Goal: Task Accomplishment & Management: Use online tool/utility

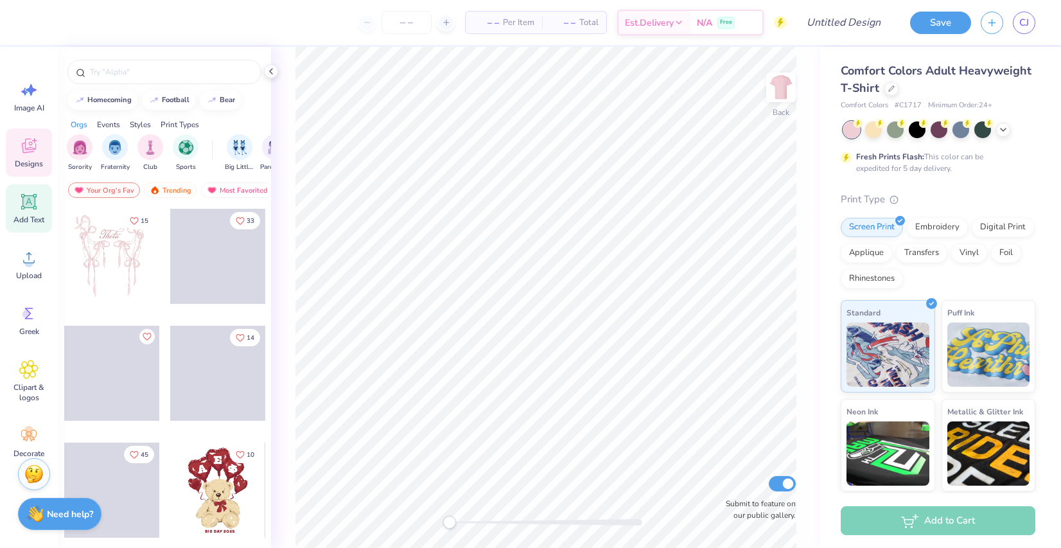
click at [31, 225] on div "Add Text" at bounding box center [29, 208] width 46 height 48
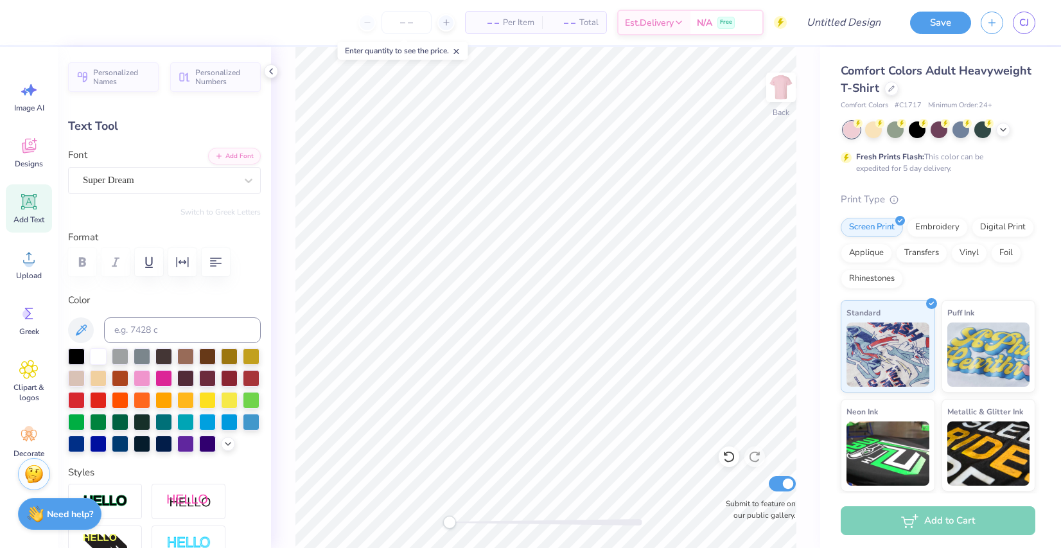
type input "7.21"
type input "2.09"
type input "1.60"
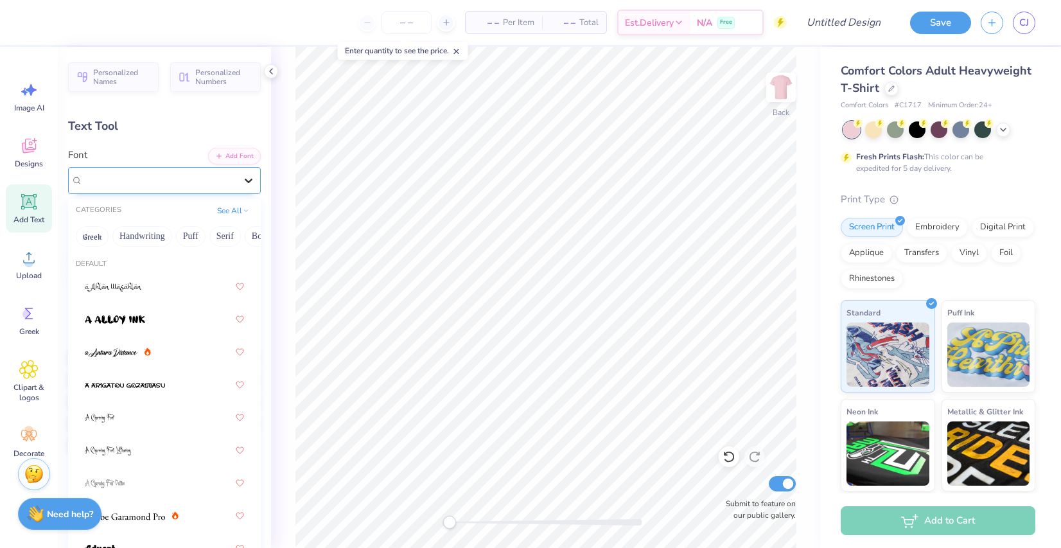
click at [249, 174] on icon at bounding box center [248, 180] width 13 height 13
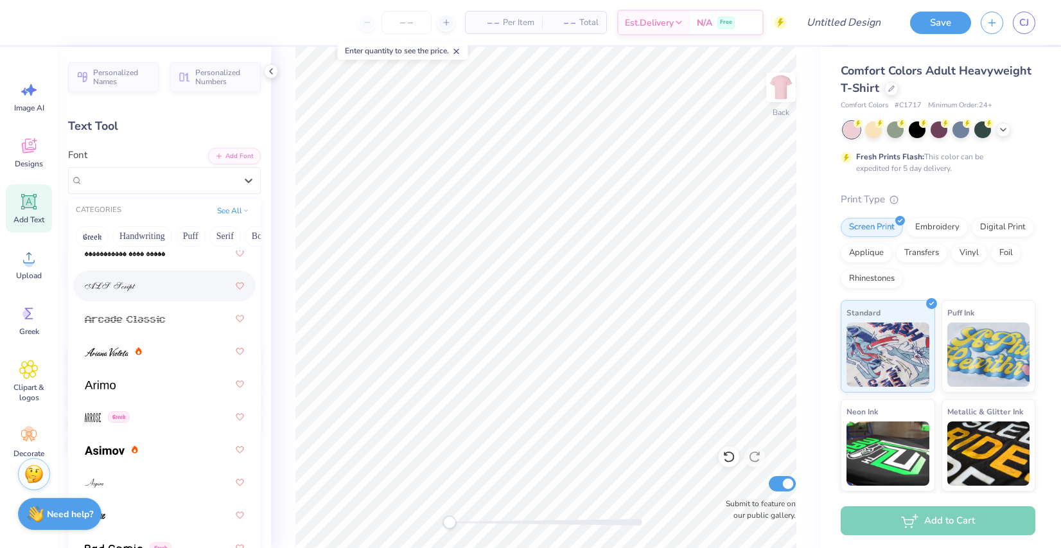
scroll to position [502, 0]
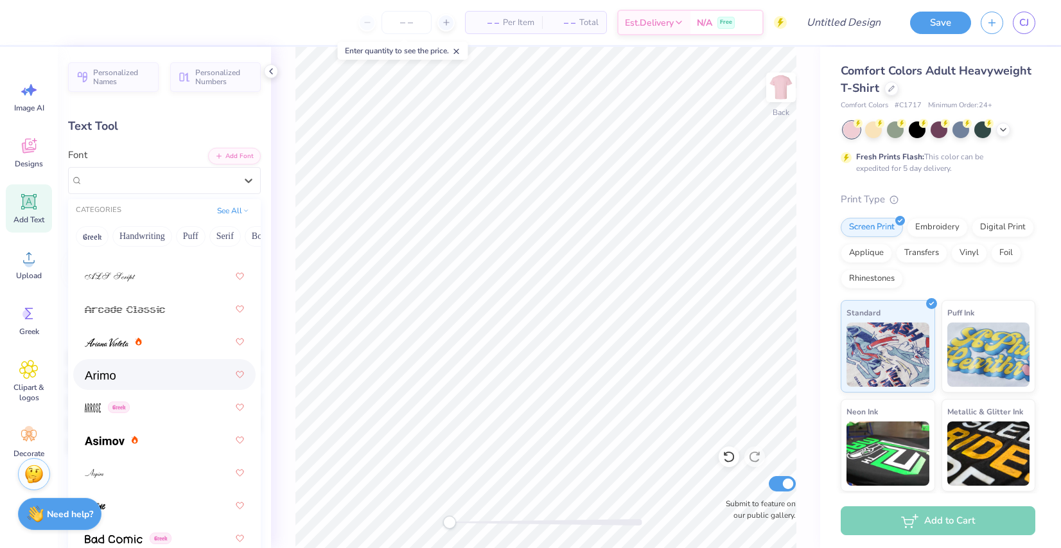
click at [143, 387] on div at bounding box center [164, 374] width 182 height 31
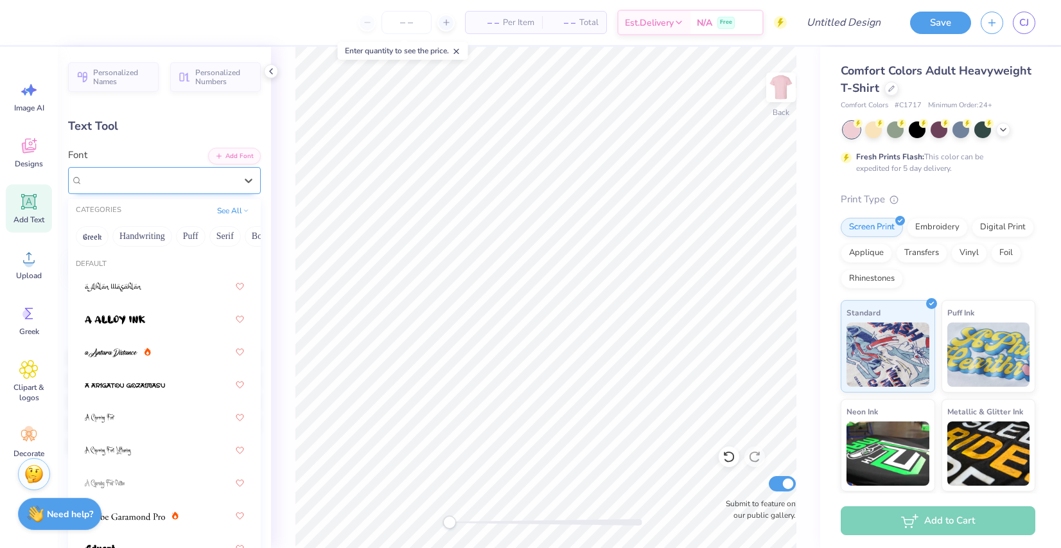
click at [163, 174] on div "Arimo Greek" at bounding box center [159, 180] width 155 height 20
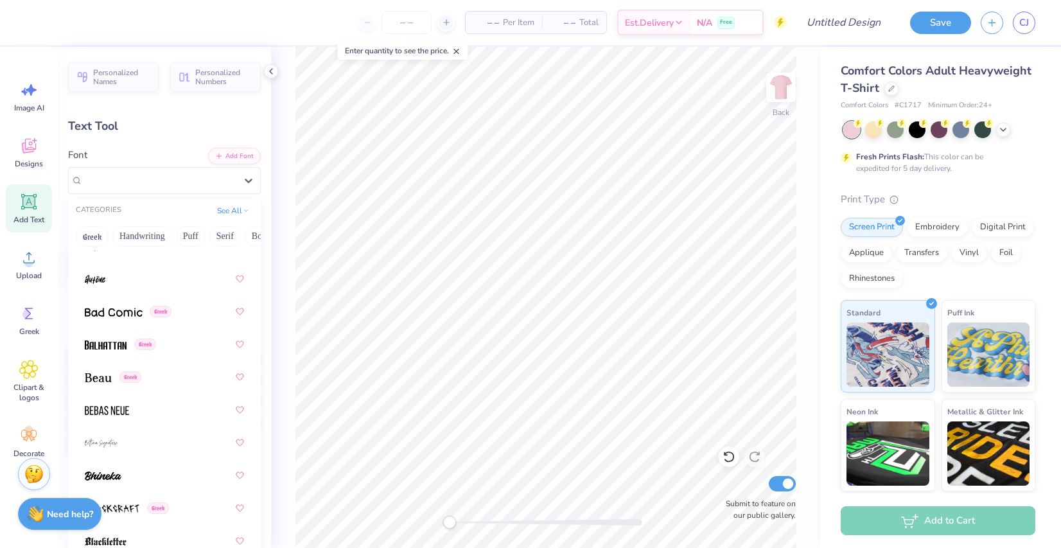
scroll to position [728, 0]
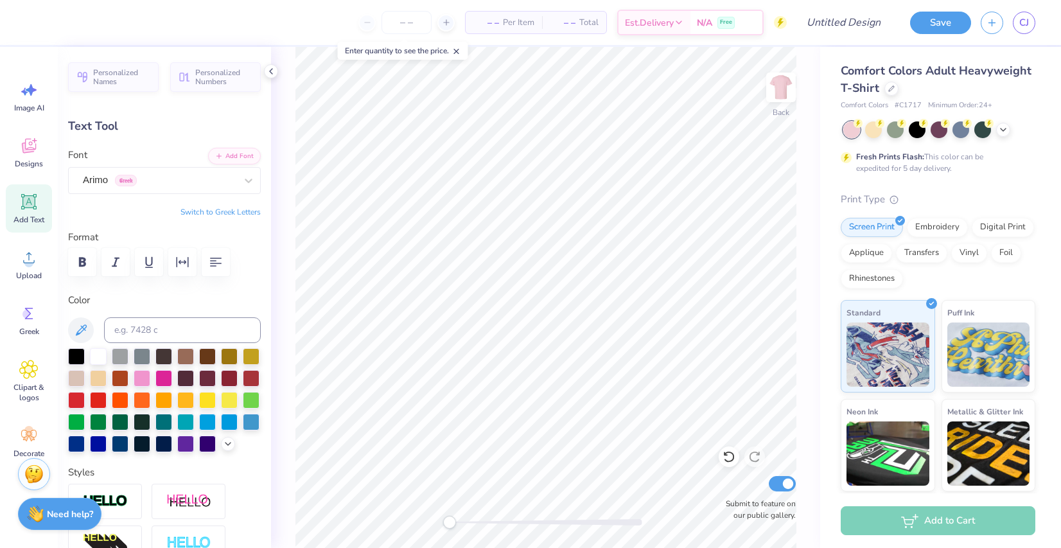
type textarea "D"
type textarea "GIRLS WEEKEND"
type input "14.17"
type input "1.22"
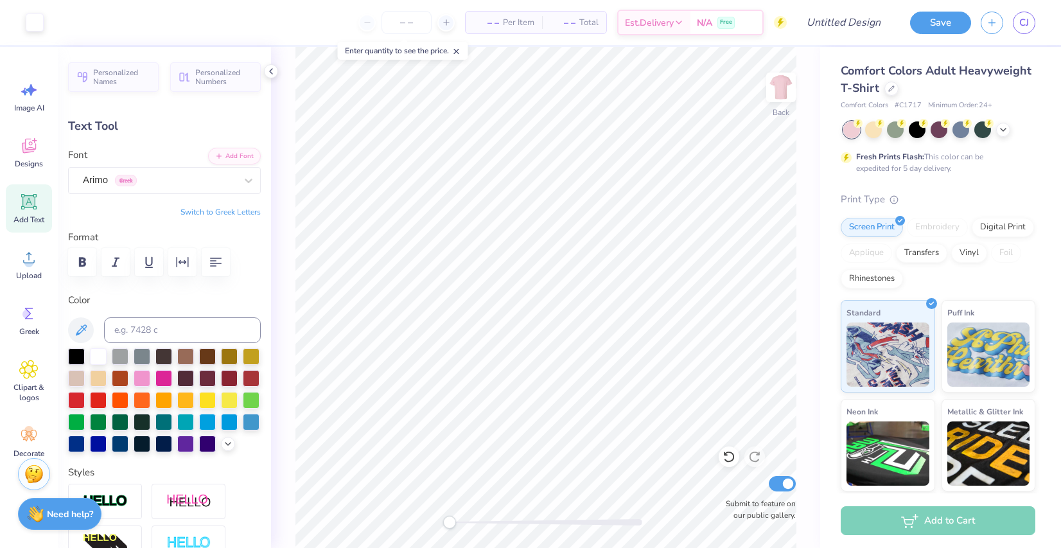
type input "3.00"
type textarea "G"
type textarea "SENIOR BAR CRAWL"
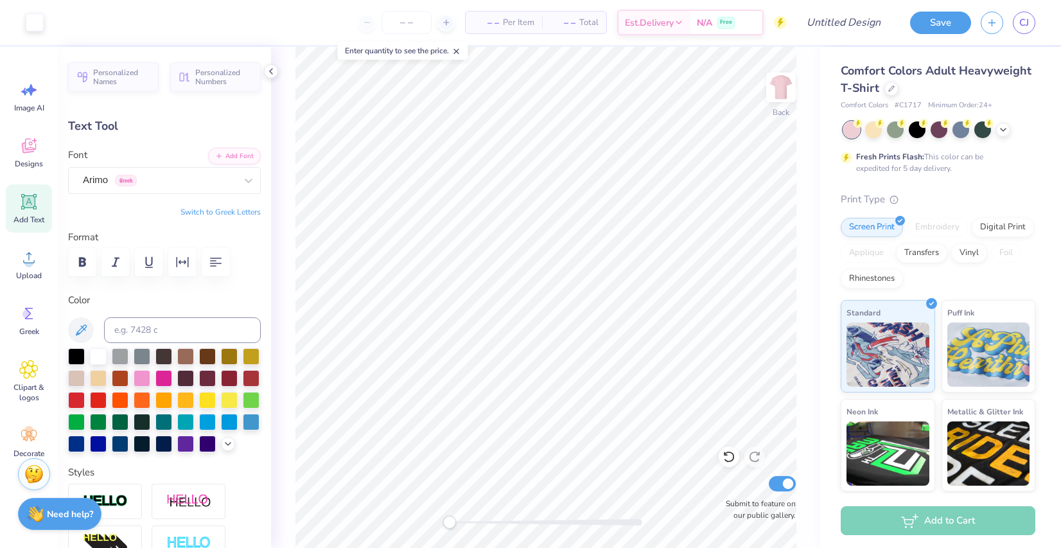
type input "1.01"
type input "4.69"
type input "1.22"
type input "3.00"
type input "11.91"
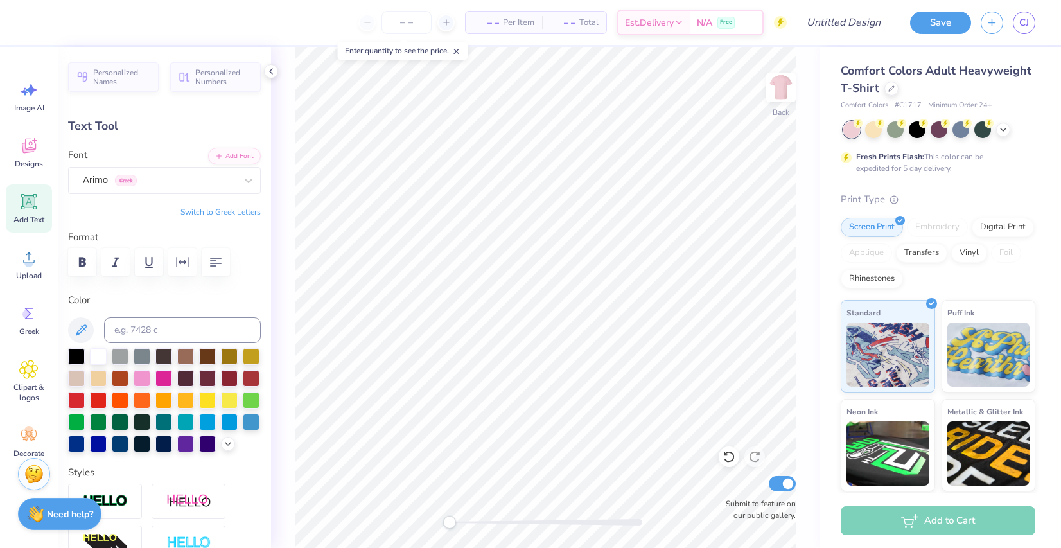
type input "1.02"
click at [28, 279] on span "Upload" at bounding box center [29, 275] width 26 height 10
type input "3.26"
type textarea "2025"
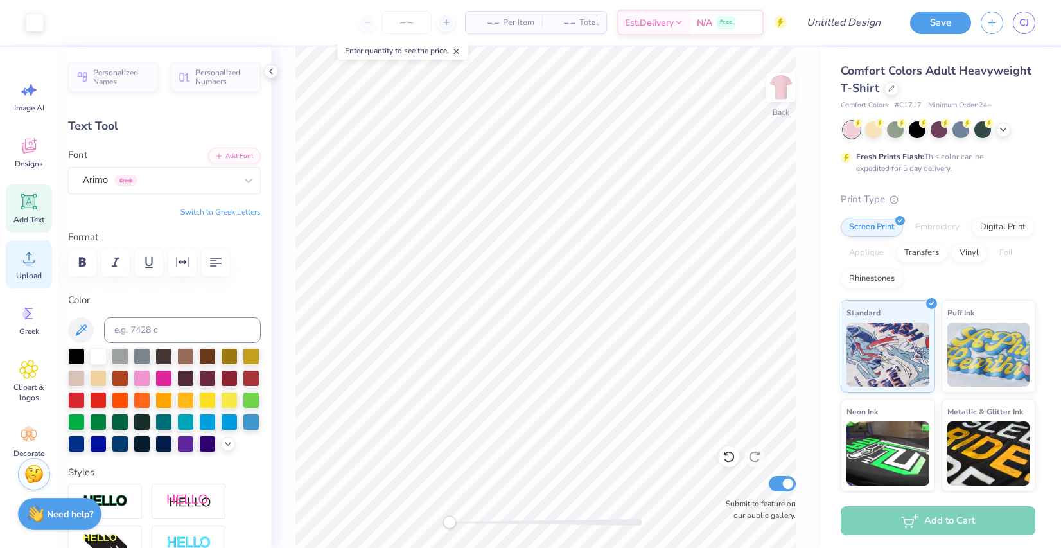
type input "3.08"
type input "6.03"
click at [22, 370] on icon at bounding box center [28, 369] width 19 height 19
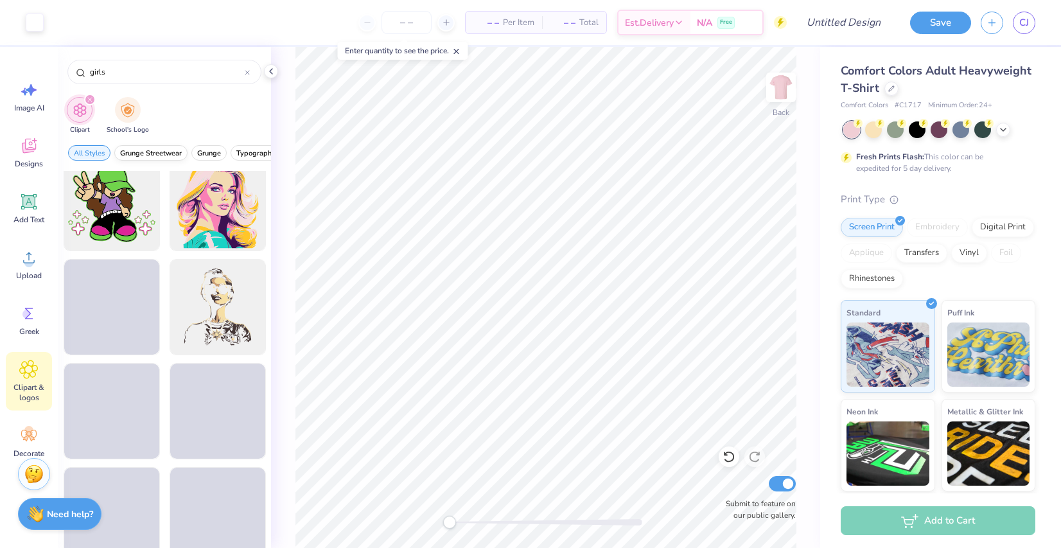
scroll to position [2408, 0]
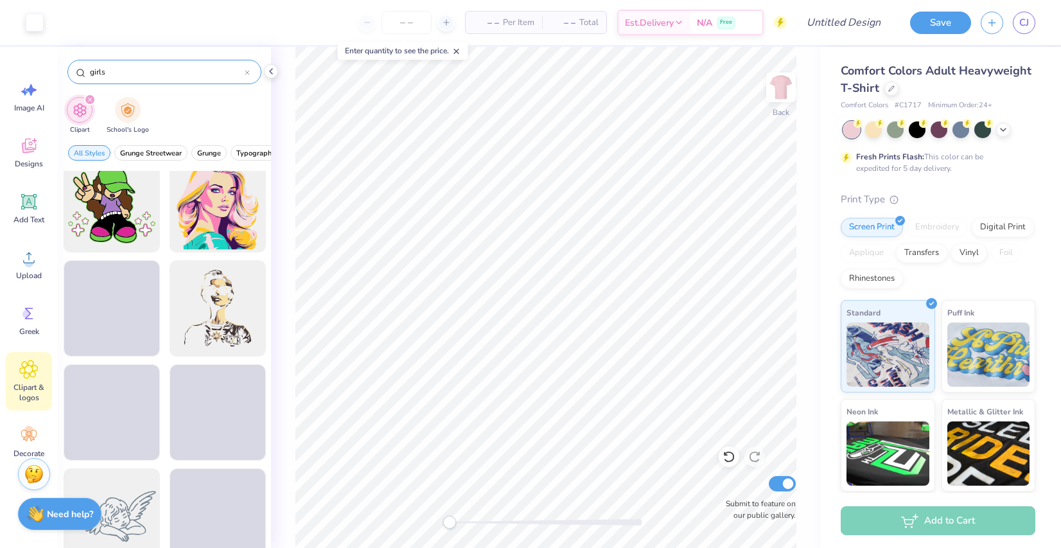
click at [124, 68] on input "girls" at bounding box center [167, 72] width 156 height 13
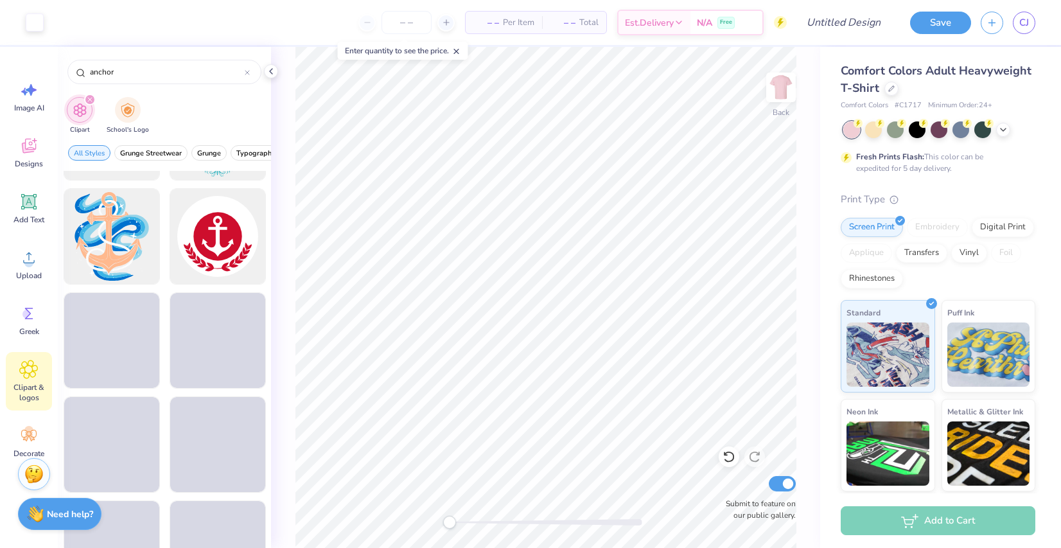
scroll to position [299, 0]
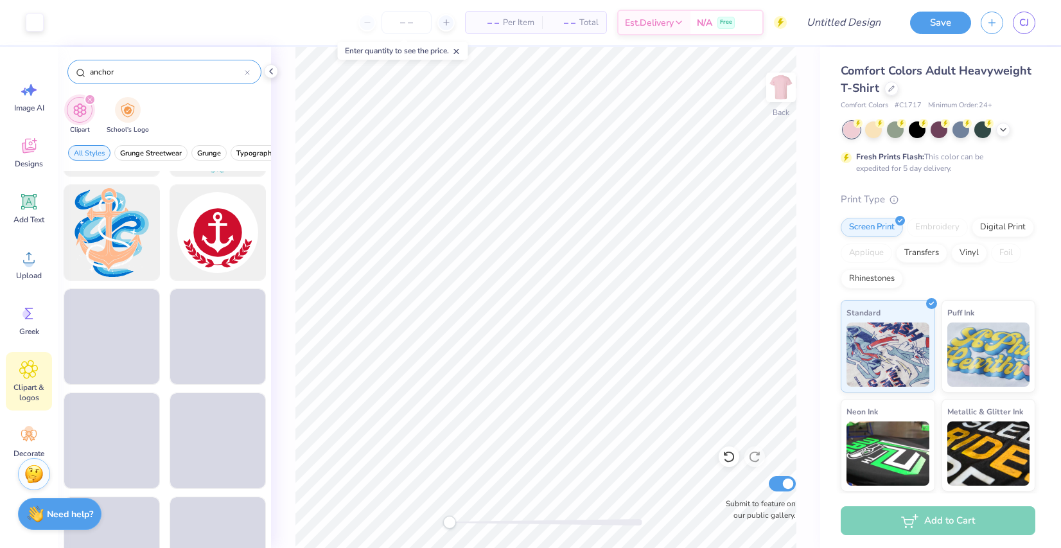
click at [130, 68] on input "anchor" at bounding box center [167, 72] width 156 height 13
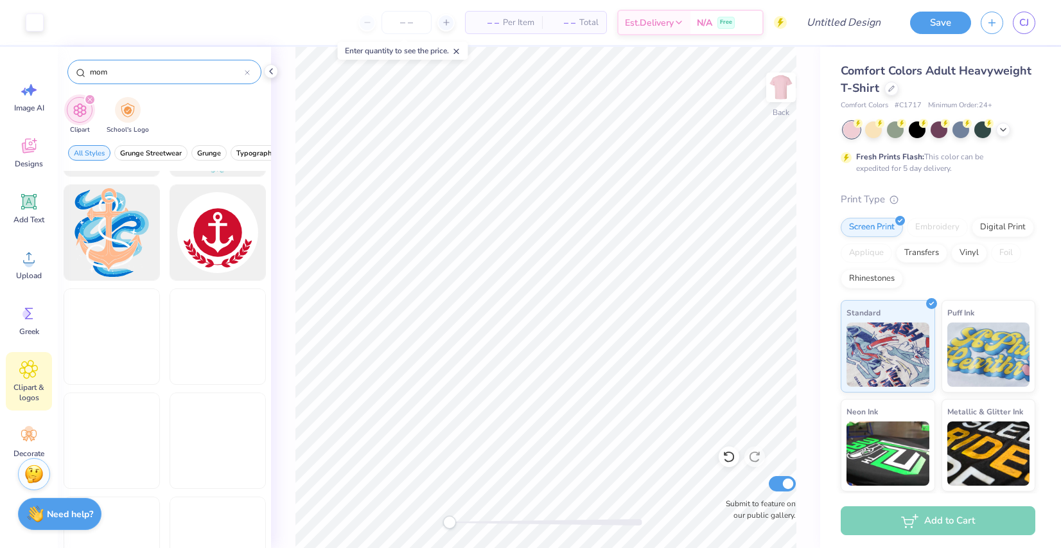
type input "mom"
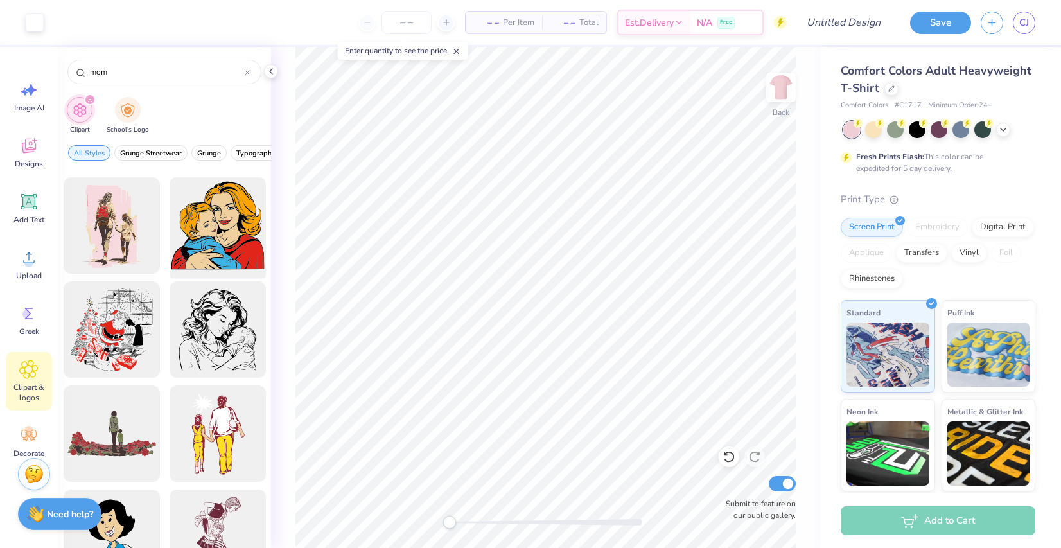
scroll to position [423, 0]
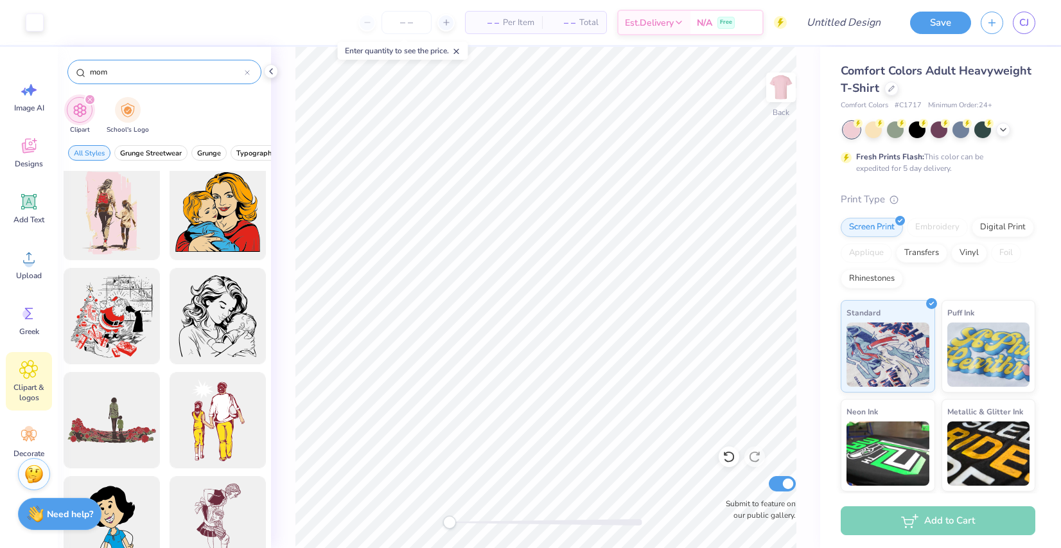
click at [247, 73] on icon at bounding box center [247, 73] width 4 height 4
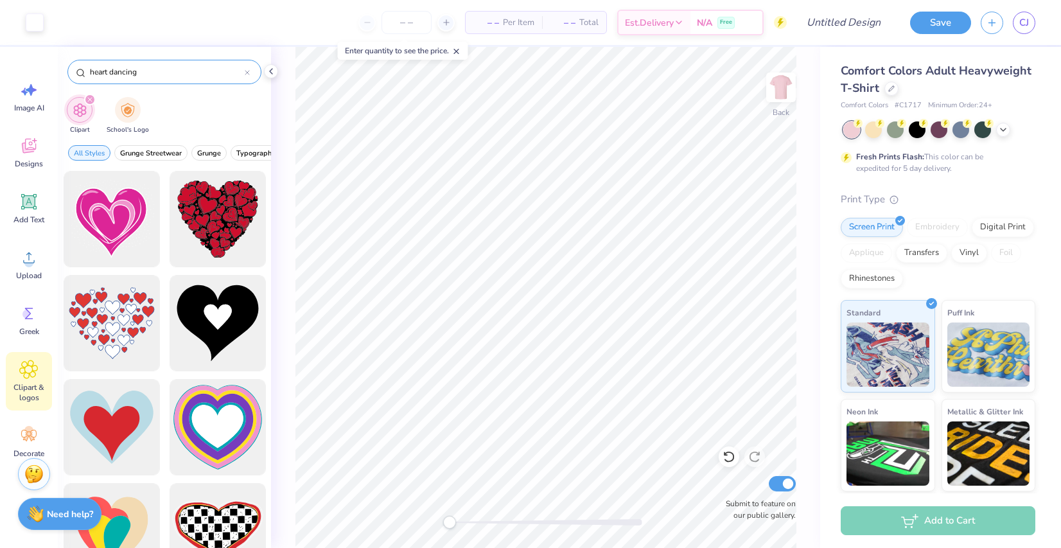
type input "heart dancing"
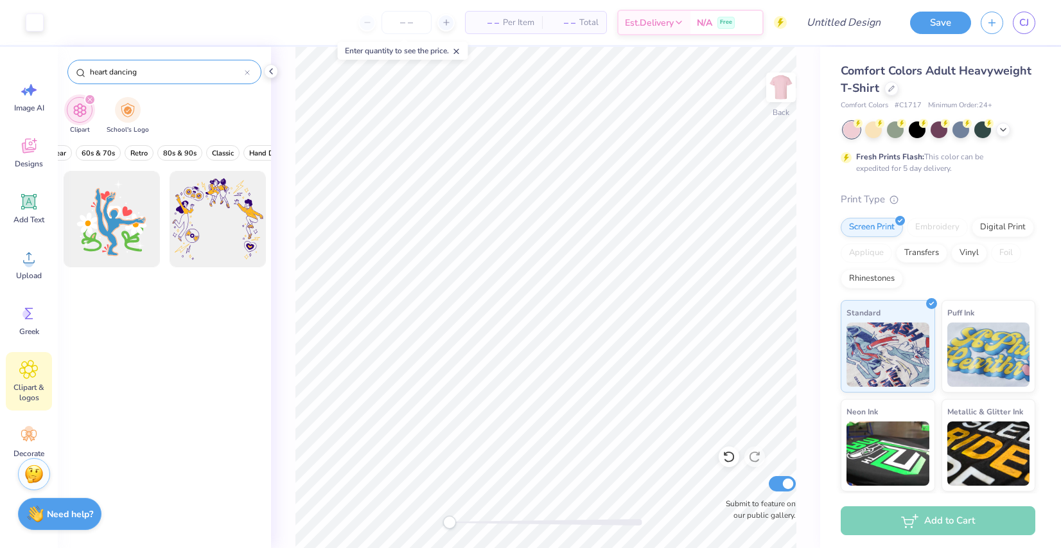
scroll to position [0, 0]
click at [247, 73] on icon at bounding box center [247, 72] width 5 height 5
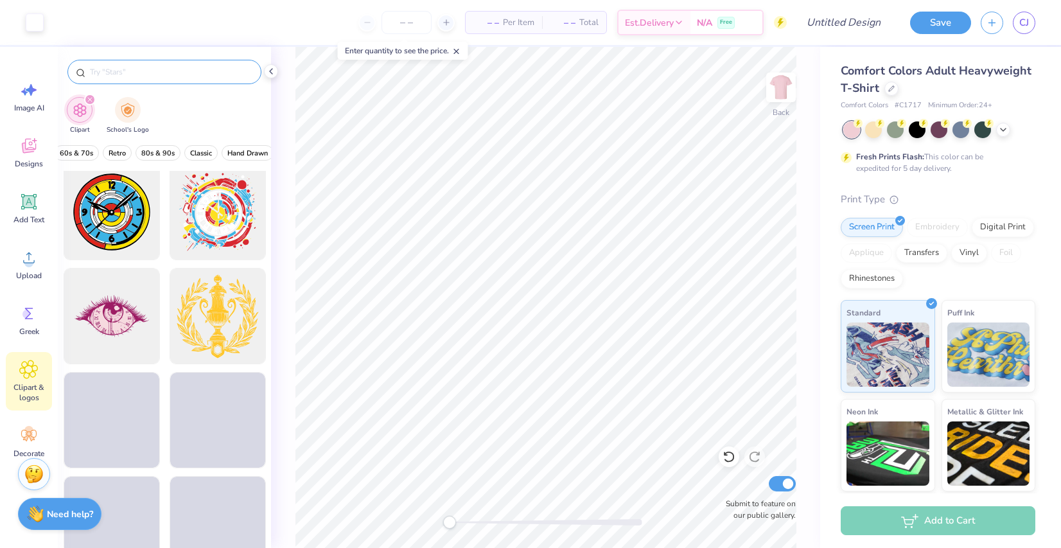
scroll to position [0, 315]
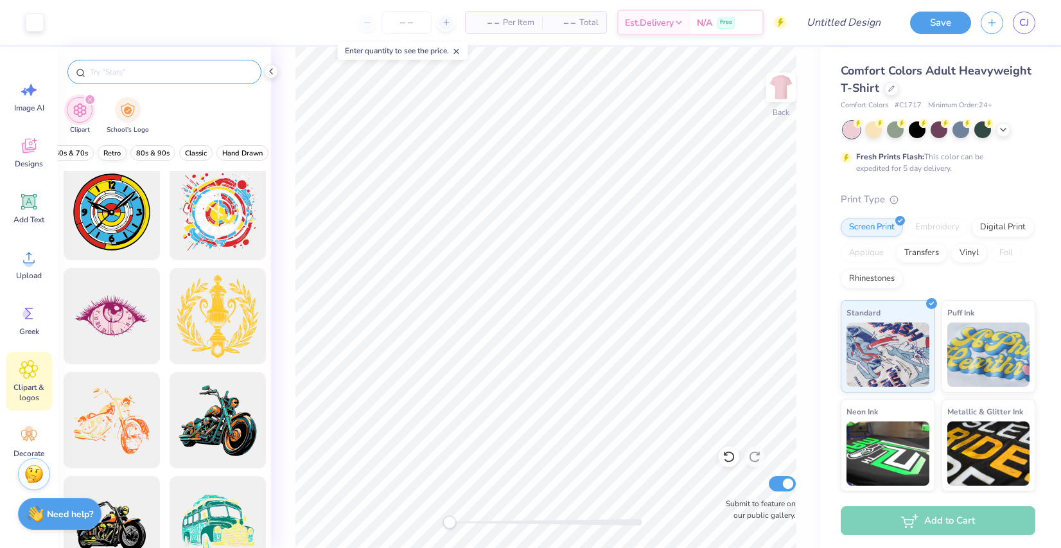
click at [116, 154] on span "Retro" at bounding box center [111, 153] width 17 height 10
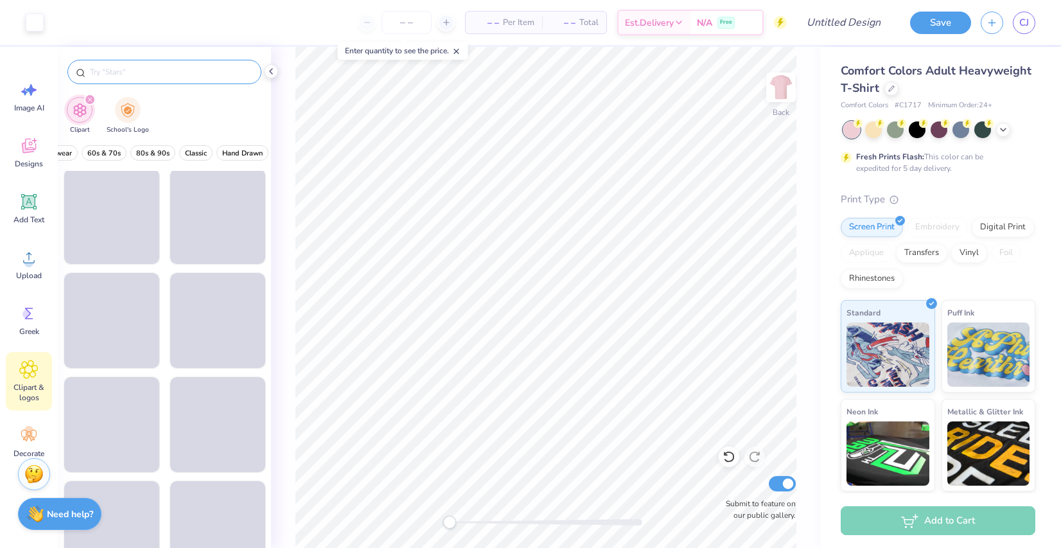
scroll to position [1443, 0]
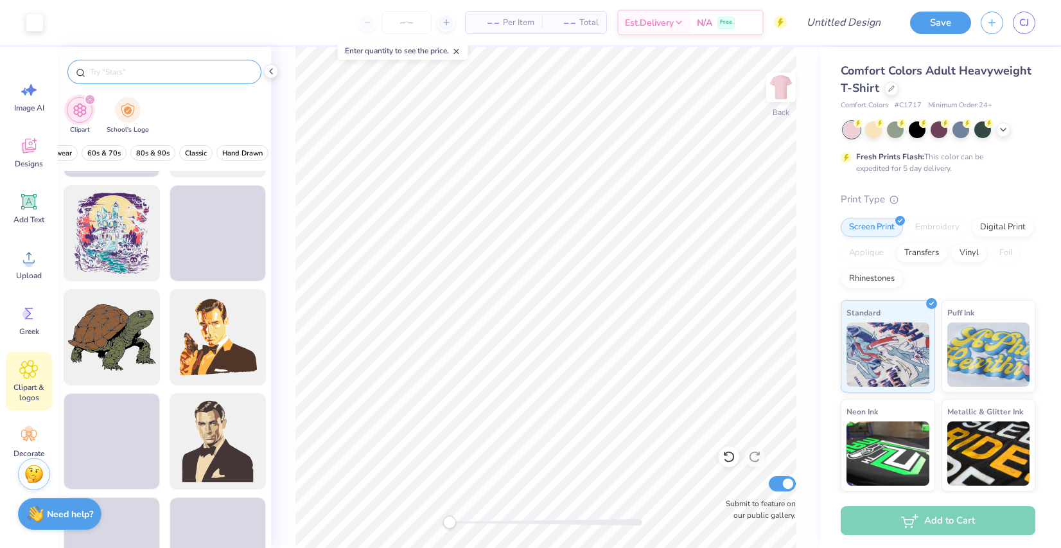
click at [148, 68] on input "text" at bounding box center [171, 72] width 164 height 13
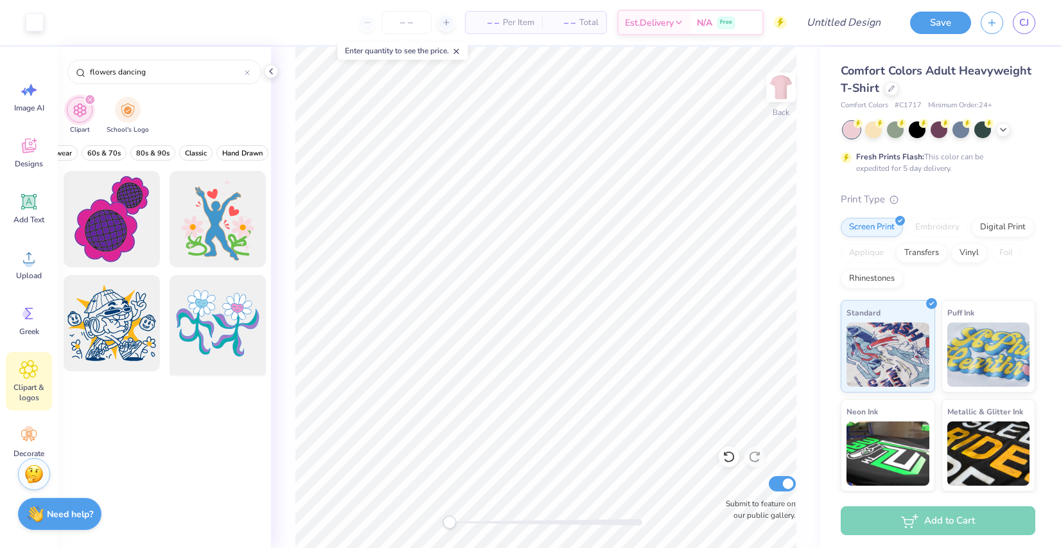
type input "flowers dancing"
click at [212, 289] on div at bounding box center [217, 323] width 106 height 106
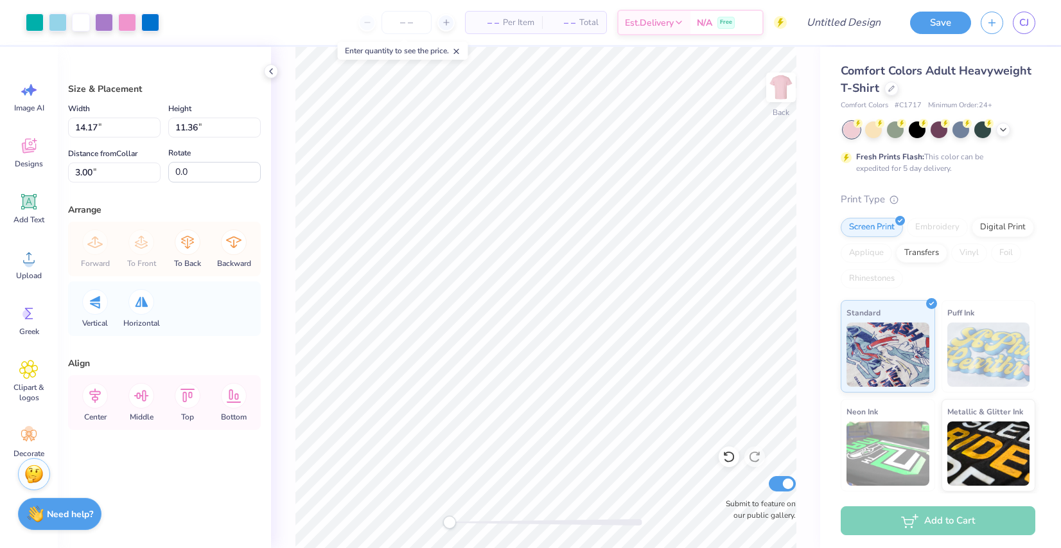
type input "9.78"
type input "7.84"
type input "10.93"
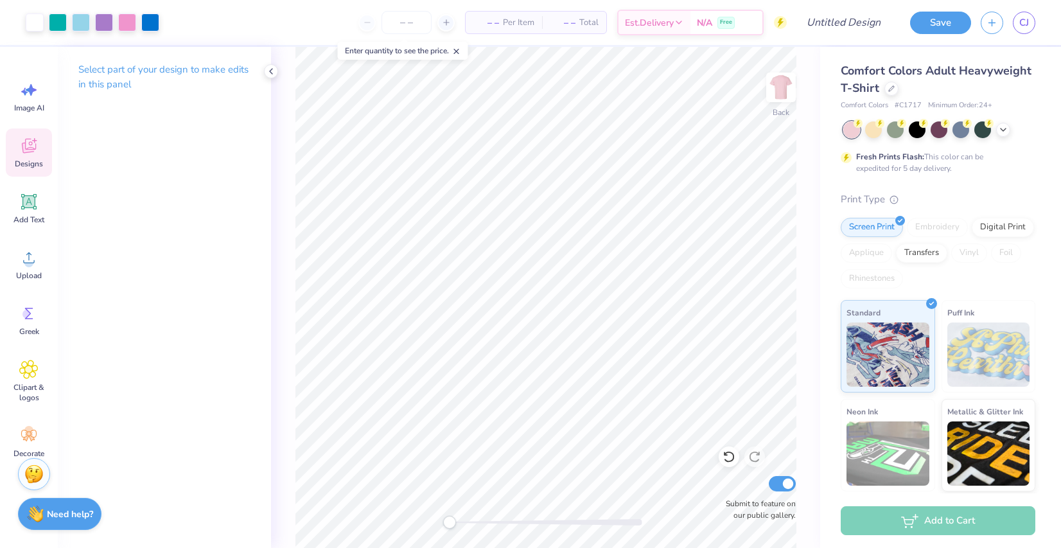
click at [27, 155] on div "Designs" at bounding box center [29, 152] width 46 height 48
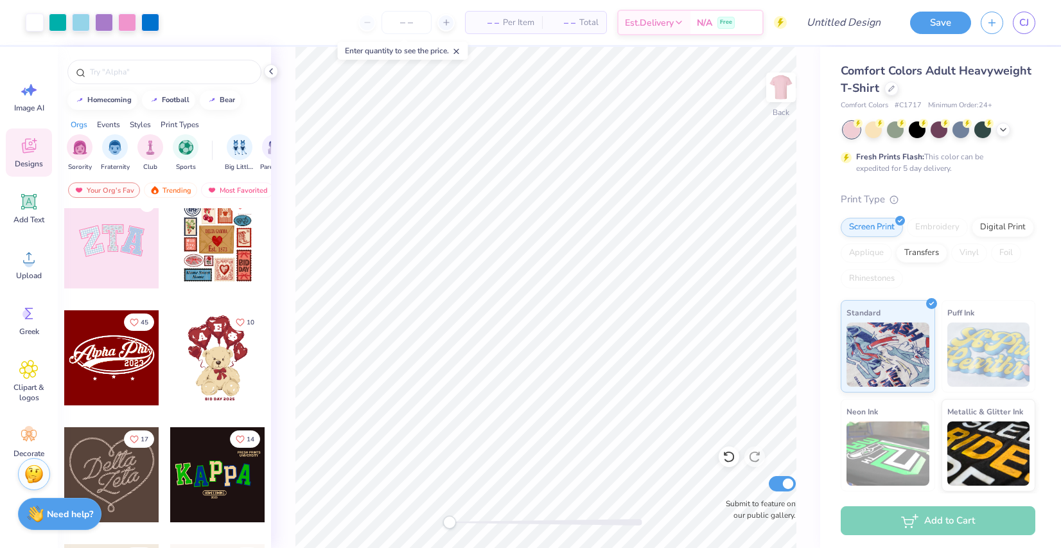
scroll to position [132, 0]
click at [130, 71] on input "text" at bounding box center [171, 72] width 164 height 13
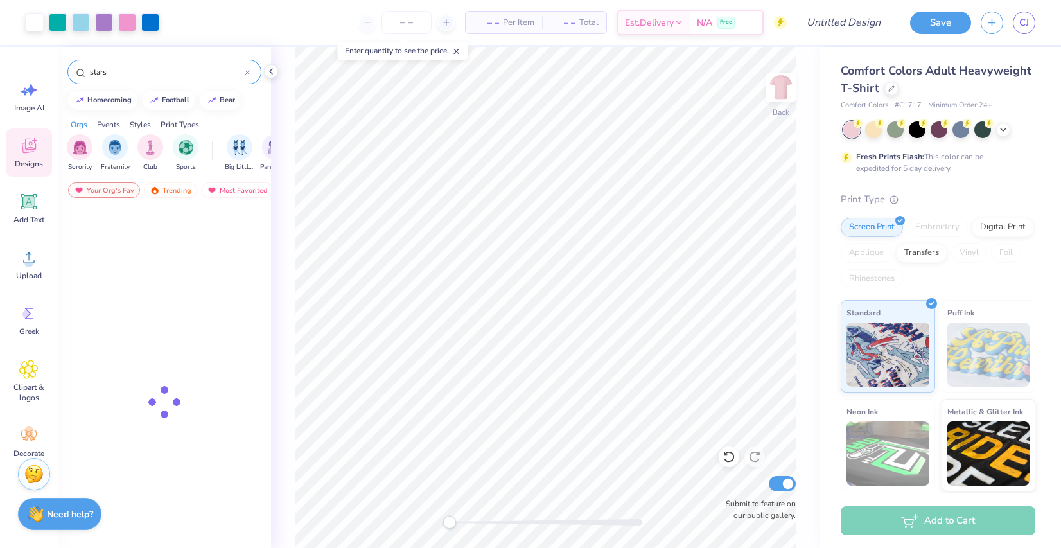
type input "stars"
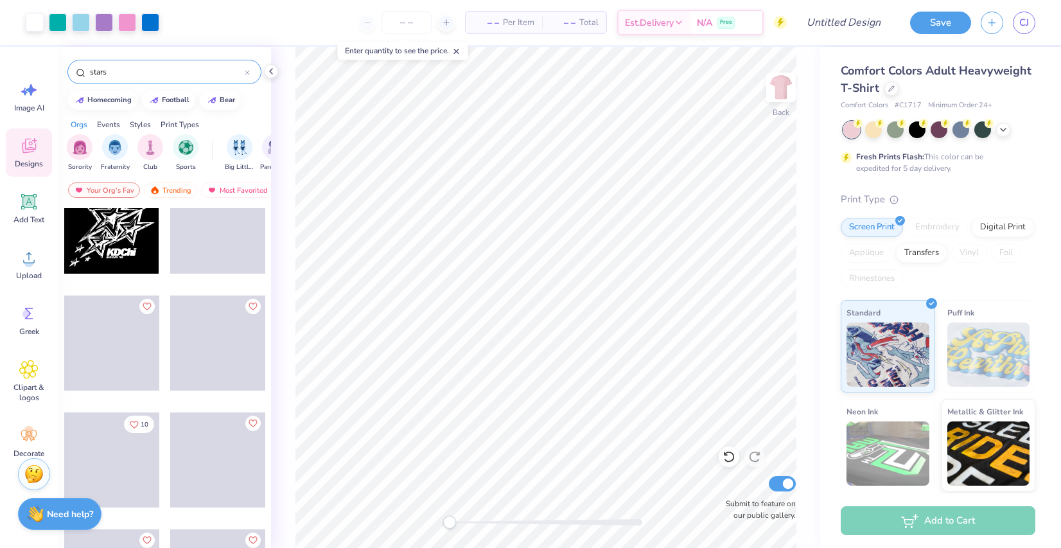
scroll to position [614, 0]
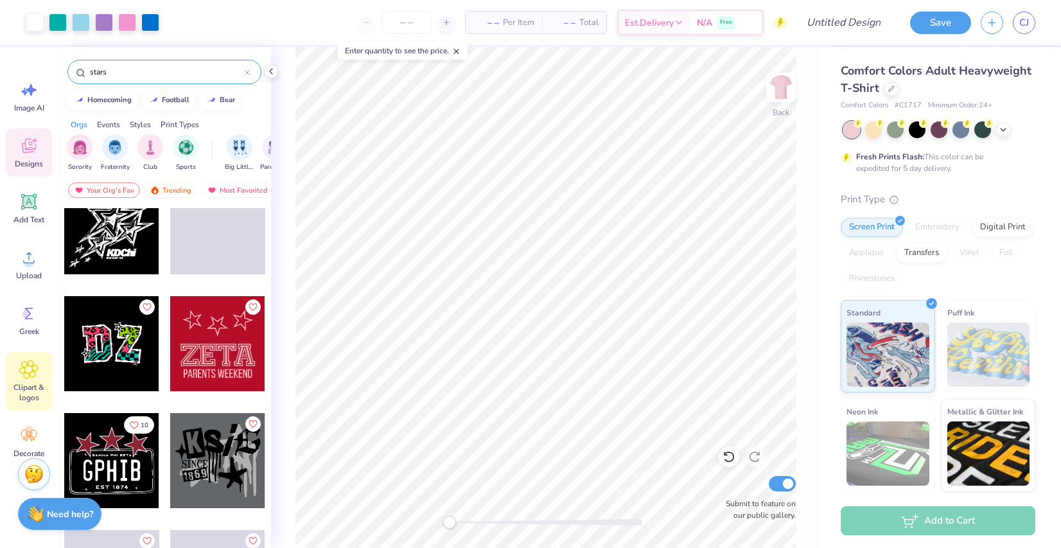
click at [39, 369] on div "Clipart & logos" at bounding box center [29, 381] width 46 height 58
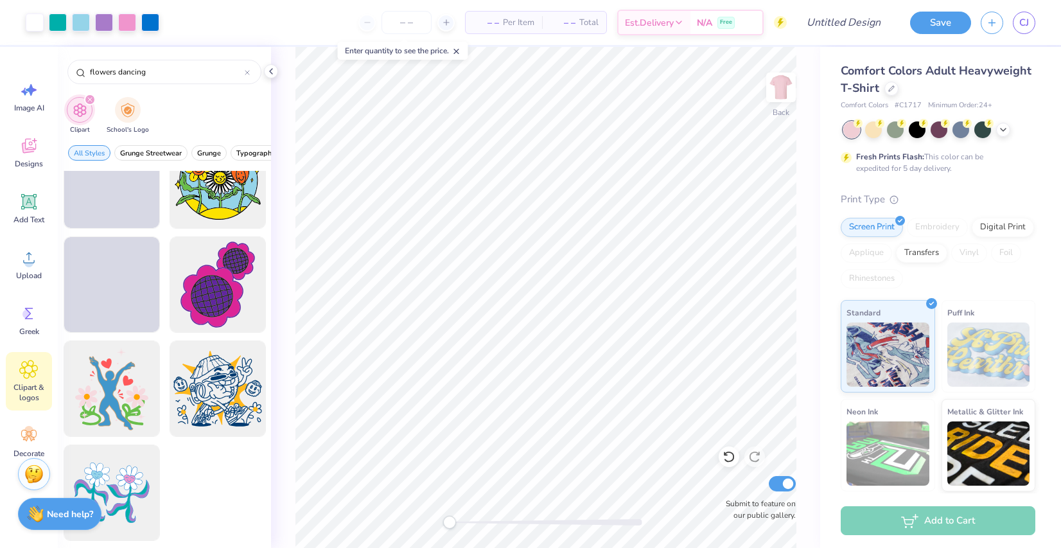
scroll to position [37, 0]
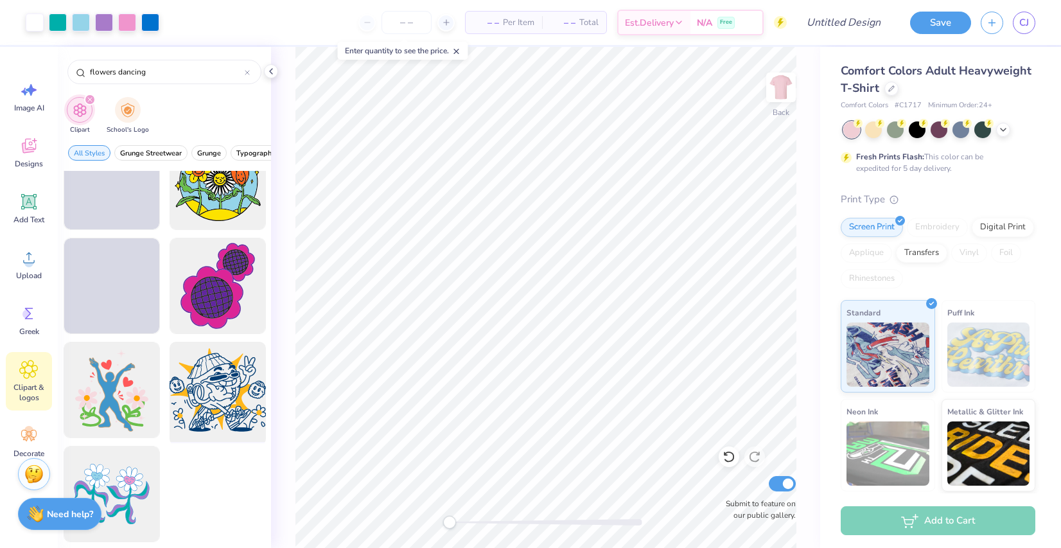
click at [201, 390] on div at bounding box center [217, 390] width 106 height 106
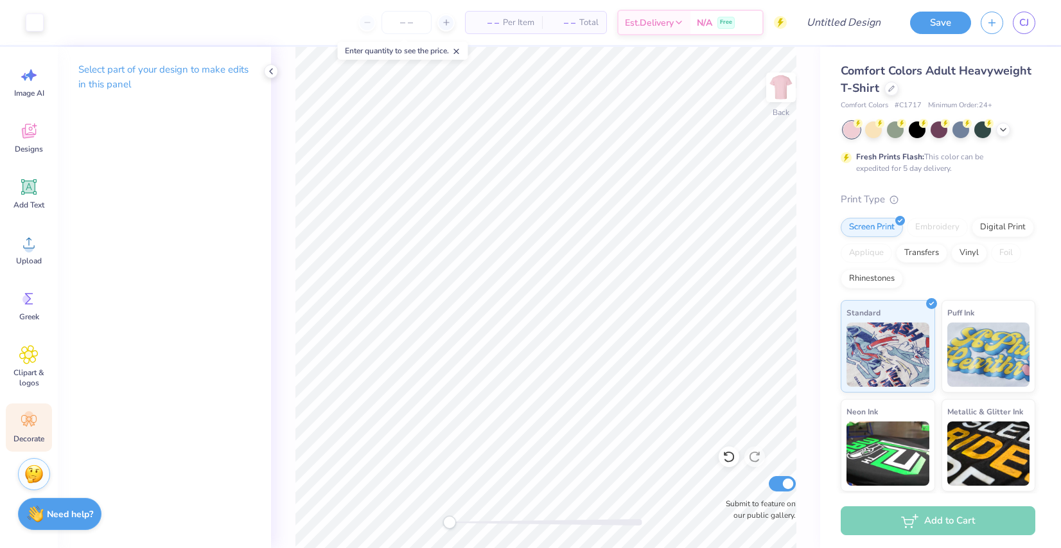
scroll to position [14, 0]
click at [32, 419] on icon at bounding box center [28, 422] width 15 height 12
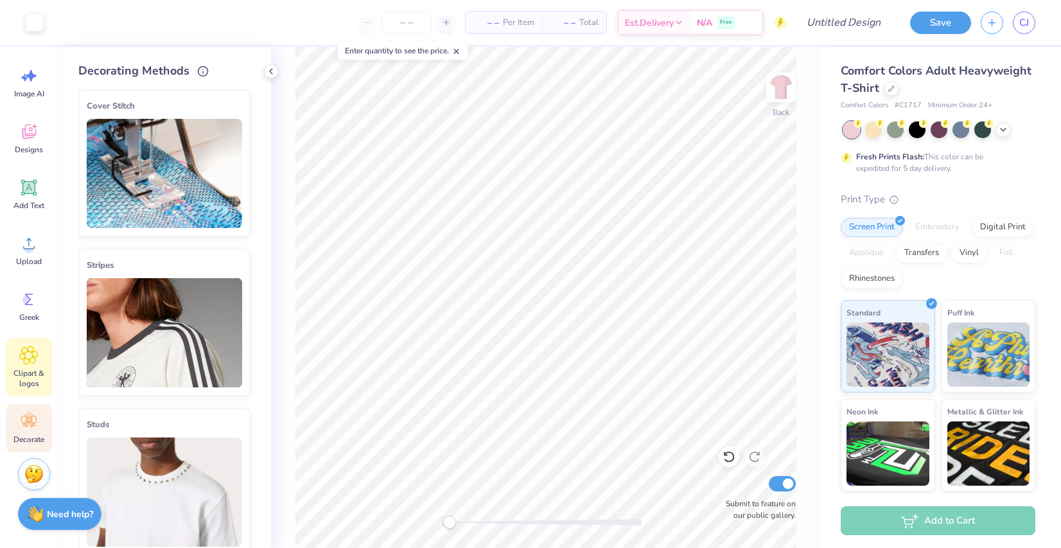
click at [31, 387] on span "Clipart & logos" at bounding box center [29, 378] width 42 height 21
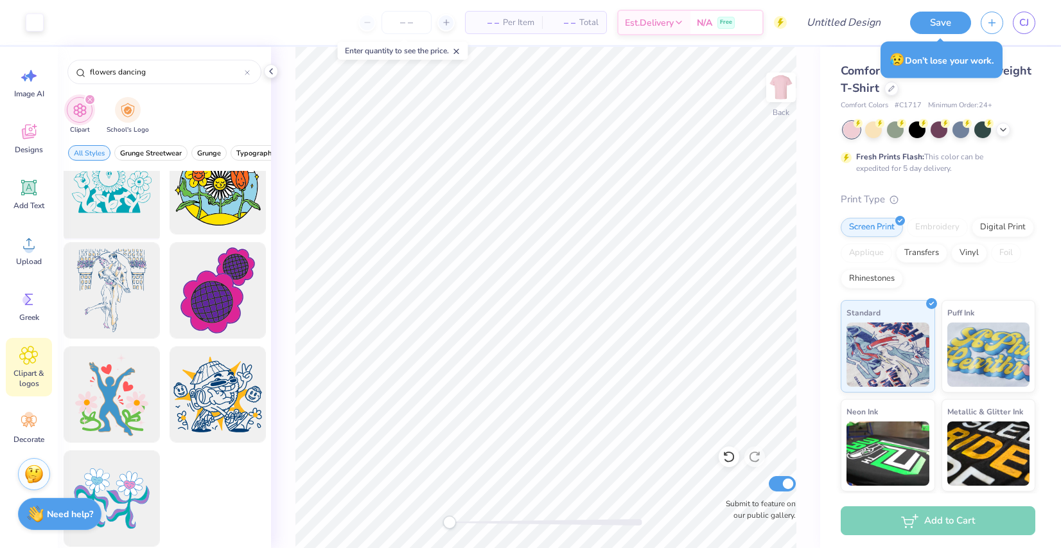
scroll to position [39, 0]
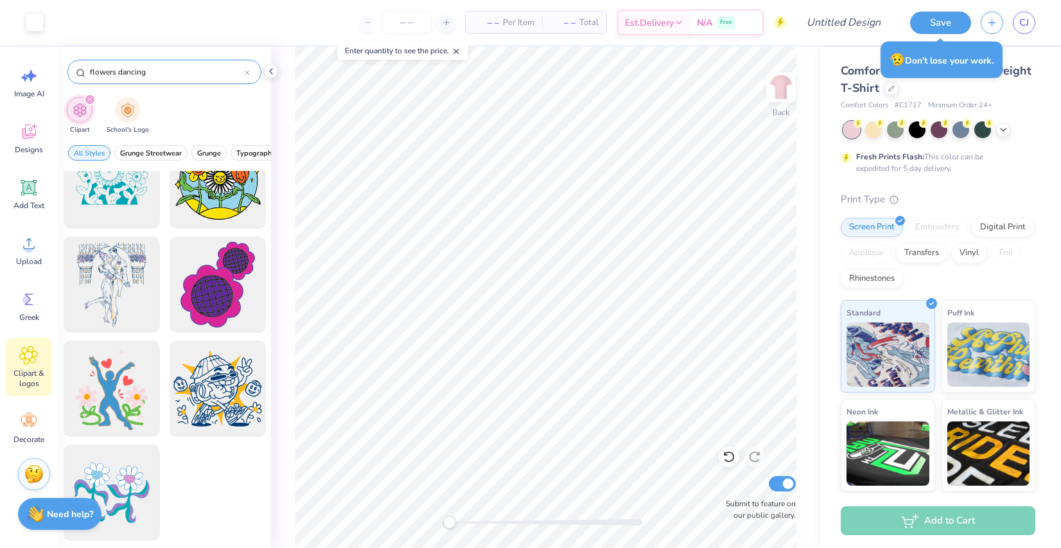
click at [110, 71] on input "flowers dancing" at bounding box center [167, 72] width 156 height 13
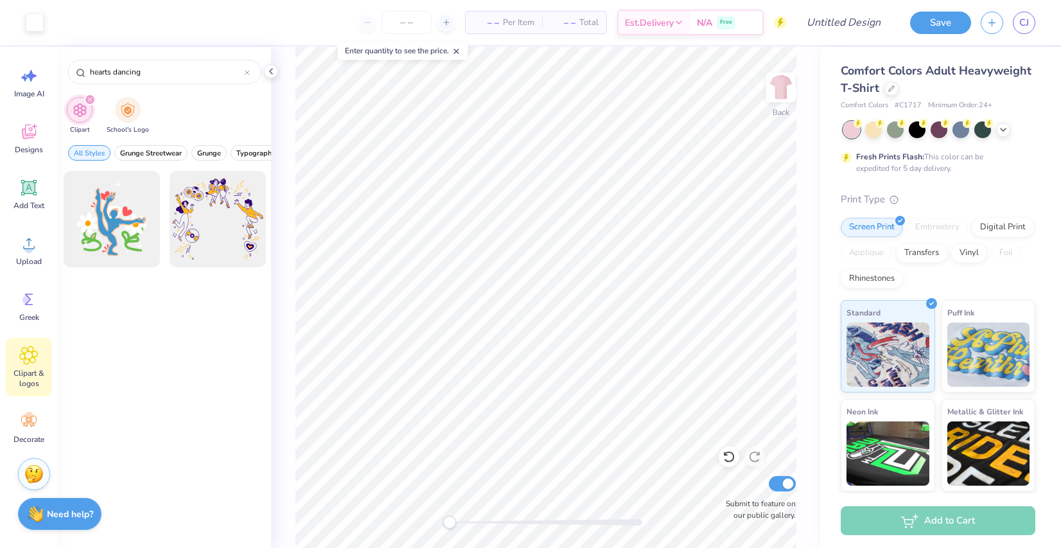
paste input "V"
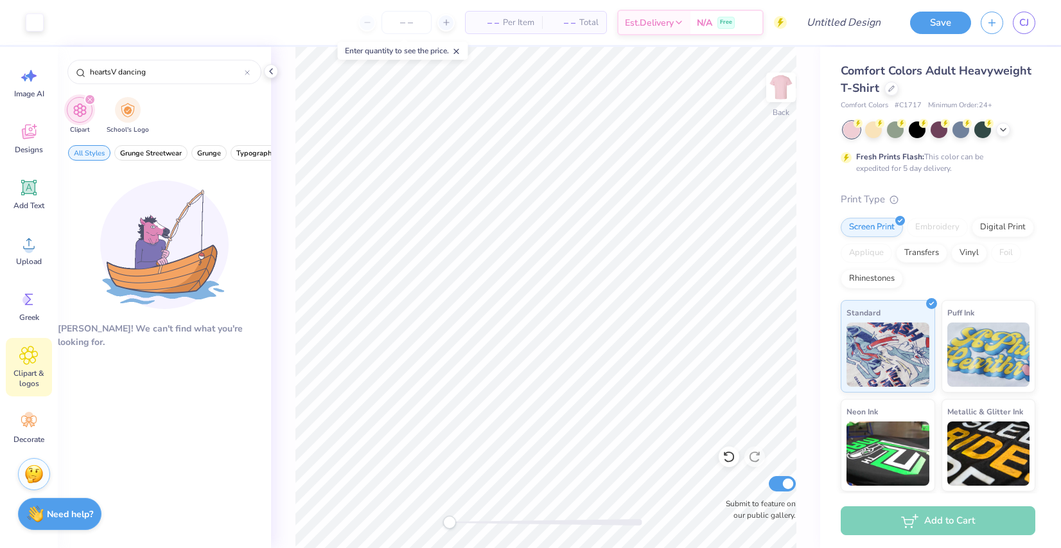
type input "heartsV dancing"
click at [144, 263] on img at bounding box center [164, 244] width 128 height 128
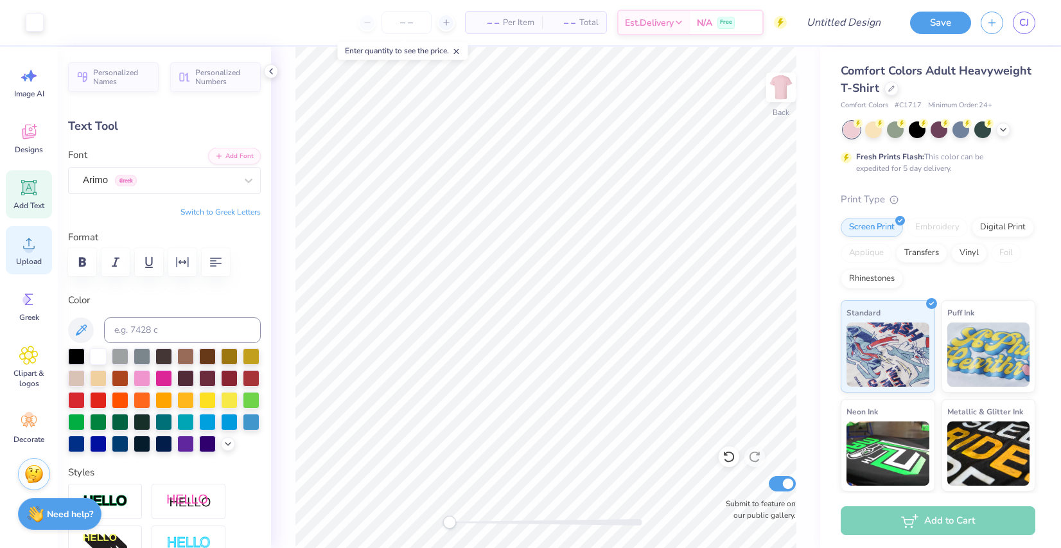
click at [26, 246] on circle at bounding box center [28, 248] width 9 height 9
click at [850, 134] on div at bounding box center [851, 129] width 17 height 17
click at [912, 101] on span "# C1717" at bounding box center [908, 105] width 27 height 11
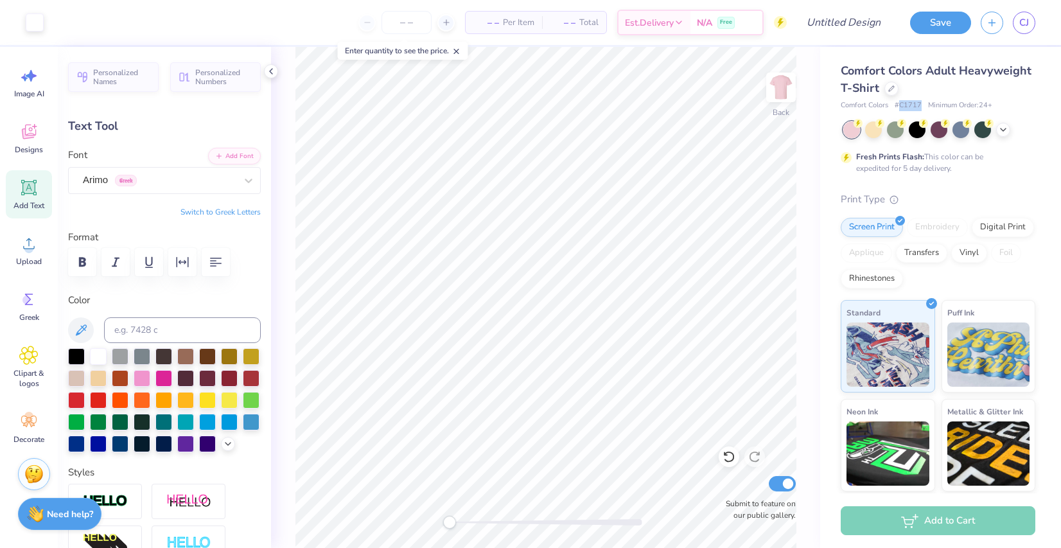
copy span "C1717"
click at [916, 105] on span "# C1717" at bounding box center [908, 105] width 27 height 11
click at [37, 360] on icon at bounding box center [28, 355] width 19 height 19
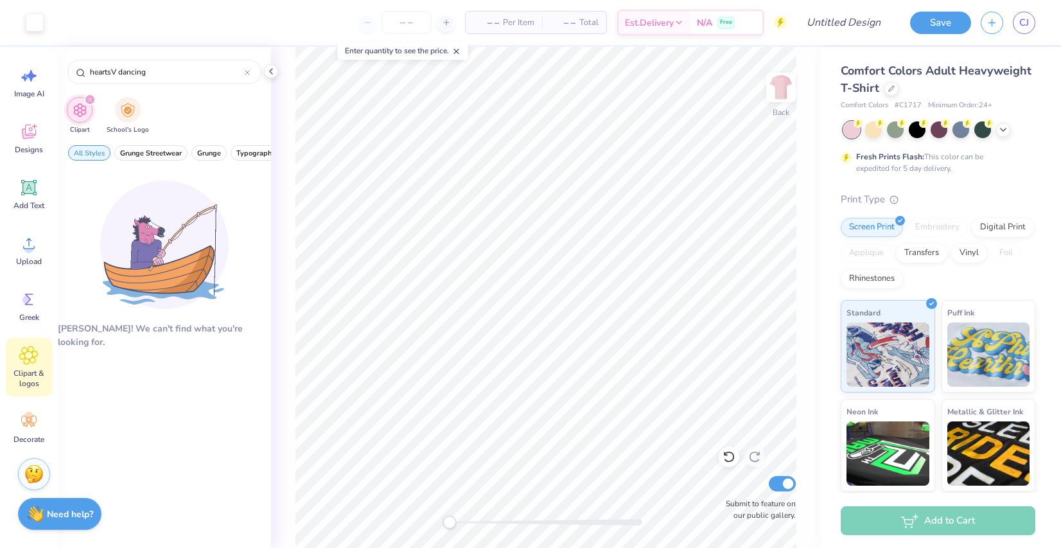
click at [90, 99] on icon "filter for Clipart" at bounding box center [90, 100] width 4 height 4
click at [250, 72] on div "heartsV dancing" at bounding box center [164, 72] width 194 height 24
click at [247, 69] on div at bounding box center [247, 72] width 5 height 12
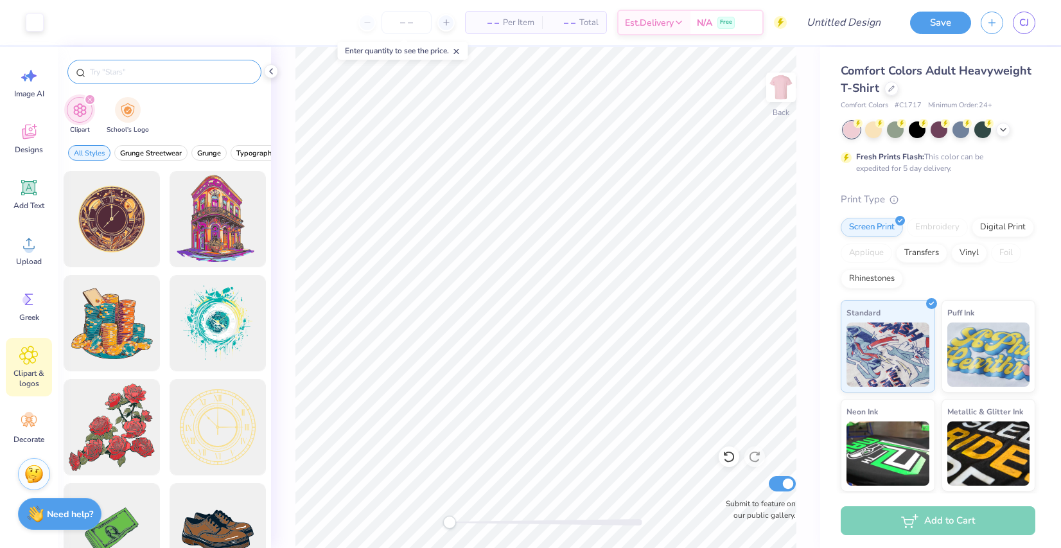
click at [231, 69] on input "text" at bounding box center [171, 72] width 164 height 13
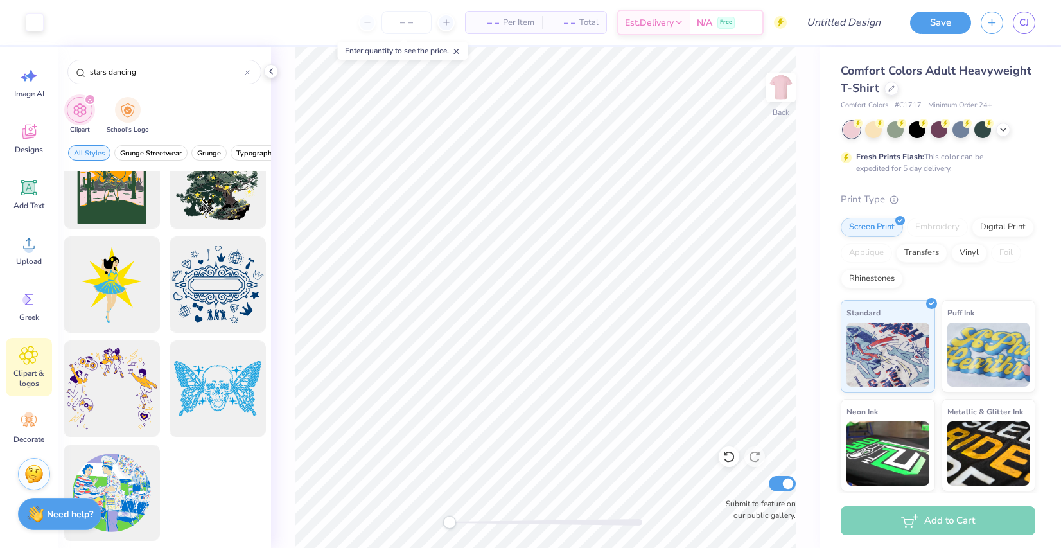
scroll to position [246, 0]
click at [102, 67] on input "stars dancing" at bounding box center [167, 72] width 156 height 13
type input "dancing"
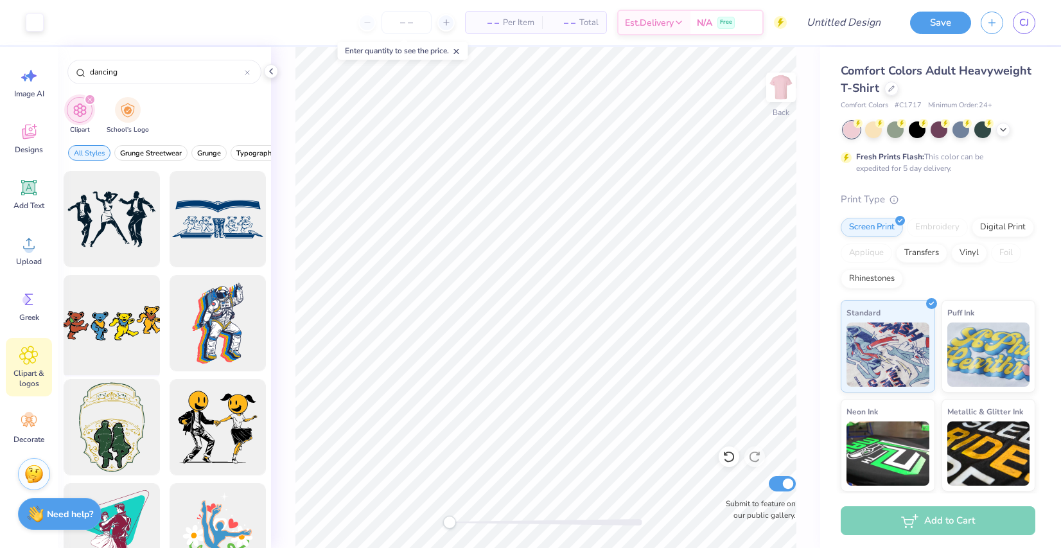
click at [119, 333] on div at bounding box center [111, 323] width 106 height 106
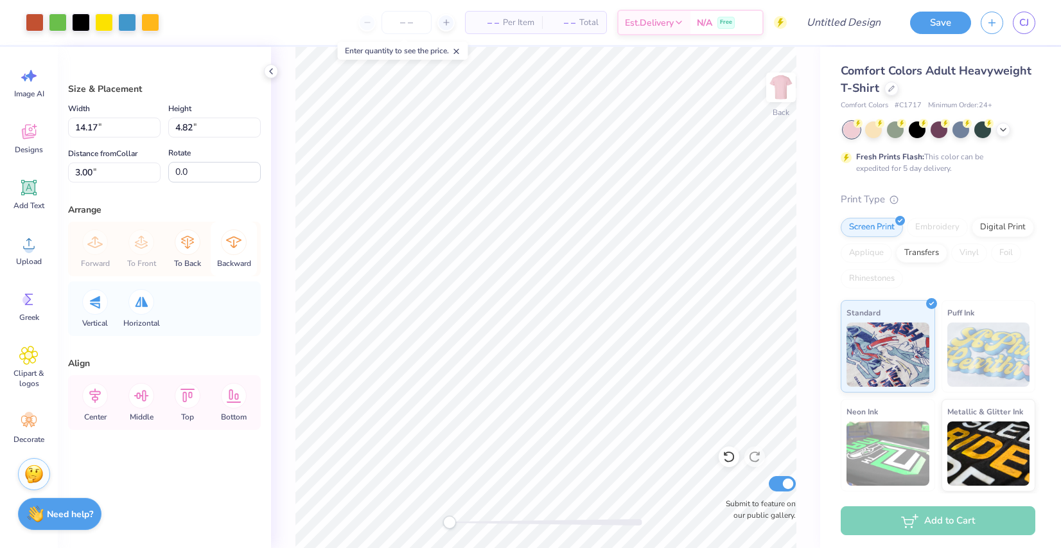
type input "11.86"
type input "4.04"
type input "8.15"
click at [33, 17] on div at bounding box center [35, 21] width 18 height 18
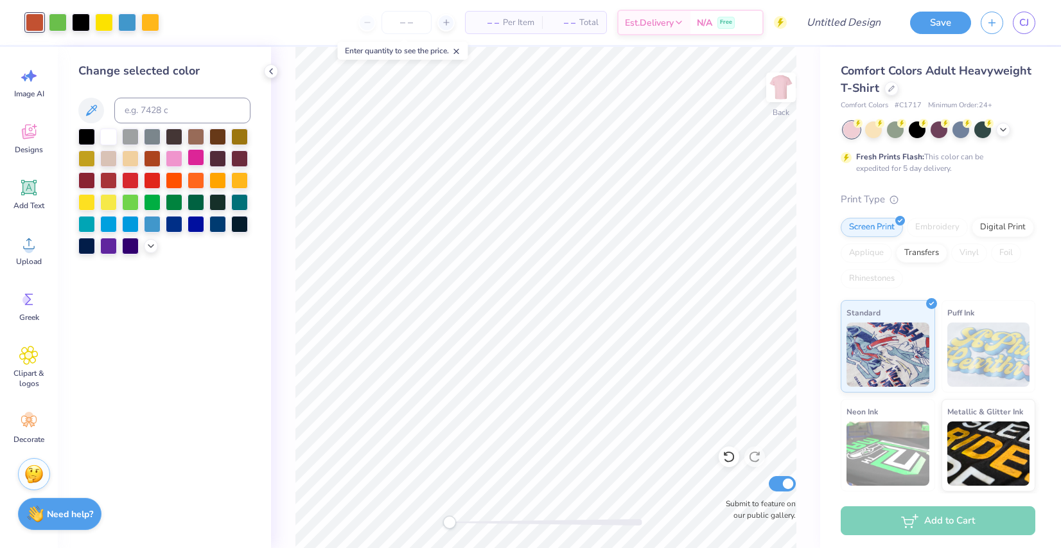
click at [193, 156] on div at bounding box center [196, 157] width 17 height 17
click at [50, 22] on div at bounding box center [58, 21] width 18 height 18
click at [171, 159] on div at bounding box center [174, 157] width 17 height 17
click at [107, 23] on div at bounding box center [104, 21] width 18 height 18
click at [150, 246] on polyline at bounding box center [150, 244] width 5 height 3
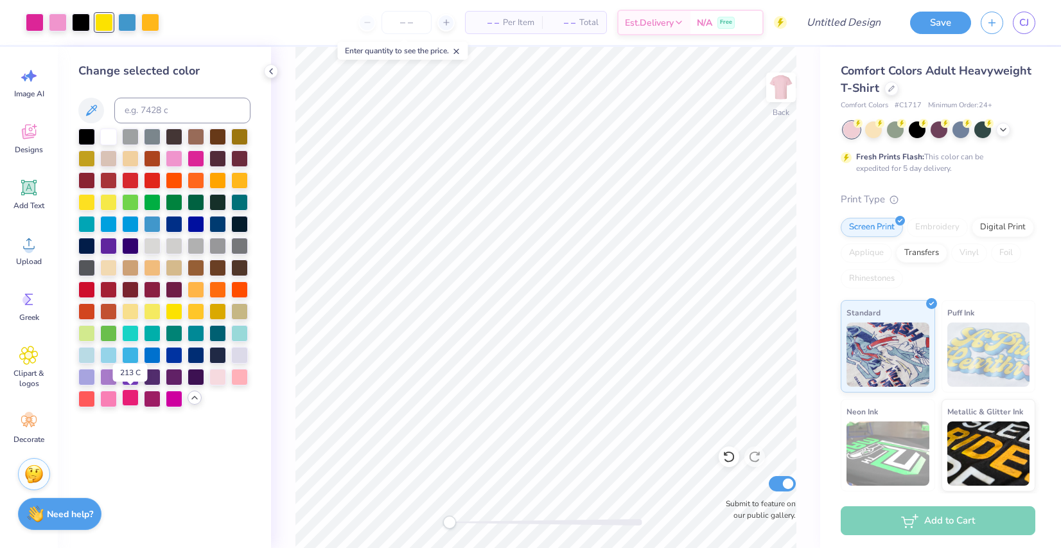
click at [128, 394] on div at bounding box center [130, 397] width 17 height 17
click at [128, 19] on div at bounding box center [127, 21] width 18 height 18
click at [86, 400] on div at bounding box center [86, 397] width 17 height 17
click at [235, 371] on div at bounding box center [239, 375] width 17 height 17
click at [148, 27] on div at bounding box center [150, 21] width 18 height 18
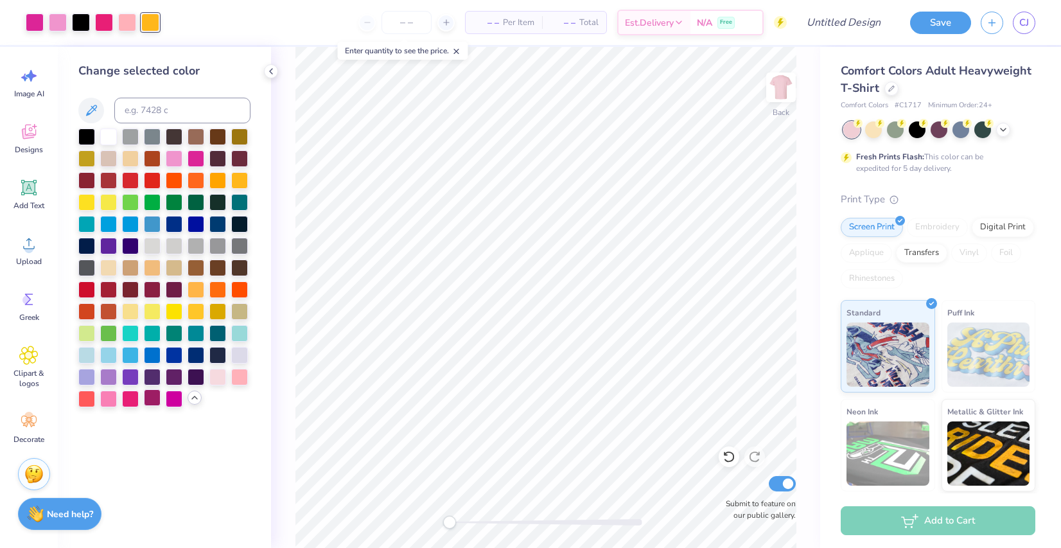
click at [154, 396] on div at bounding box center [152, 397] width 17 height 17
click at [175, 154] on div at bounding box center [174, 157] width 17 height 17
click at [107, 20] on div at bounding box center [104, 21] width 18 height 18
click at [153, 399] on div at bounding box center [152, 397] width 17 height 17
click at [171, 400] on div at bounding box center [174, 397] width 17 height 17
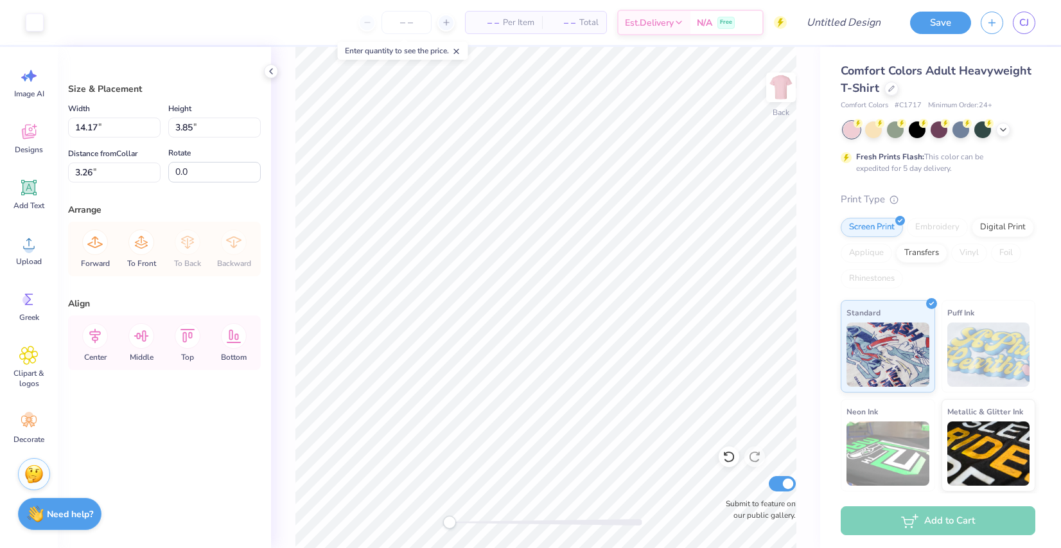
type input "4.26"
type input "4.10"
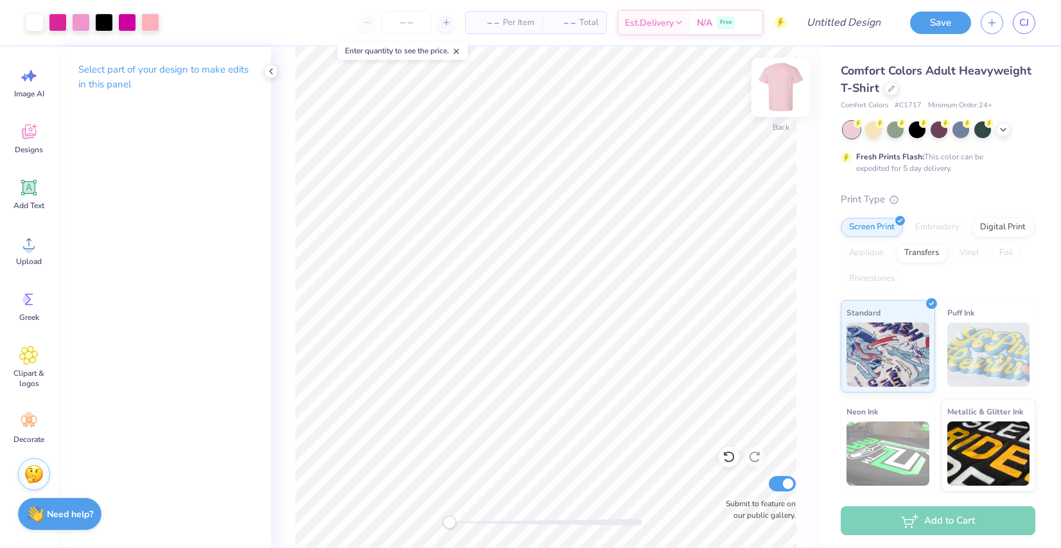
click at [780, 91] on img at bounding box center [780, 87] width 51 height 51
click at [779, 91] on img at bounding box center [780, 87] width 51 height 51
click at [30, 146] on span "Designs" at bounding box center [29, 150] width 28 height 10
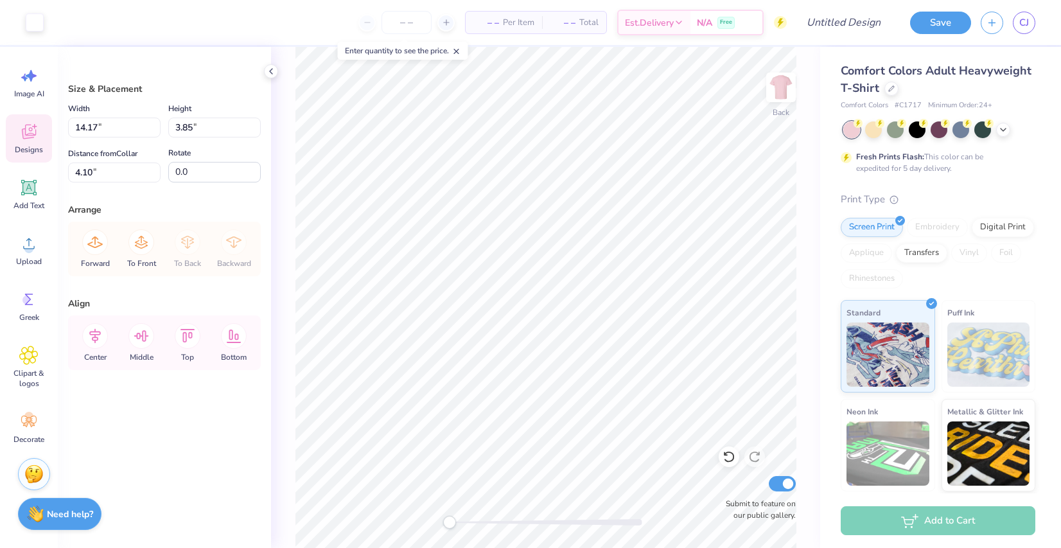
click at [33, 137] on icon at bounding box center [29, 132] width 14 height 15
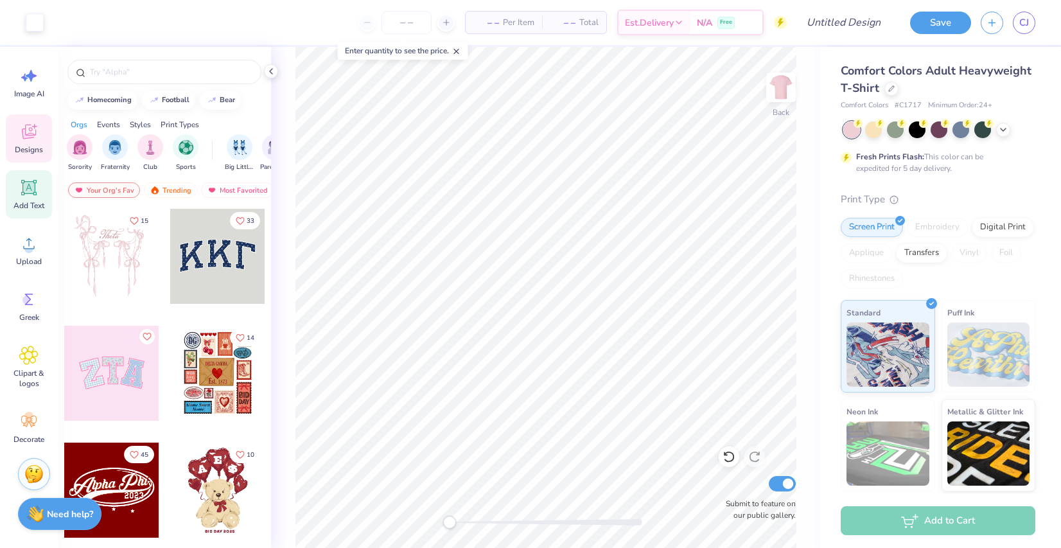
click at [28, 192] on icon at bounding box center [29, 188] width 12 height 12
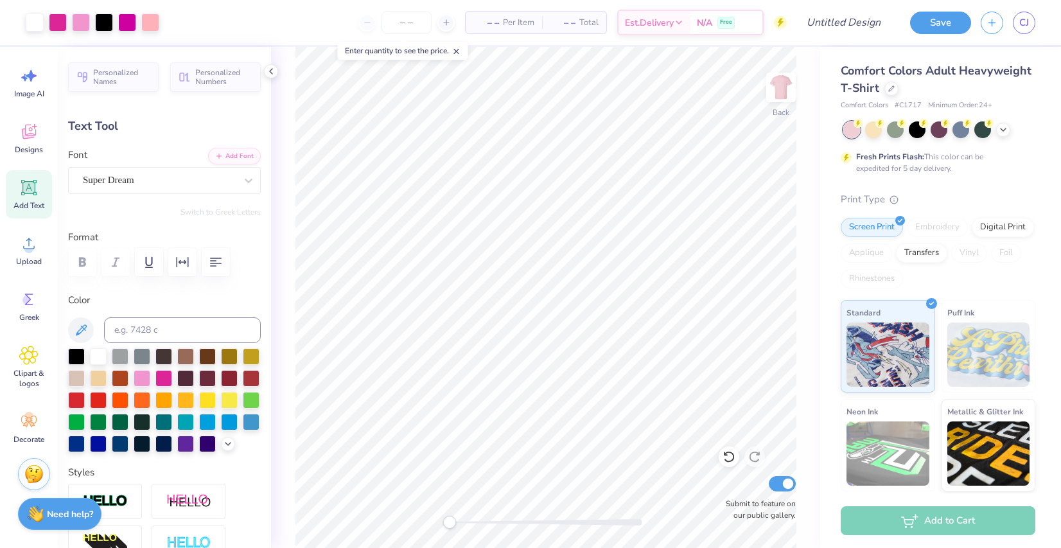
type input "11.91"
type input "1.02"
type input "4.10"
click at [71, 355] on div at bounding box center [76, 355] width 17 height 17
type input "14.17"
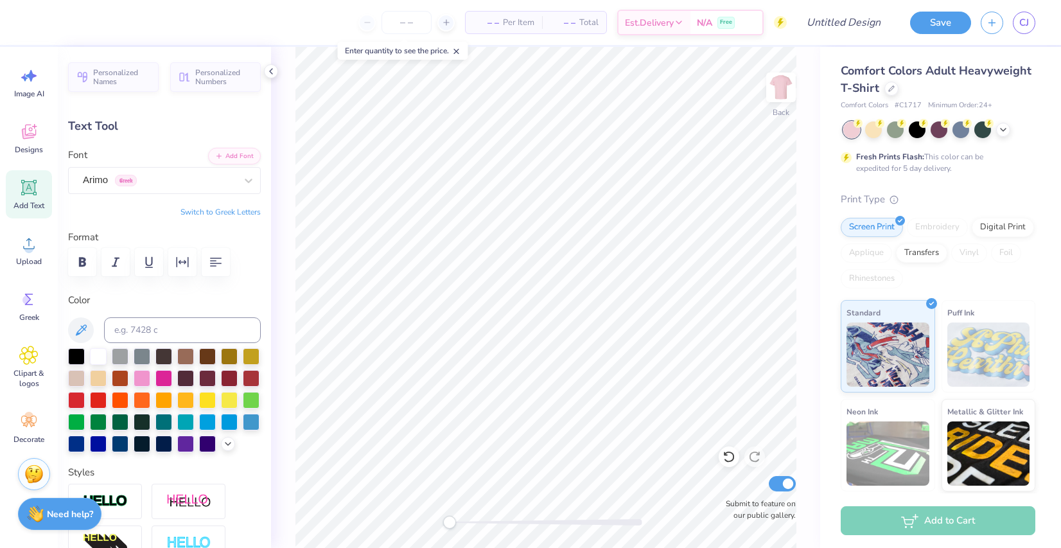
type input "1.01"
type input "5.53"
click at [71, 351] on div at bounding box center [76, 355] width 17 height 17
type input "3.08"
type input "1.02"
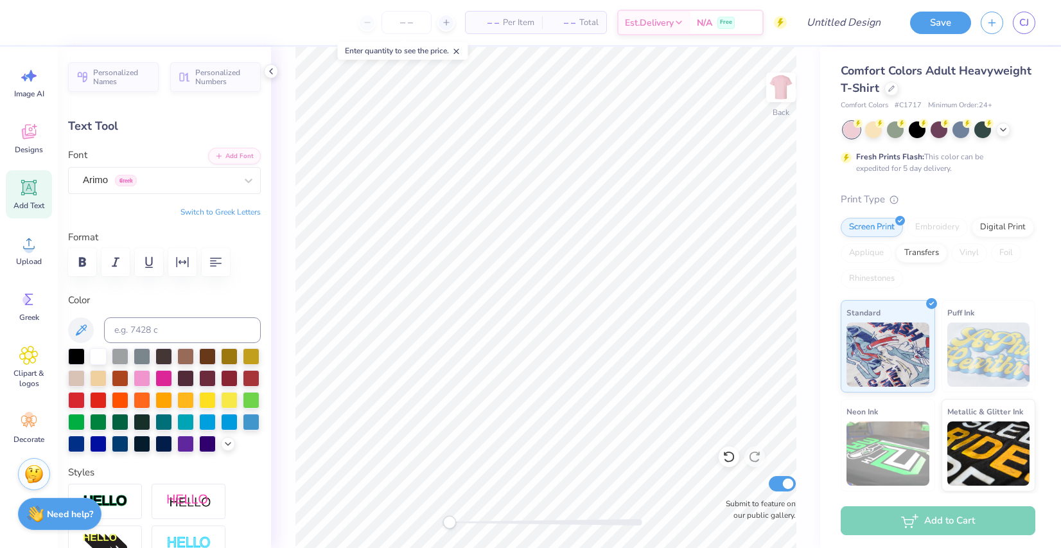
type input "6.93"
click at [73, 361] on div at bounding box center [76, 355] width 17 height 17
type input "11.91"
type input "4.10"
click at [91, 356] on div at bounding box center [98, 355] width 17 height 17
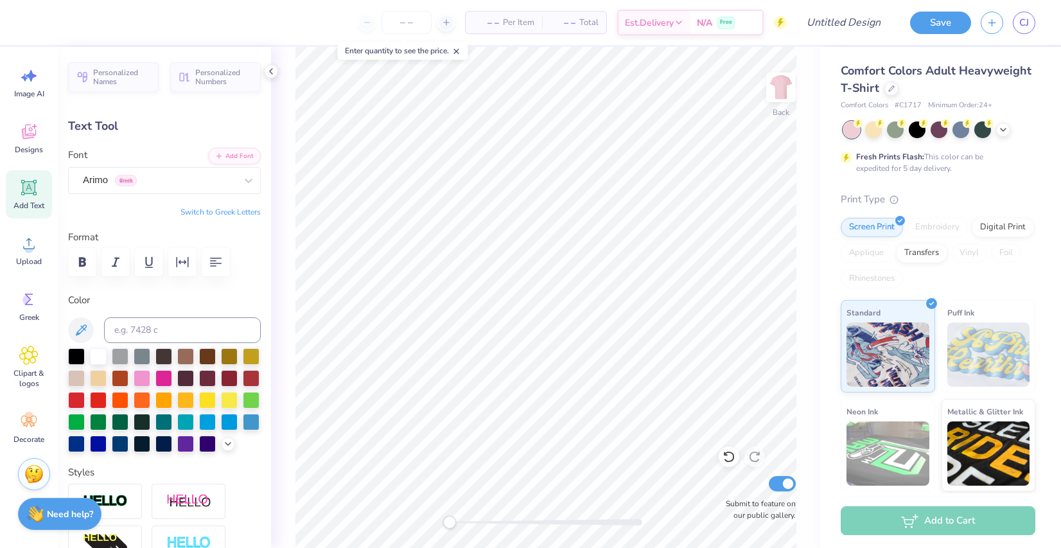
type input "14.17"
type input "1.01"
type input "5.54"
click at [97, 354] on div at bounding box center [98, 355] width 17 height 17
type input "3.08"
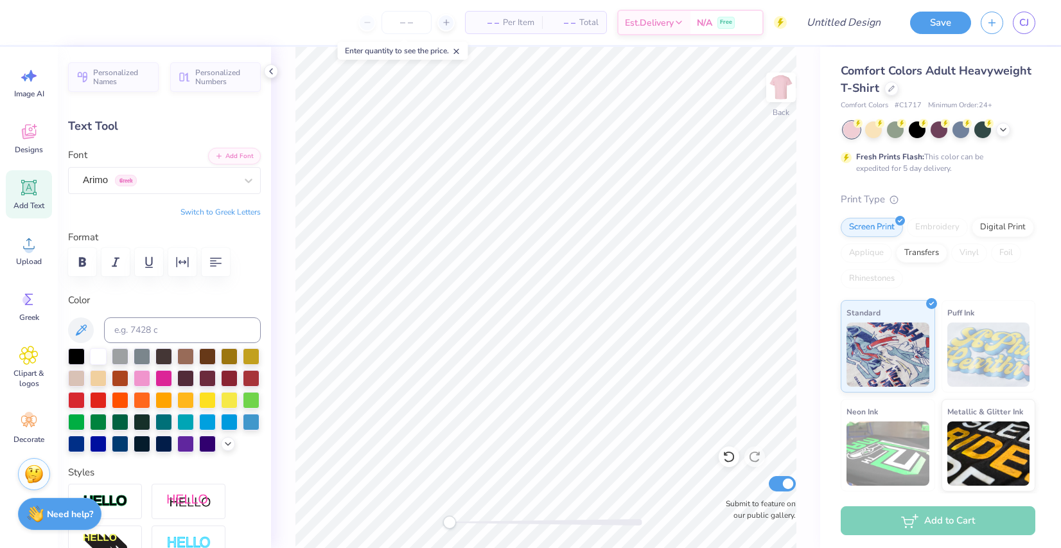
type input "1.02"
type input "6.93"
click at [95, 355] on div at bounding box center [98, 355] width 17 height 17
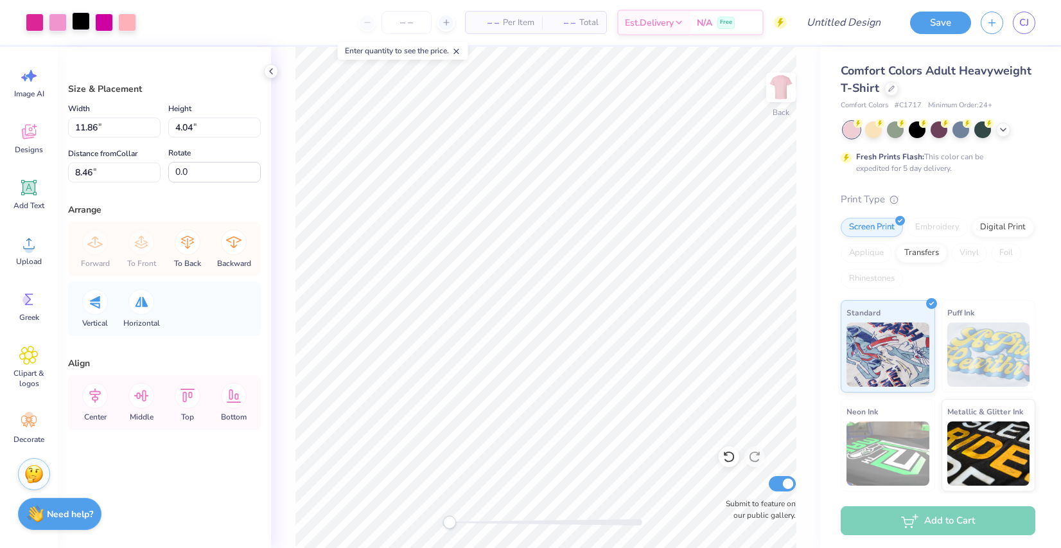
click at [79, 16] on div at bounding box center [81, 21] width 18 height 18
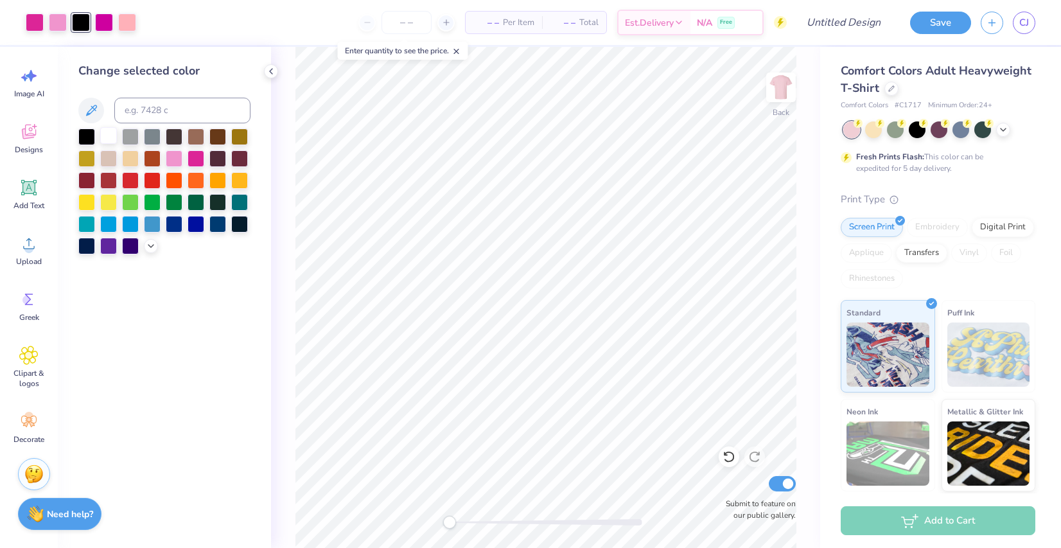
click at [107, 135] on div at bounding box center [108, 135] width 17 height 17
click at [92, 139] on div at bounding box center [86, 135] width 17 height 17
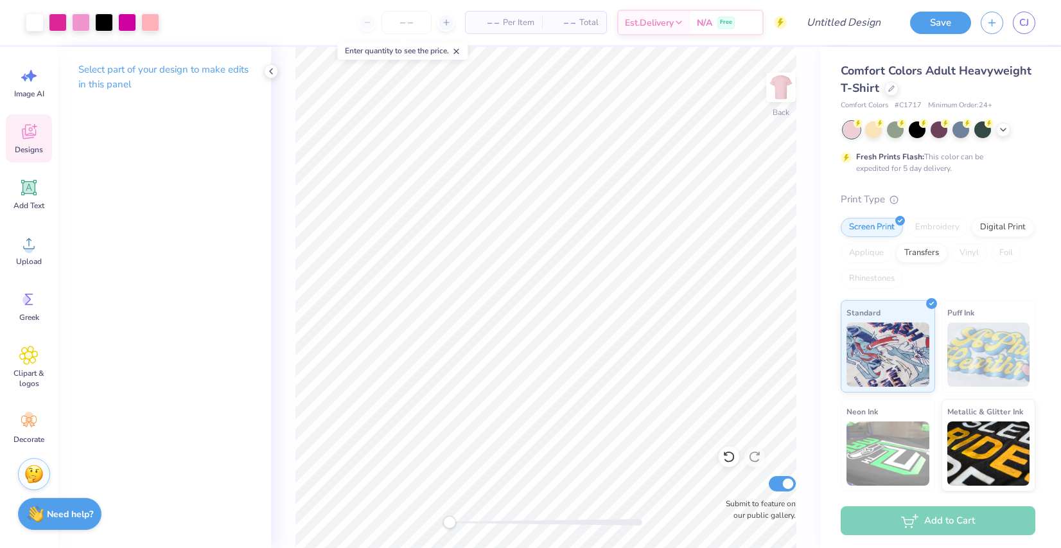
click at [25, 135] on icon at bounding box center [28, 133] width 12 height 10
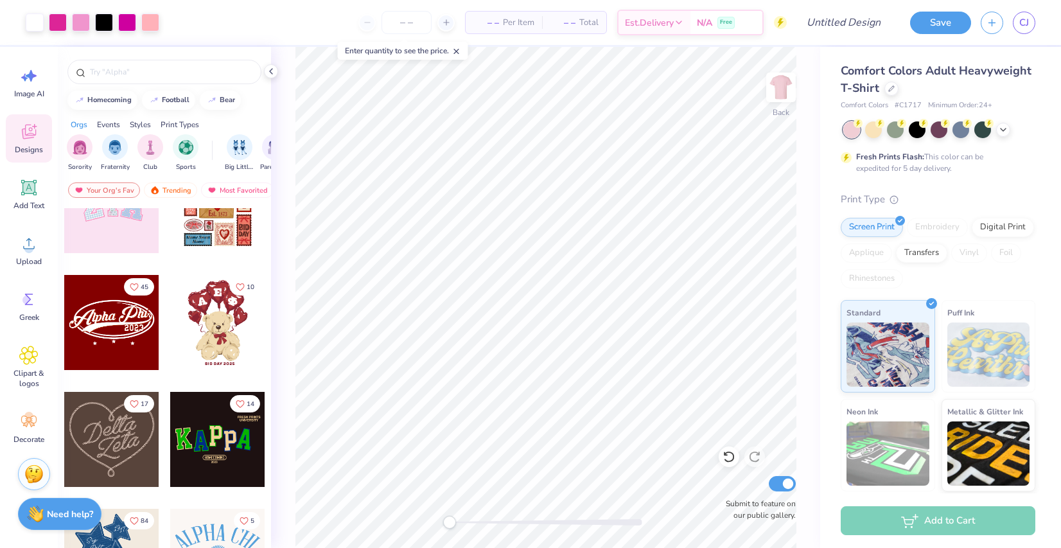
scroll to position [167, 0]
click at [134, 71] on input "text" at bounding box center [171, 72] width 164 height 13
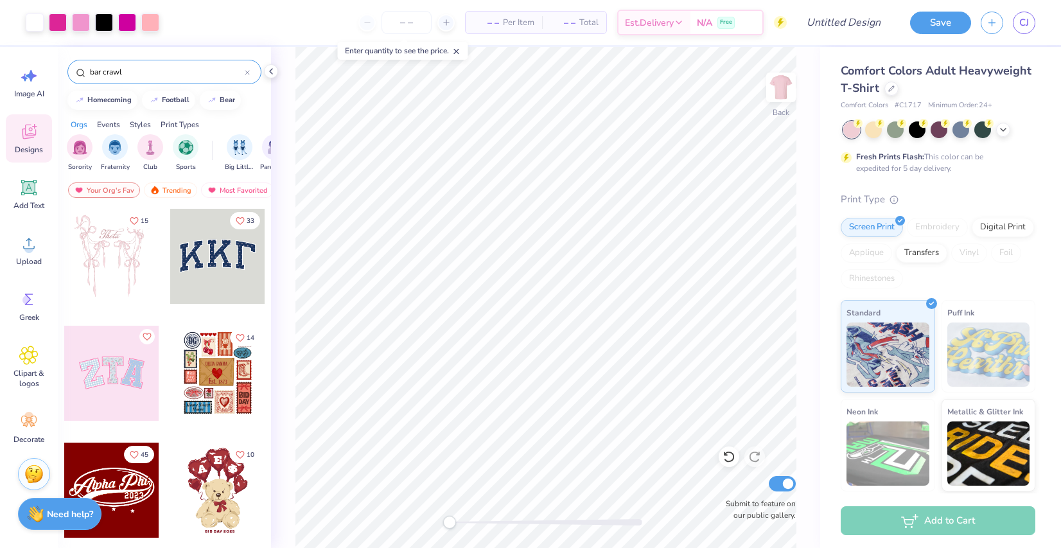
type input "bar crawl"
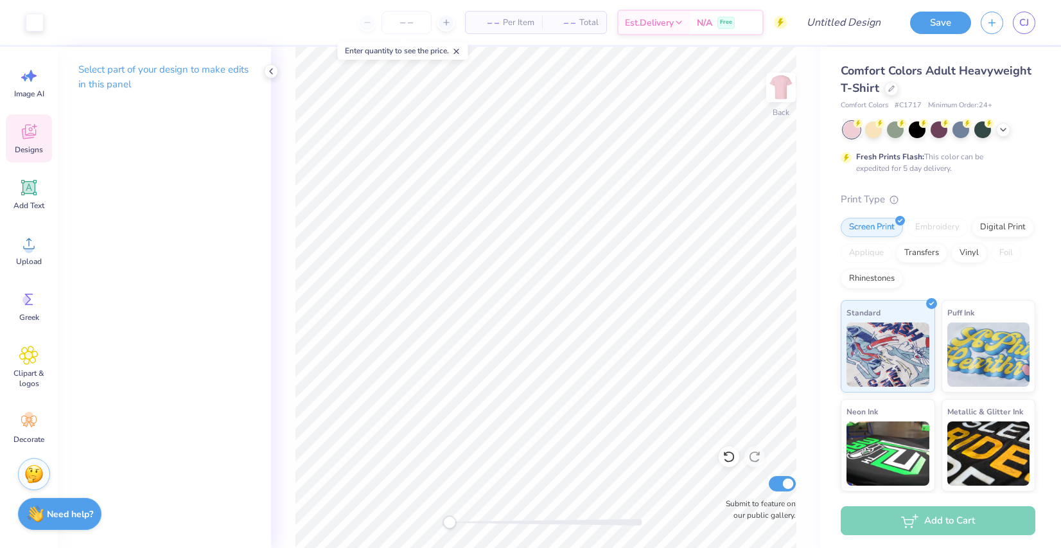
click at [39, 139] on div "Designs" at bounding box center [29, 138] width 46 height 48
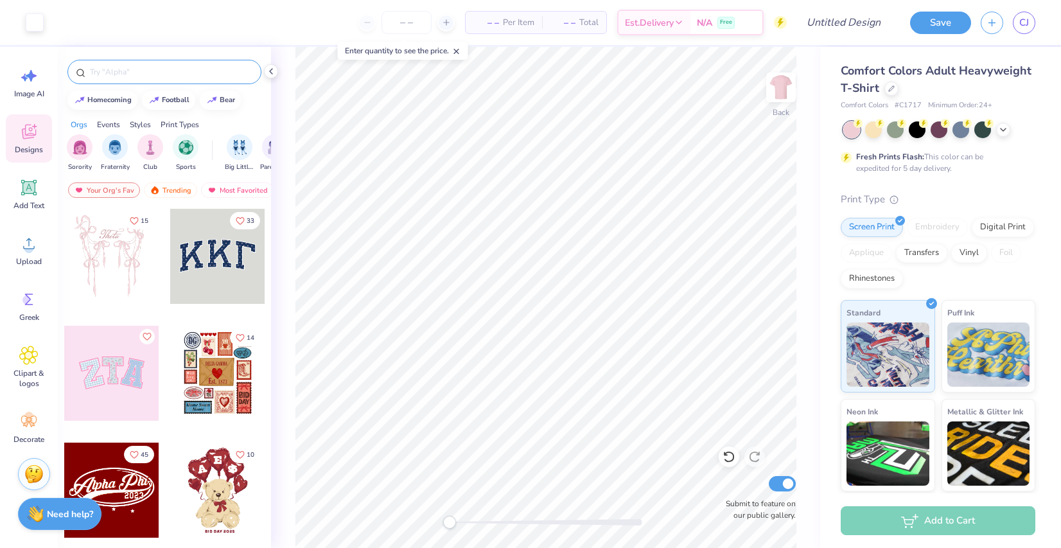
click at [123, 69] on input "text" at bounding box center [171, 72] width 164 height 13
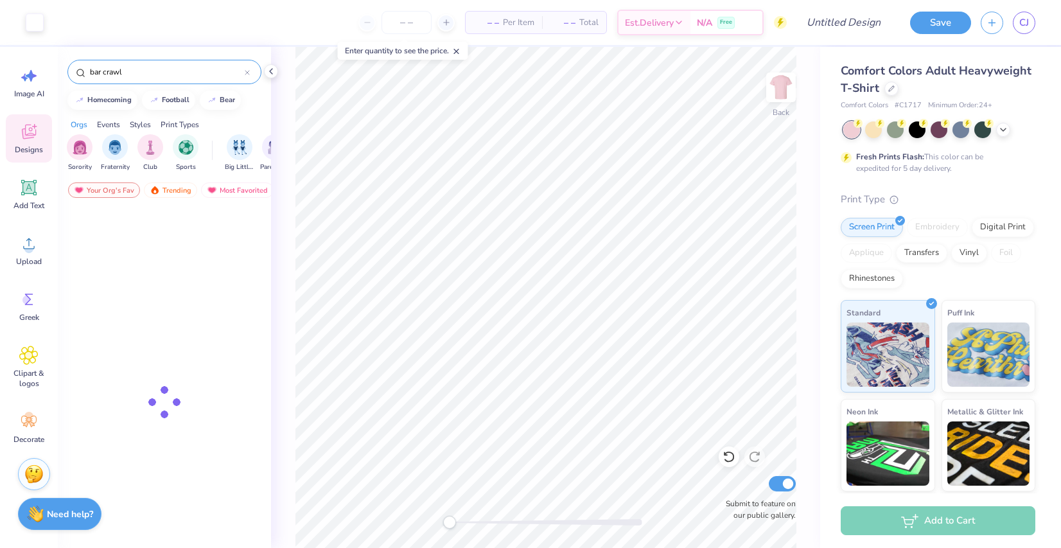
type input "bar crawl"
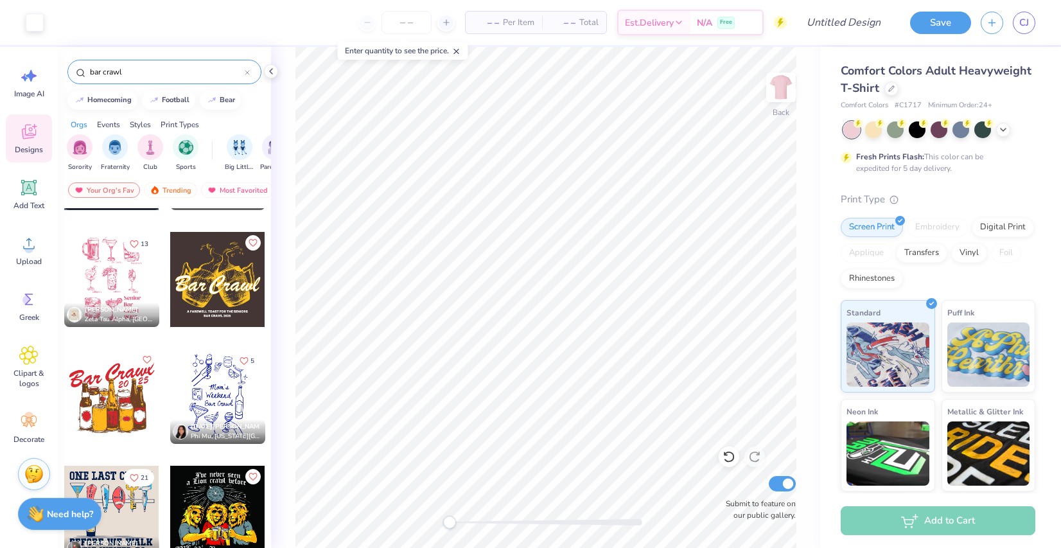
scroll to position [92, 0]
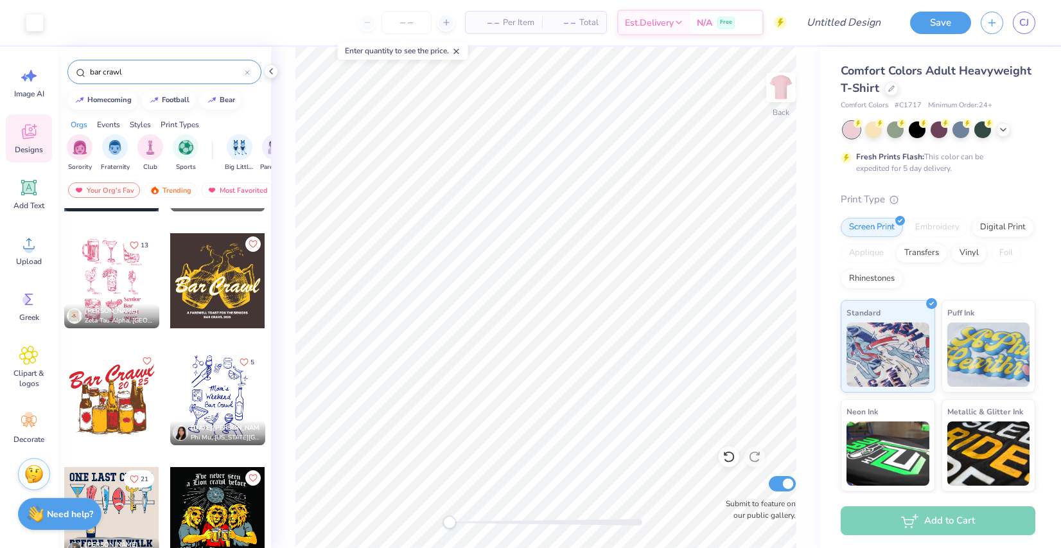
click at [200, 384] on div at bounding box center [217, 397] width 95 height 95
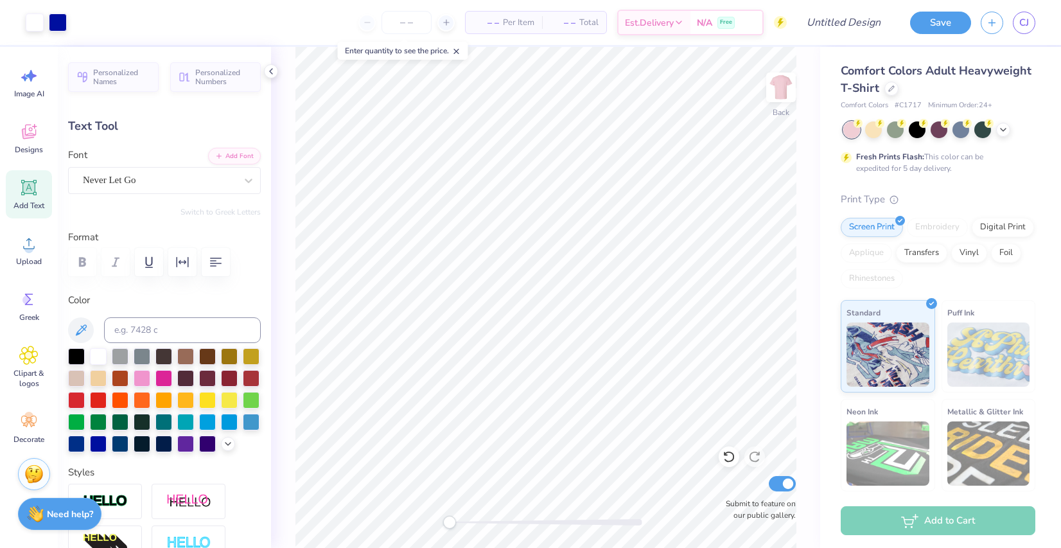
type input "11.91"
type input "1.02"
type input "4.10"
type input "3.08"
type input "6.93"
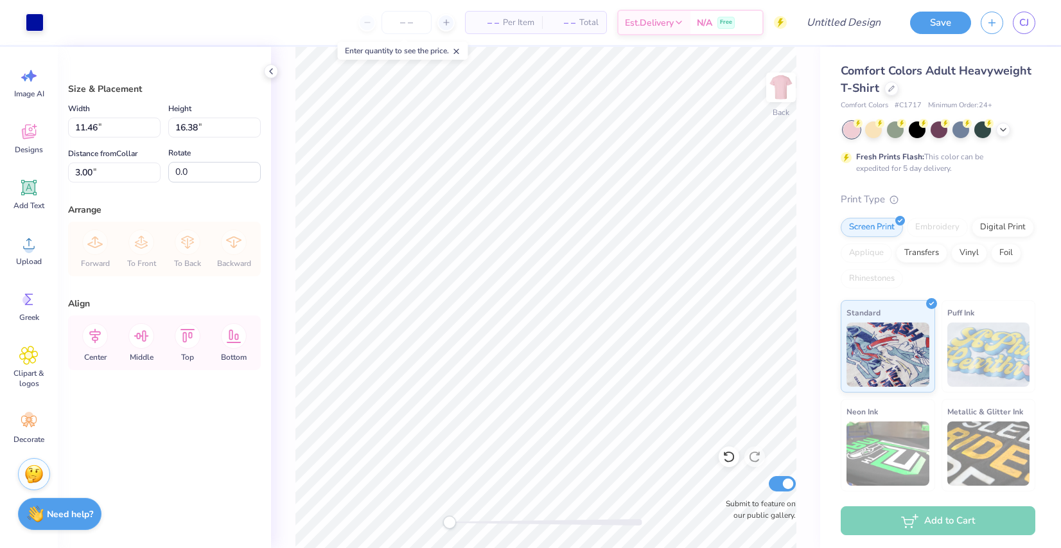
type input "11.46"
type input "16.38"
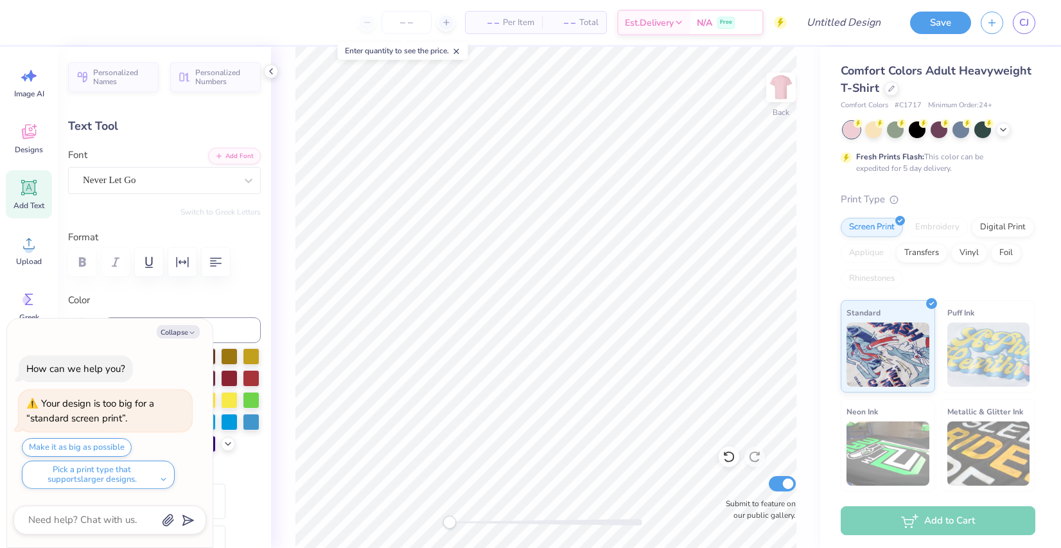
type textarea "x"
type textarea "G"
type textarea "x"
type textarea "Gi"
type textarea "x"
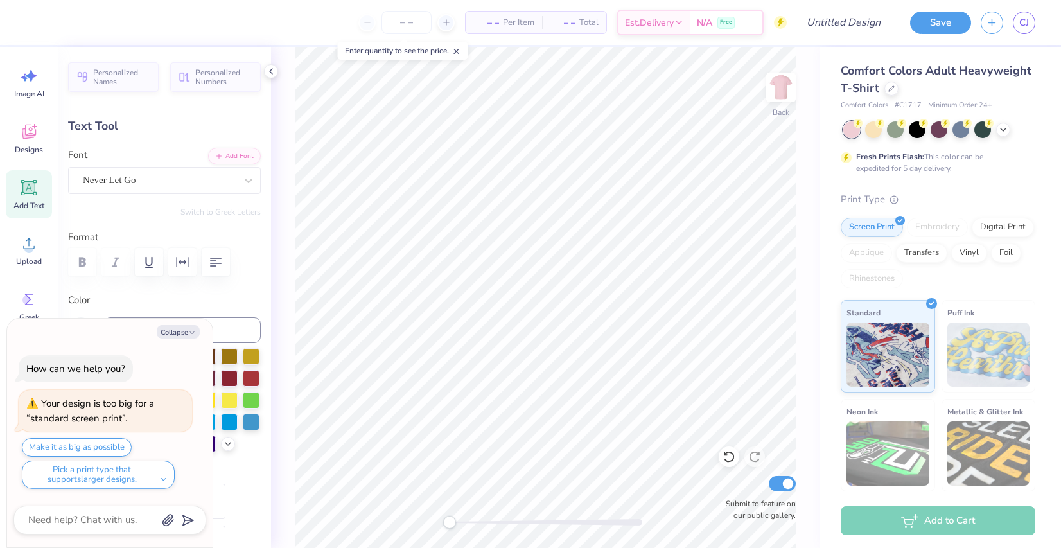
type textarea "Gir"
type textarea "x"
type textarea "Girl"
type textarea "x"
type textarea "Girl'"
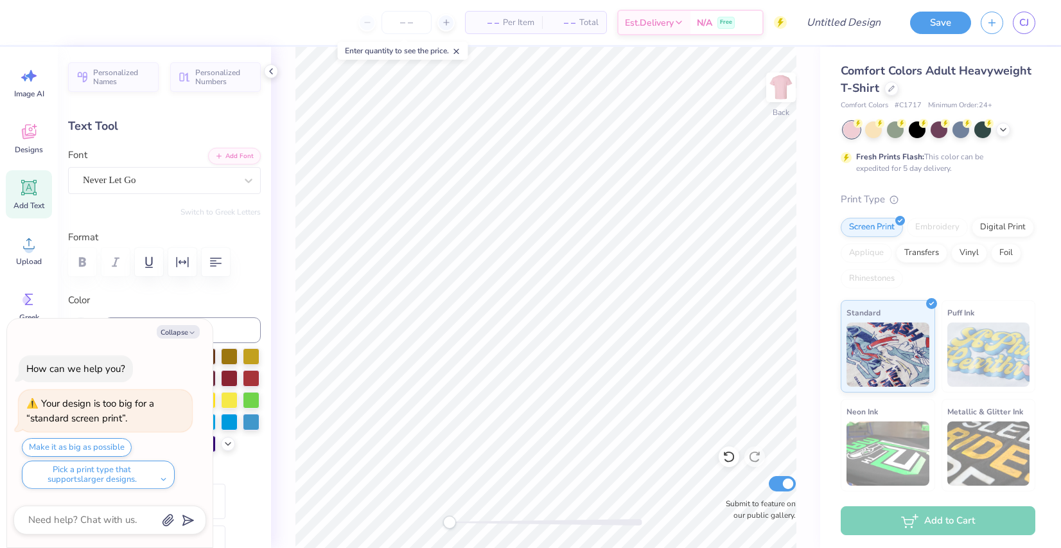
type textarea "x"
type textarea "Girl's"
type textarea "x"
type textarea "Girl's"
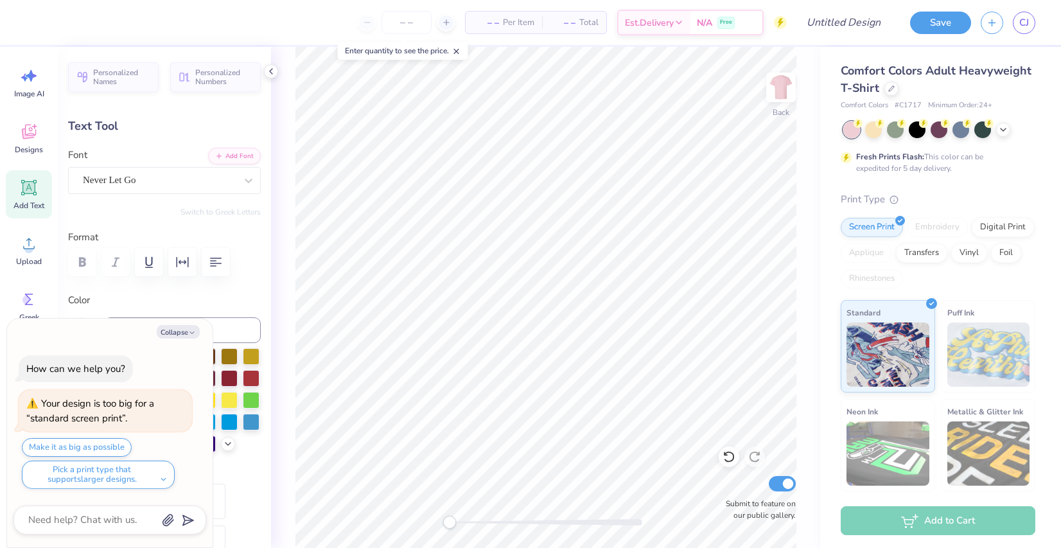
type textarea "x"
type textarea "S Girl's"
type textarea "x"
type textarea "Se Girl's"
type textarea "x"
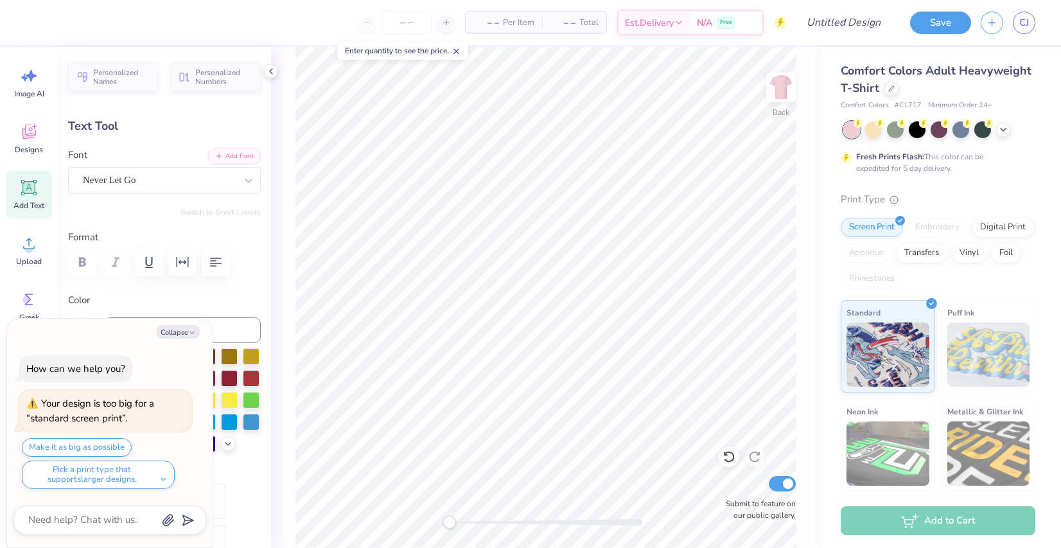
type textarea "Sen Girl's"
type textarea "x"
type textarea "Se Girl's"
type textarea "x"
type textarea "S Girl's"
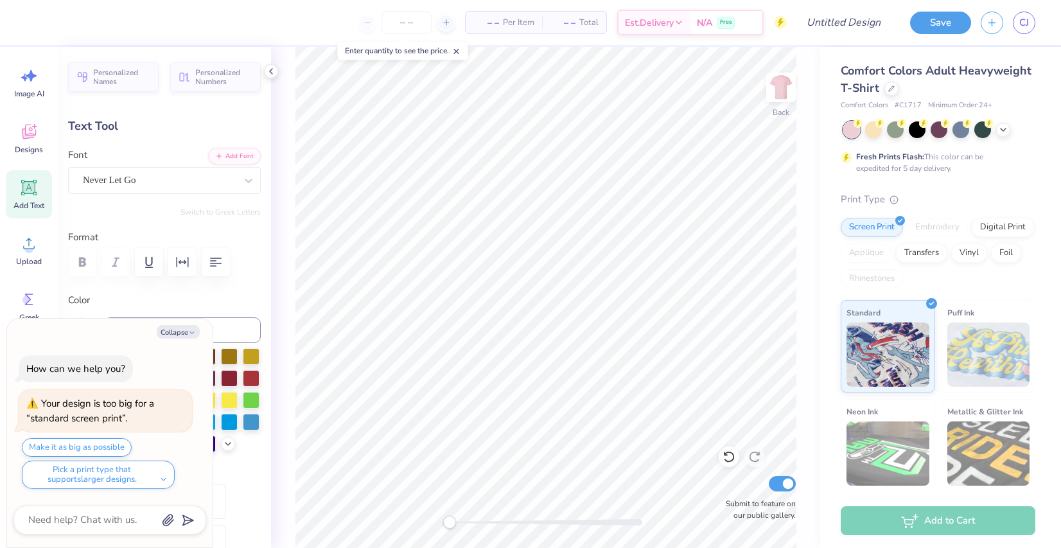
type textarea "x"
type textarea "s Girl's"
type textarea "x"
type textarea "se Girl's"
type textarea "x"
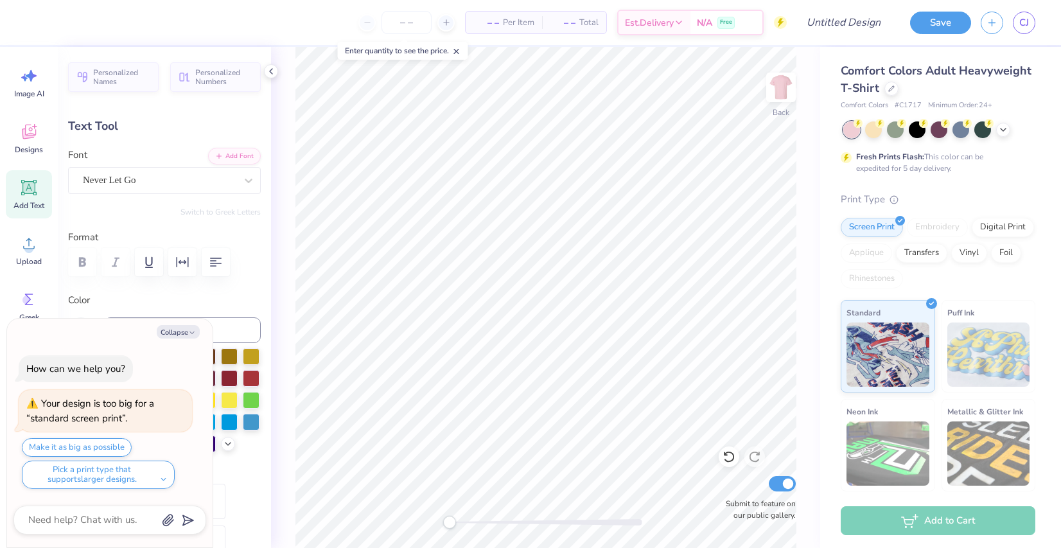
type textarea "sen Girl's"
type textarea "x"
type textarea "seni Girl's"
type textarea "x"
type textarea "sen Girl's"
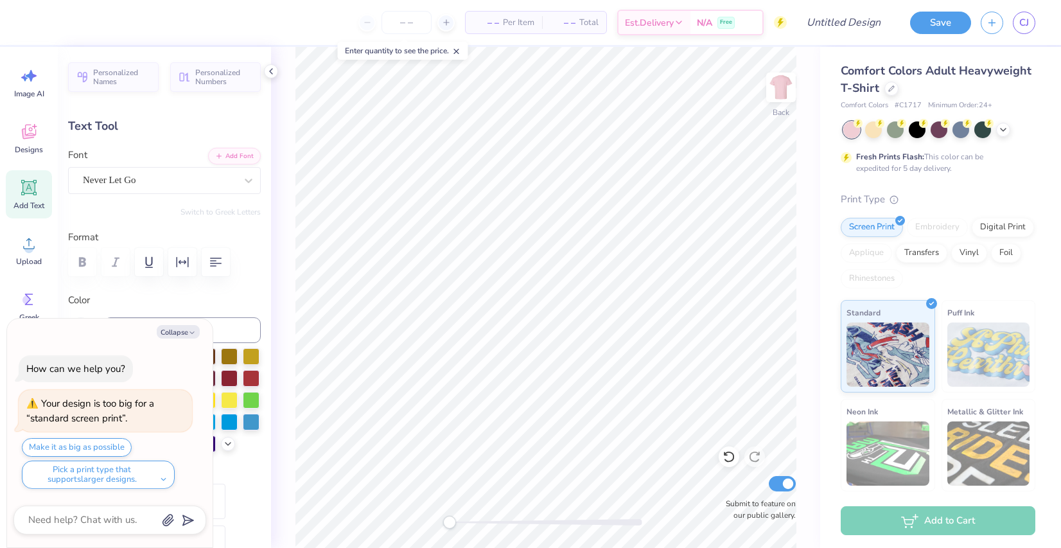
type textarea "x"
type textarea "se Girl's"
type textarea "x"
type textarea "s Girl's"
type textarea "x"
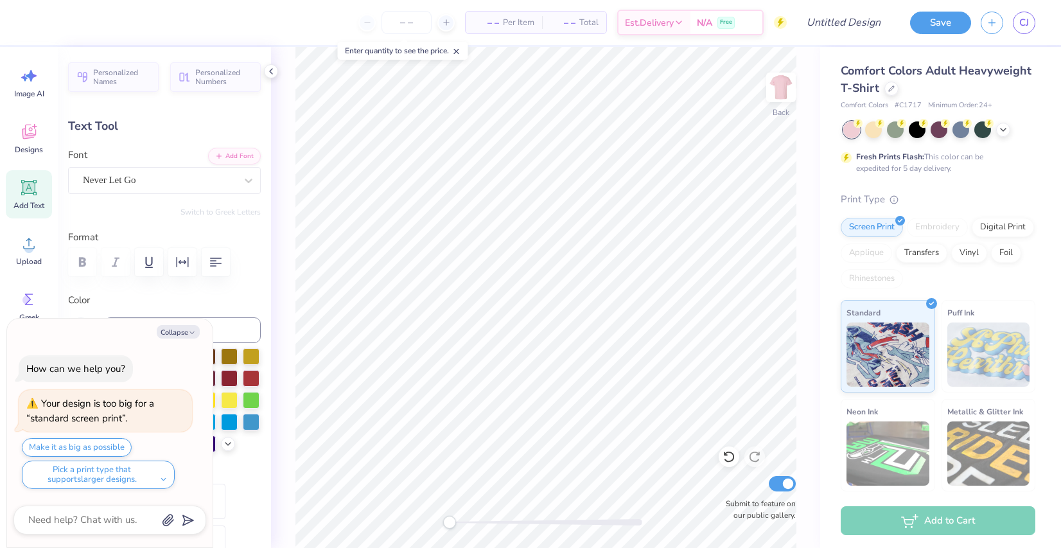
type textarea "Girl's"
type textarea "x"
type input "3.46"
type input "1.24"
type input "8.78"
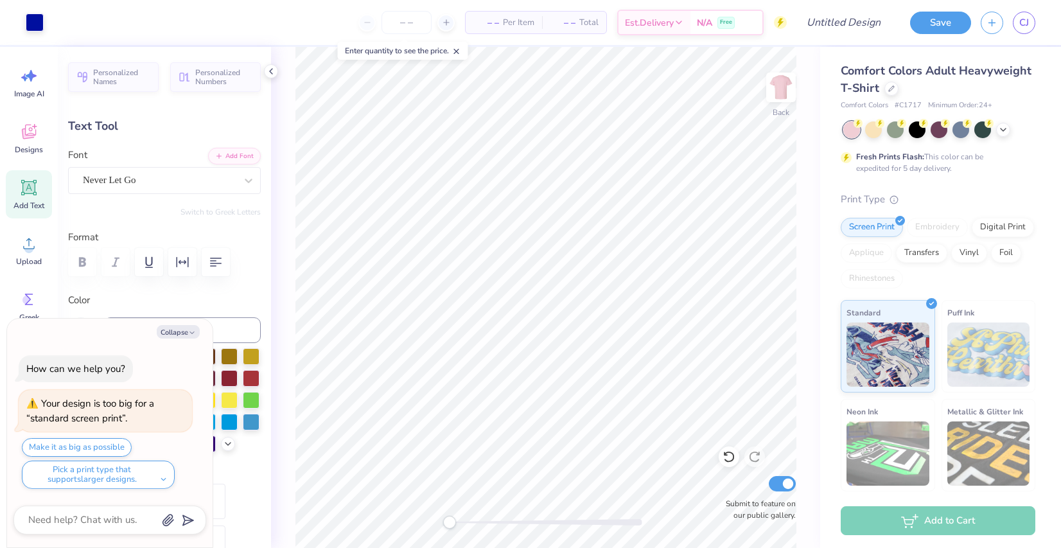
type textarea "x"
type input "8.49"
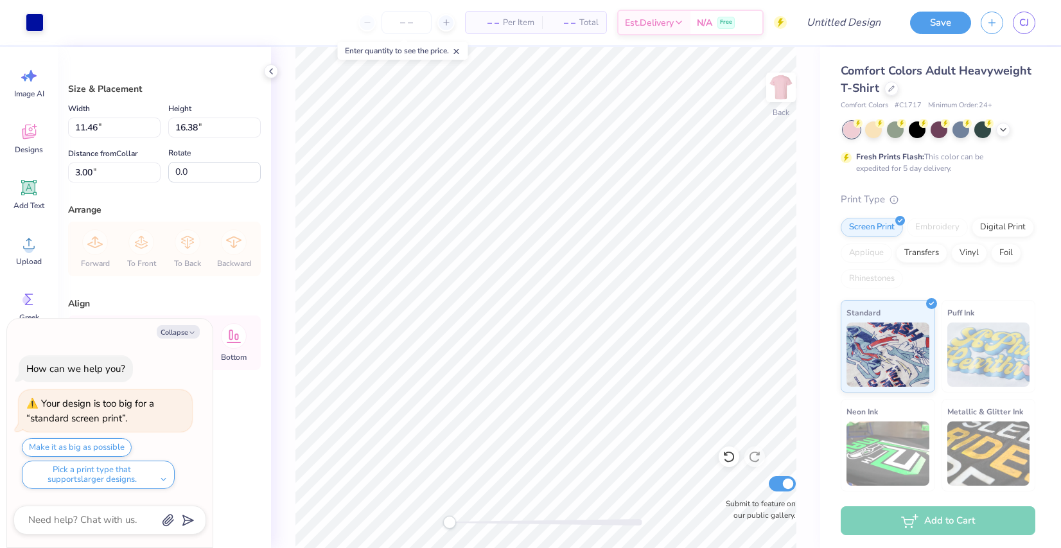
click at [183, 319] on div "Collapse How can we help you? Your design is too big for a “standard screen pri…" at bounding box center [110, 433] width 206 height 229
click at [183, 326] on button "Collapse" at bounding box center [178, 331] width 43 height 13
type textarea "x"
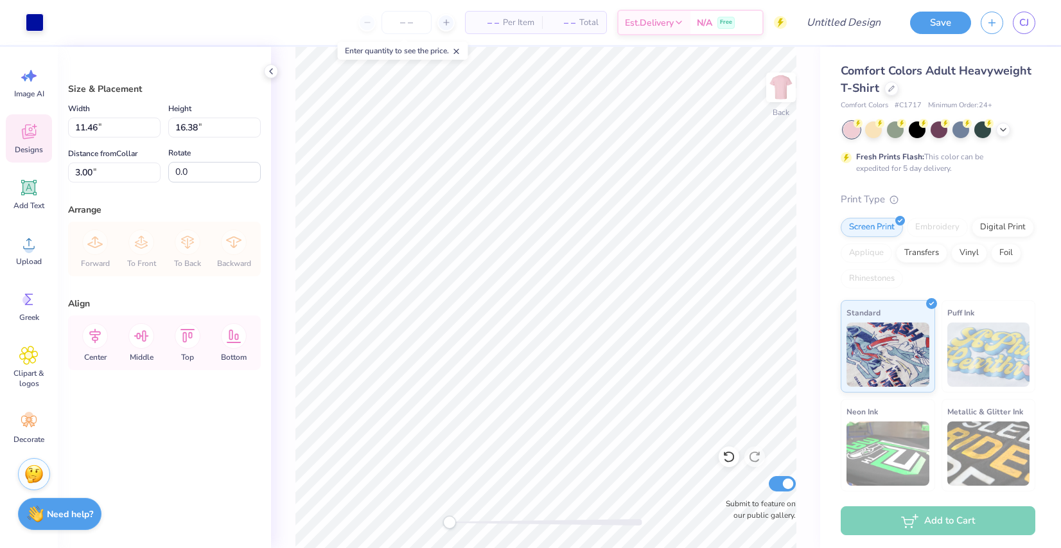
click at [35, 141] on div "Designs" at bounding box center [29, 138] width 46 height 48
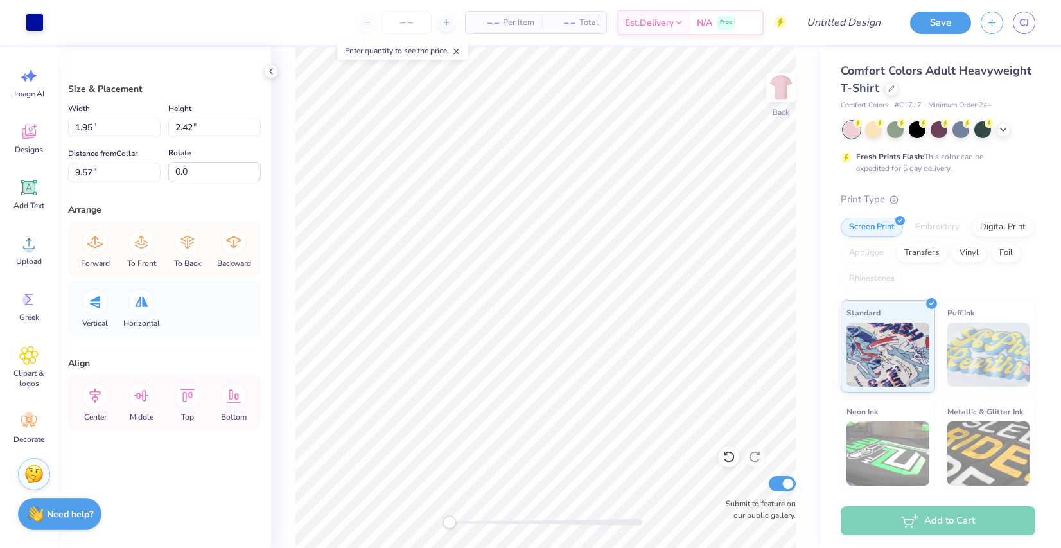
type input "3.97"
type input "6.21"
type input "3.00"
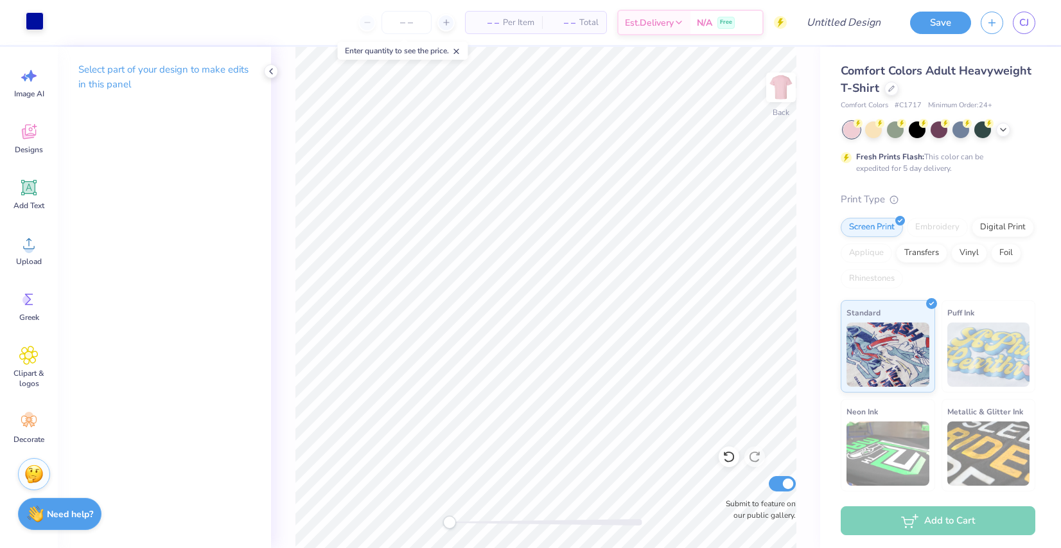
click at [36, 21] on div at bounding box center [35, 21] width 18 height 18
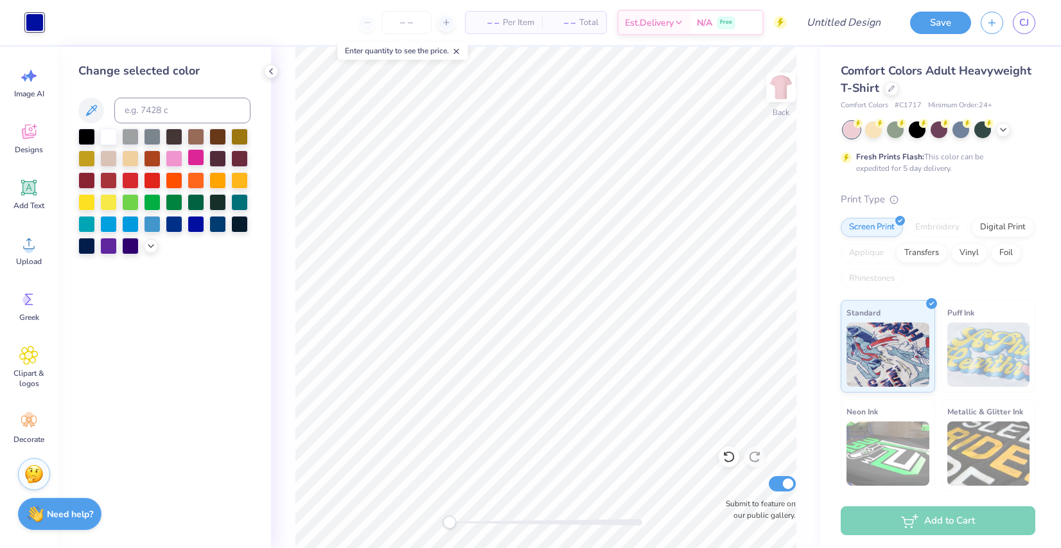
click at [191, 159] on div at bounding box center [196, 157] width 17 height 17
click at [100, 135] on div at bounding box center [108, 135] width 17 height 17
click at [201, 156] on div at bounding box center [196, 157] width 17 height 17
click at [34, 146] on span "Designs" at bounding box center [29, 150] width 28 height 10
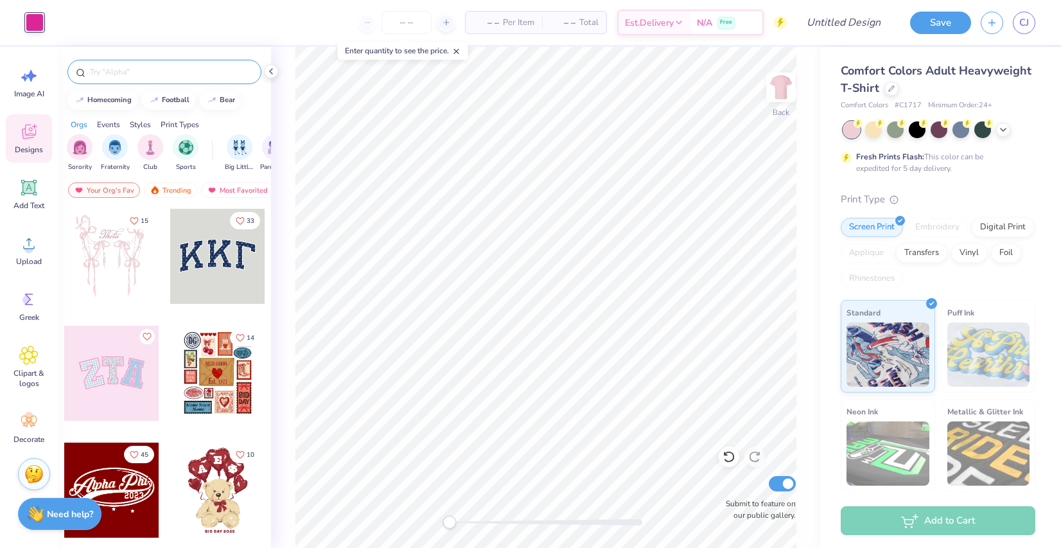
click at [153, 79] on div at bounding box center [164, 72] width 194 height 24
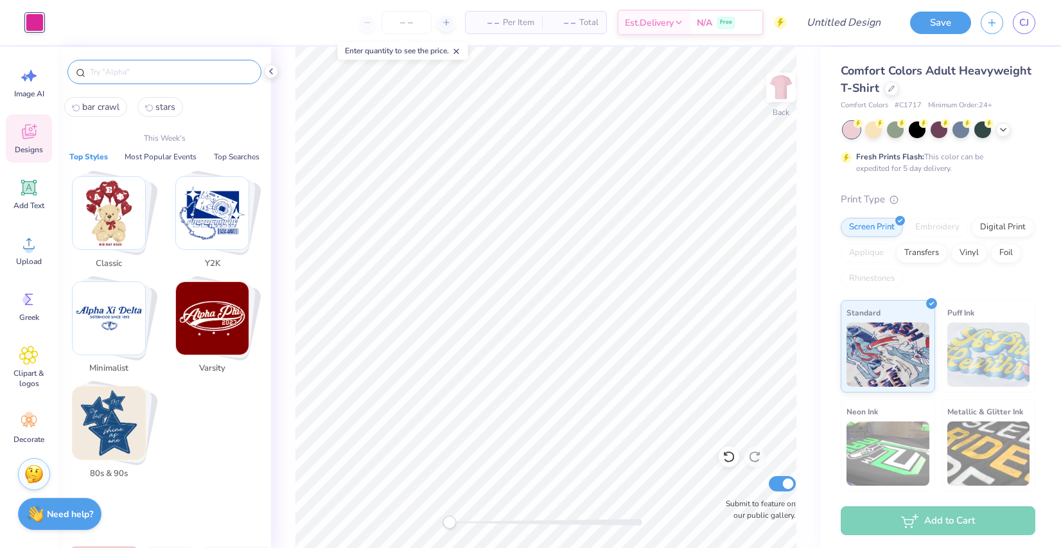
click at [151, 75] on input "text" at bounding box center [171, 72] width 164 height 13
click at [118, 102] on span "bar crawl" at bounding box center [100, 107] width 37 height 12
type input "bar crawl"
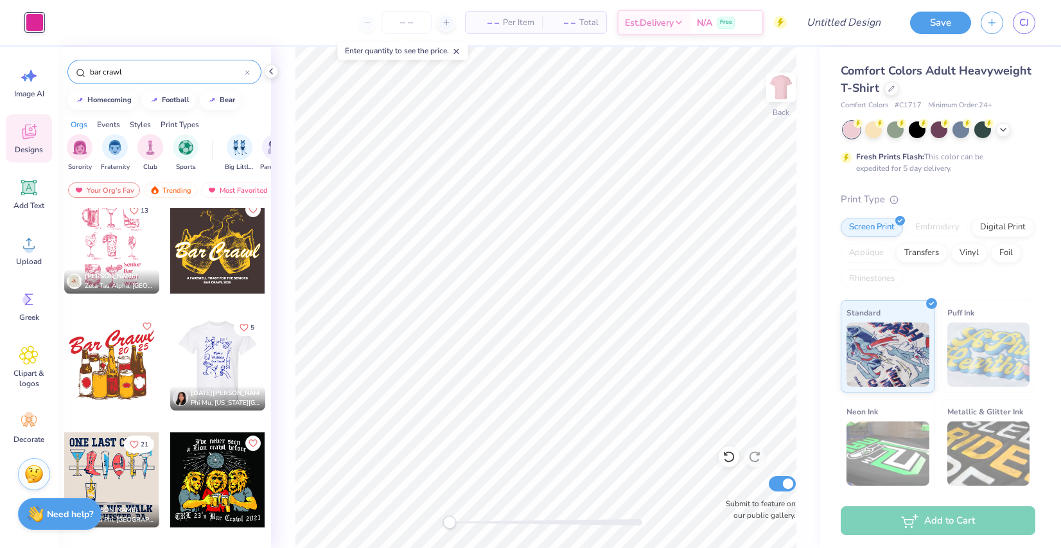
scroll to position [0, 0]
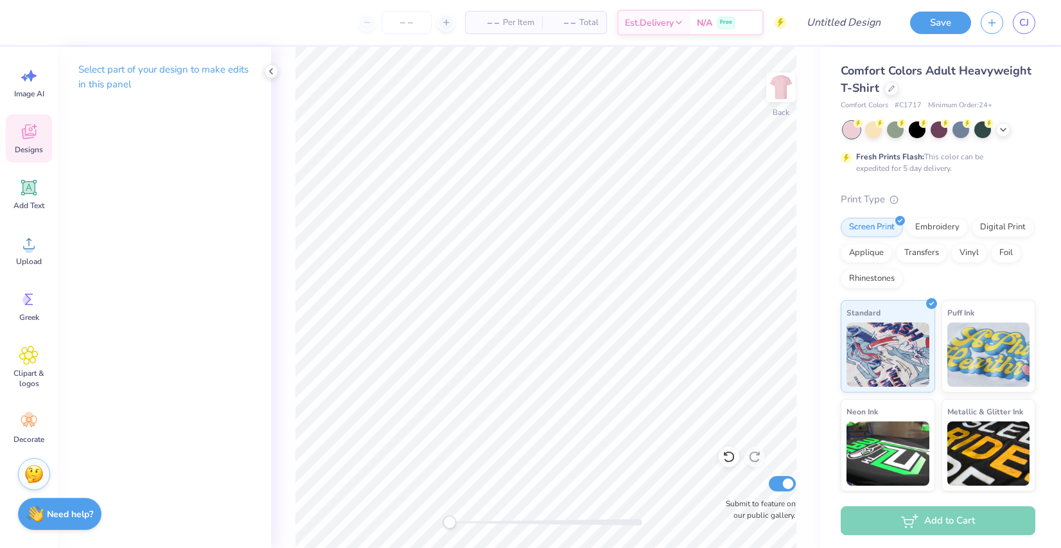
click at [32, 121] on div "Designs" at bounding box center [29, 138] width 46 height 48
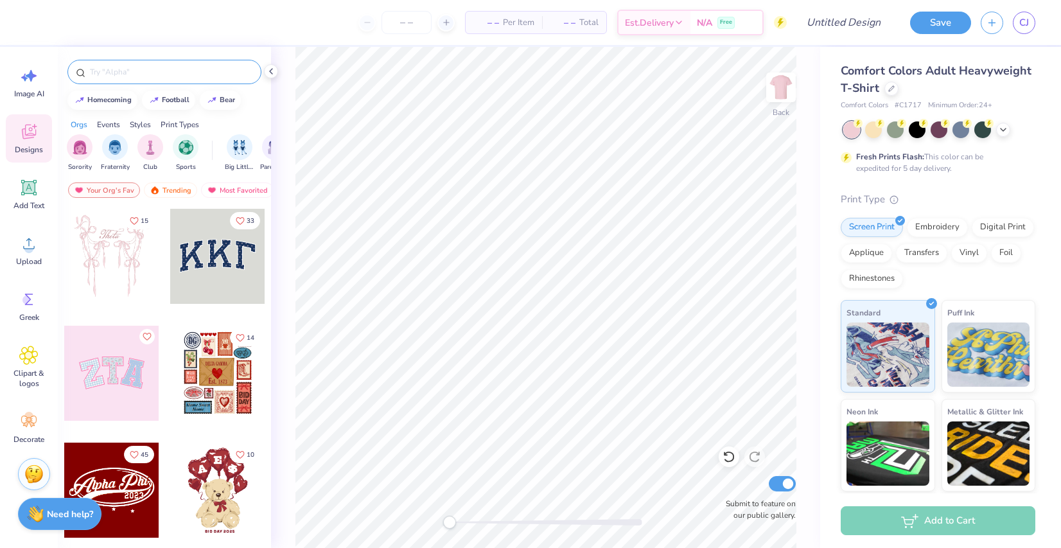
click at [139, 60] on div at bounding box center [164, 72] width 194 height 24
click at [123, 82] on div at bounding box center [164, 72] width 194 height 24
click at [123, 81] on div at bounding box center [164, 72] width 194 height 24
click at [123, 78] on div at bounding box center [164, 72] width 194 height 24
click at [119, 67] on input "text" at bounding box center [171, 72] width 164 height 13
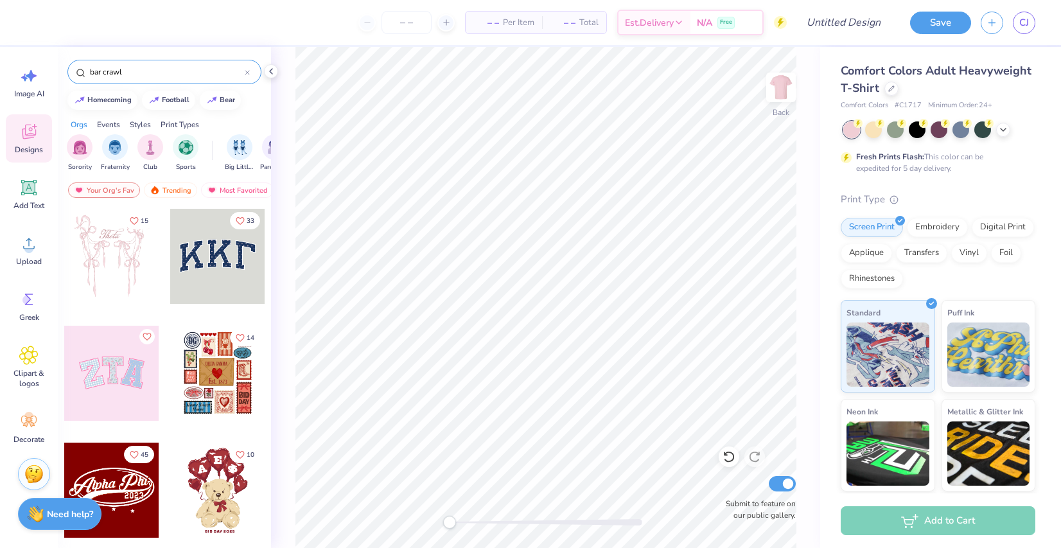
type input "bar crawl"
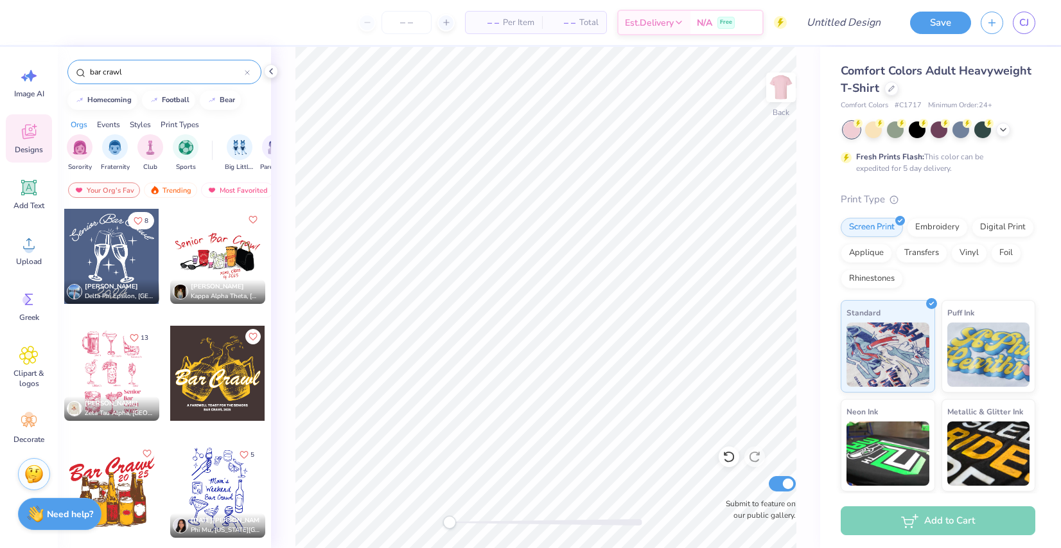
click at [107, 351] on div at bounding box center [111, 373] width 95 height 95
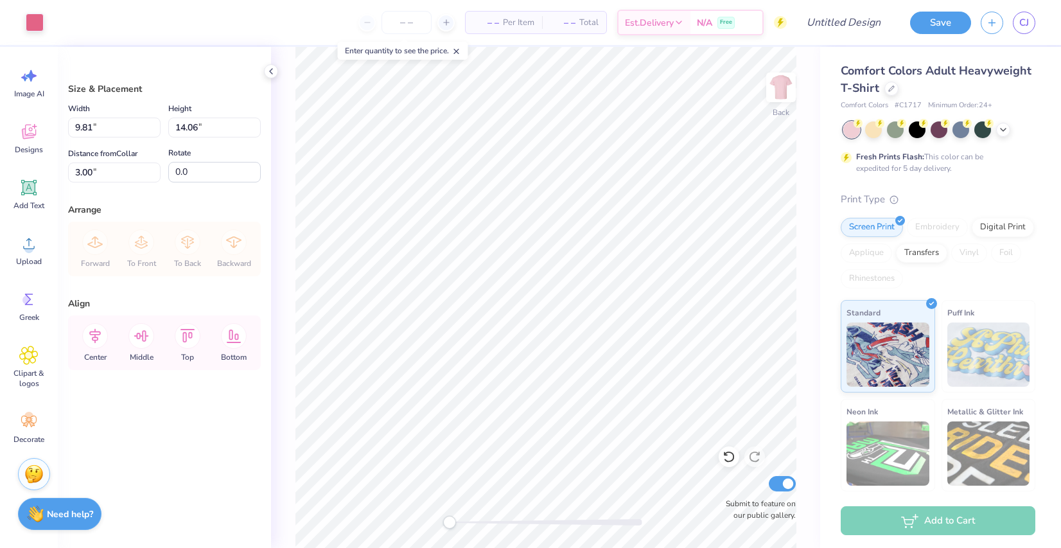
type input "10.91"
type input "15.63"
type input "11.82"
type input "16.94"
type input "1.68"
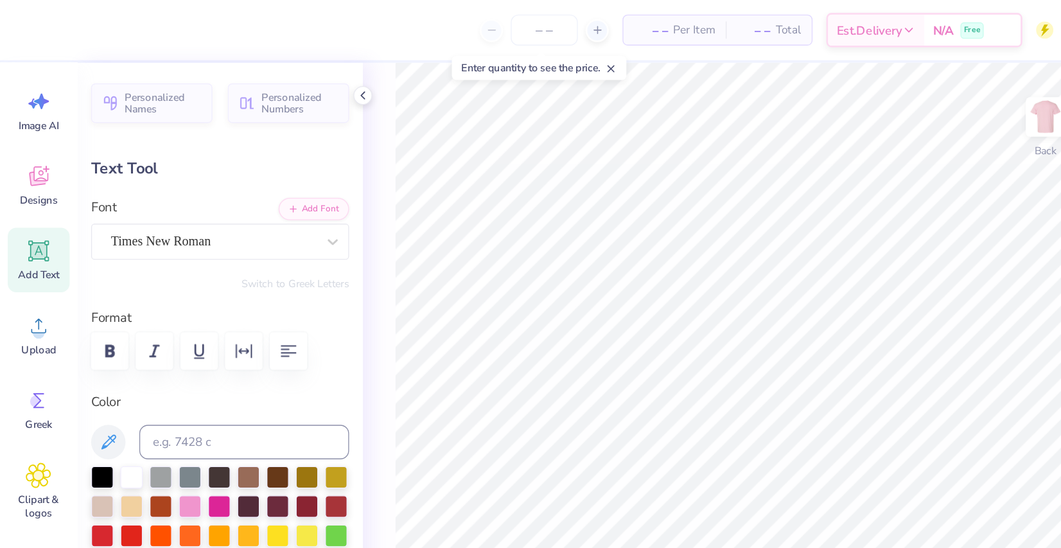
type textarea "[PERSON_NAME]"
type input "0.59"
type input "1.87"
type input "0.40"
type input "6.75"
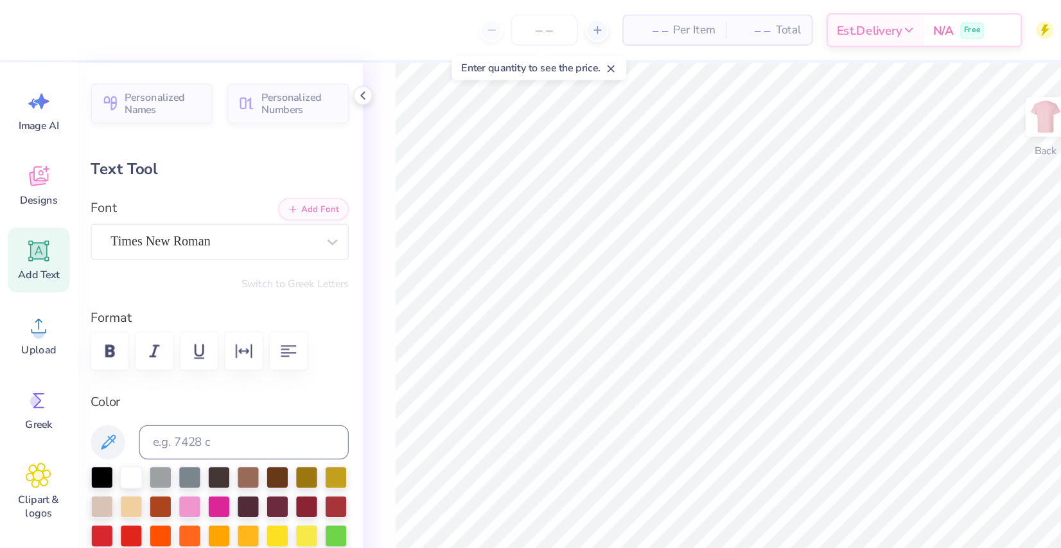
type input "2.08"
type input "0.51"
type input "6.89"
type input "1.83"
type input "0.40"
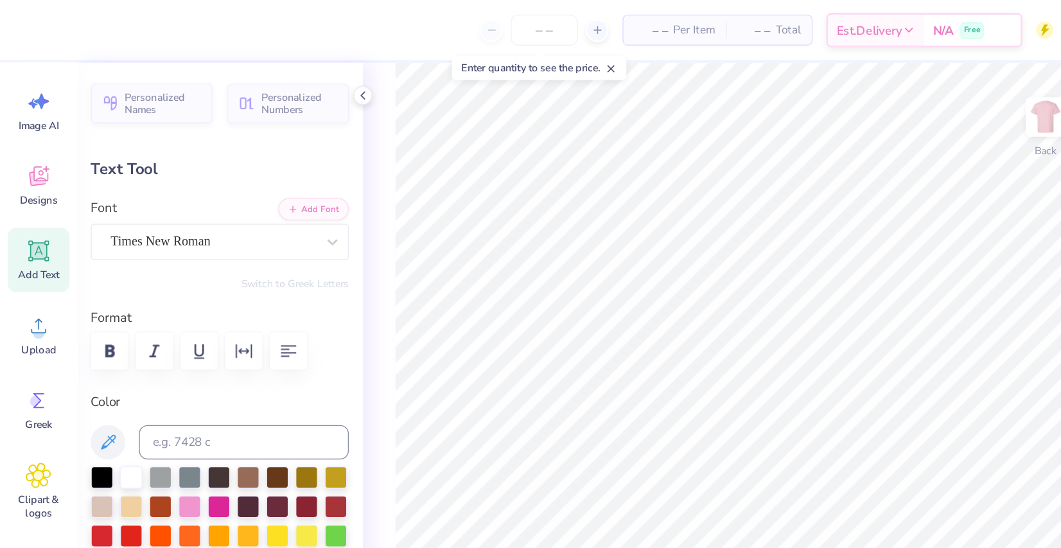
type input "12.61"
type input "1.38"
type input "12.58"
type input "1.12"
type input "0.39"
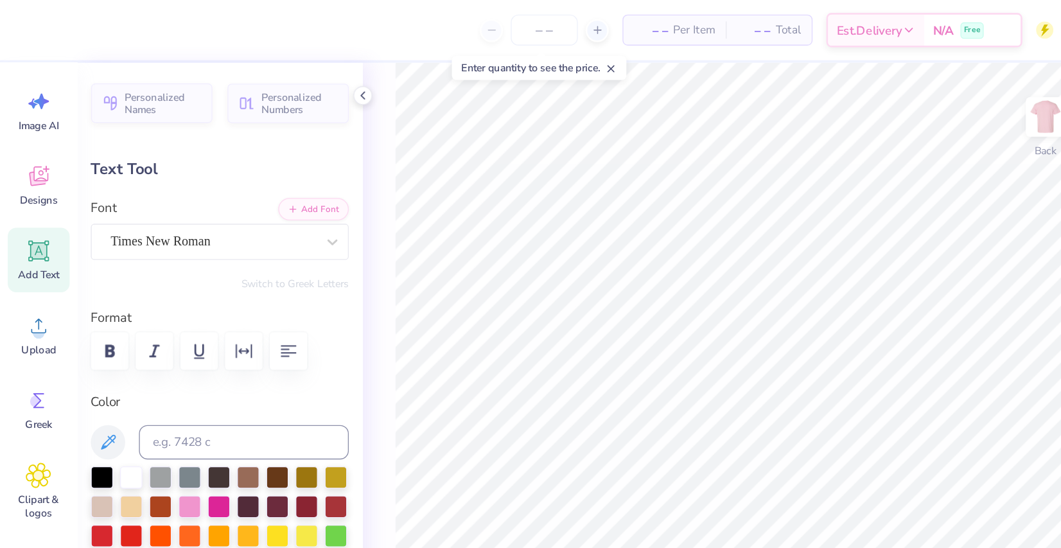
type input "12.70"
type input "1.30"
type input "0.49"
type input "18.37"
type input "0.85"
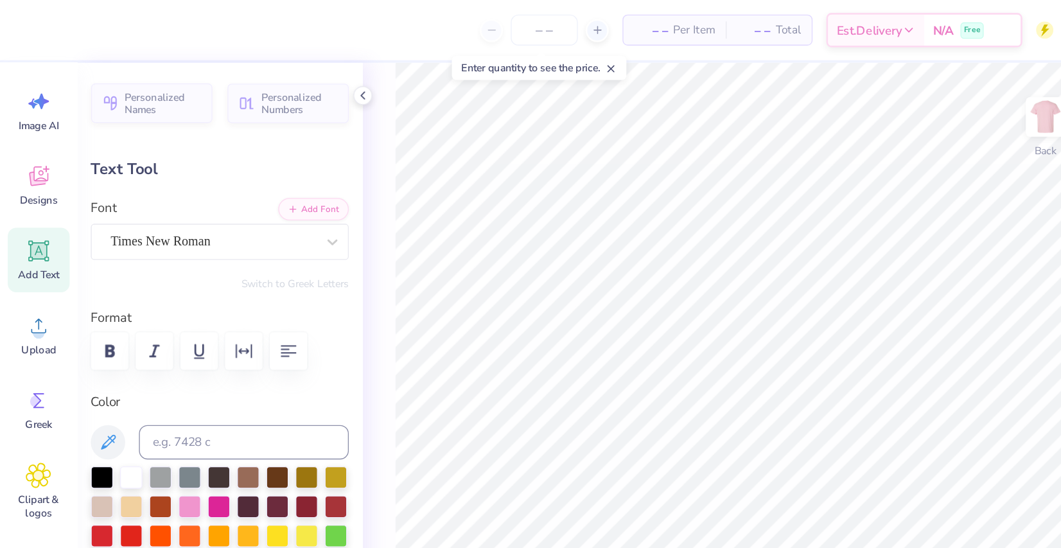
type input "0.27"
type input "18.59"
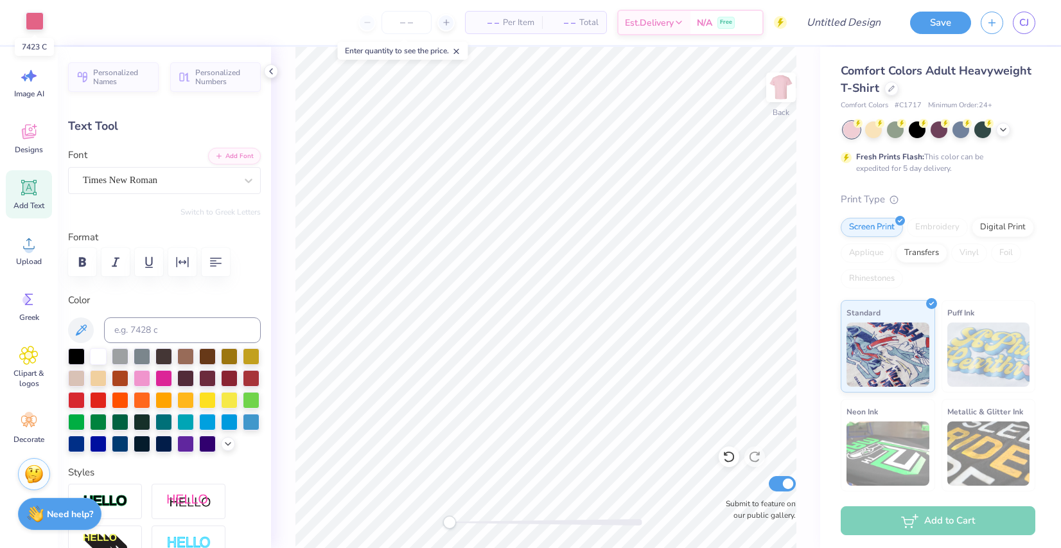
click at [42, 26] on div at bounding box center [35, 21] width 18 height 18
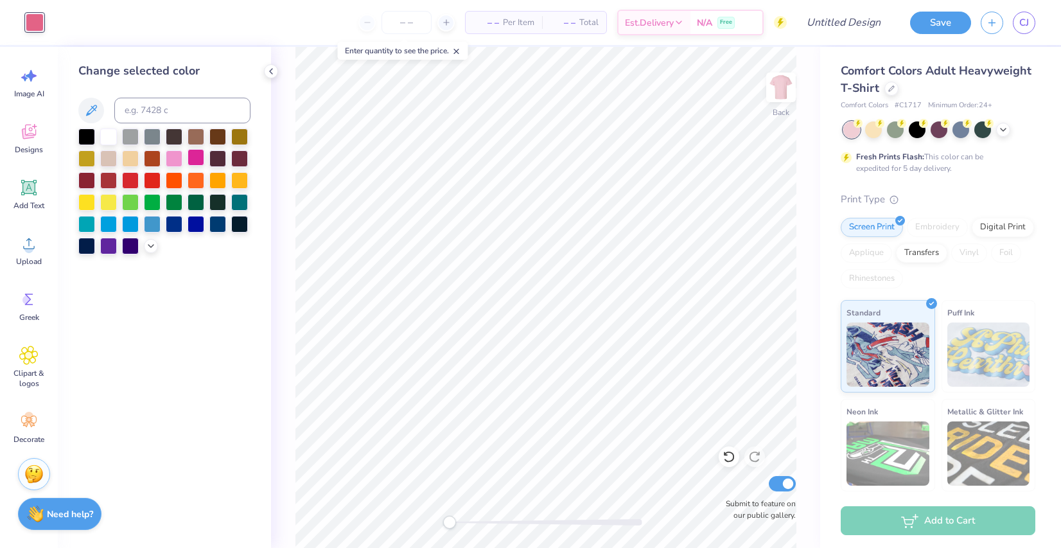
click at [189, 155] on div at bounding box center [196, 157] width 17 height 17
click at [151, 241] on icon at bounding box center [151, 245] width 10 height 10
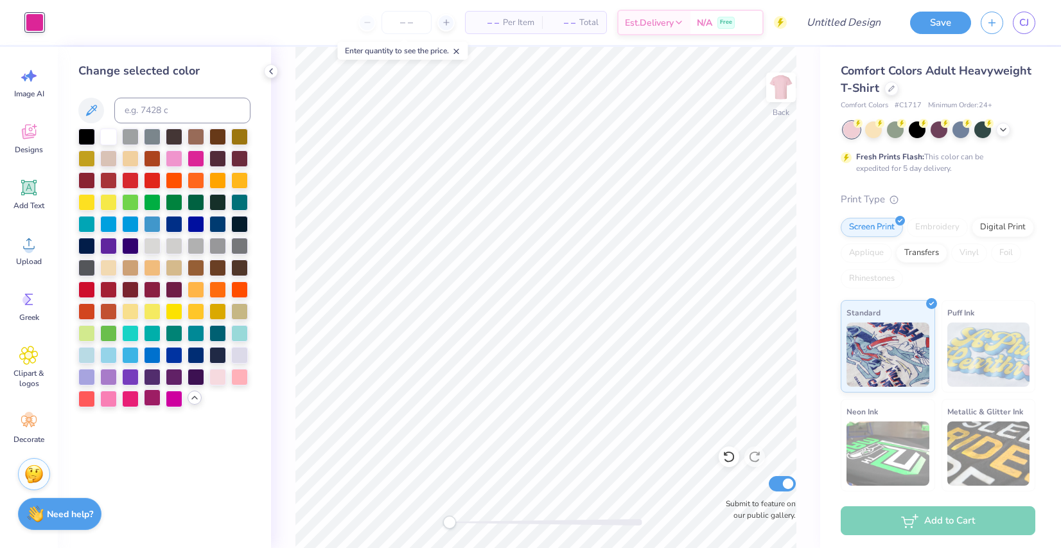
click at [154, 398] on div at bounding box center [152, 397] width 17 height 17
click at [171, 398] on div at bounding box center [174, 397] width 17 height 17
click at [195, 157] on div at bounding box center [196, 157] width 17 height 17
click at [1004, 134] on div at bounding box center [1003, 128] width 14 height 14
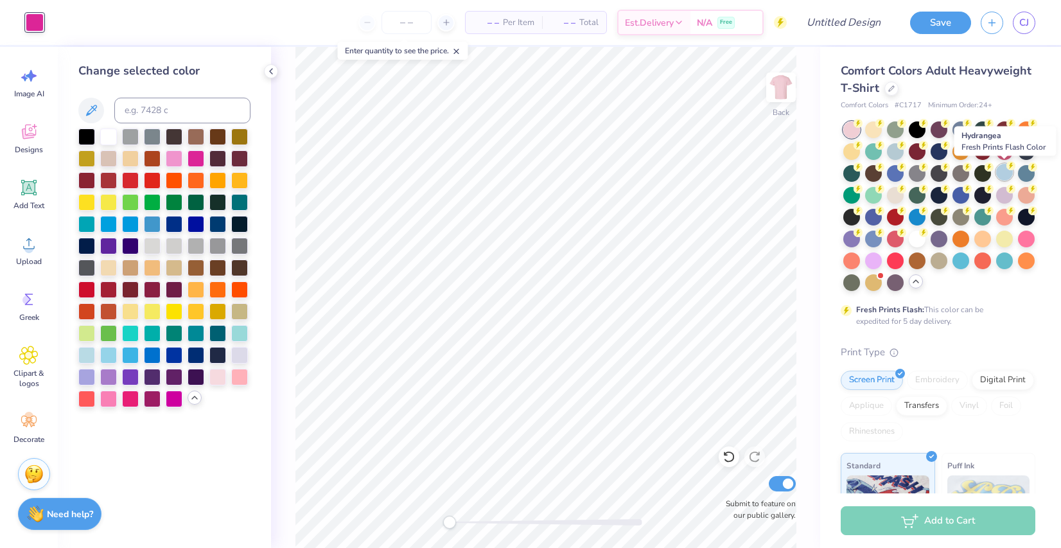
click at [1008, 175] on div at bounding box center [1004, 172] width 17 height 17
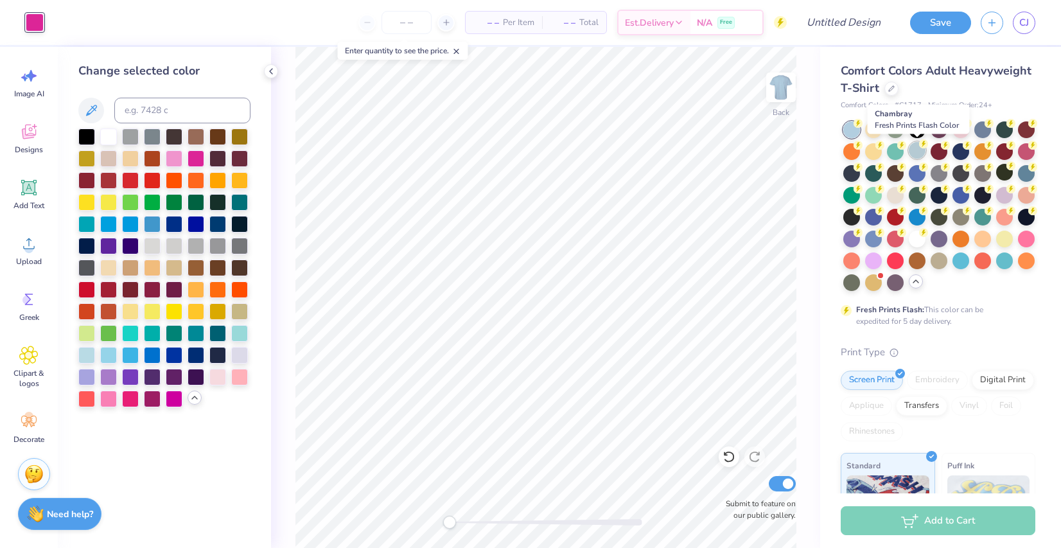
click at [919, 146] on icon at bounding box center [923, 143] width 9 height 9
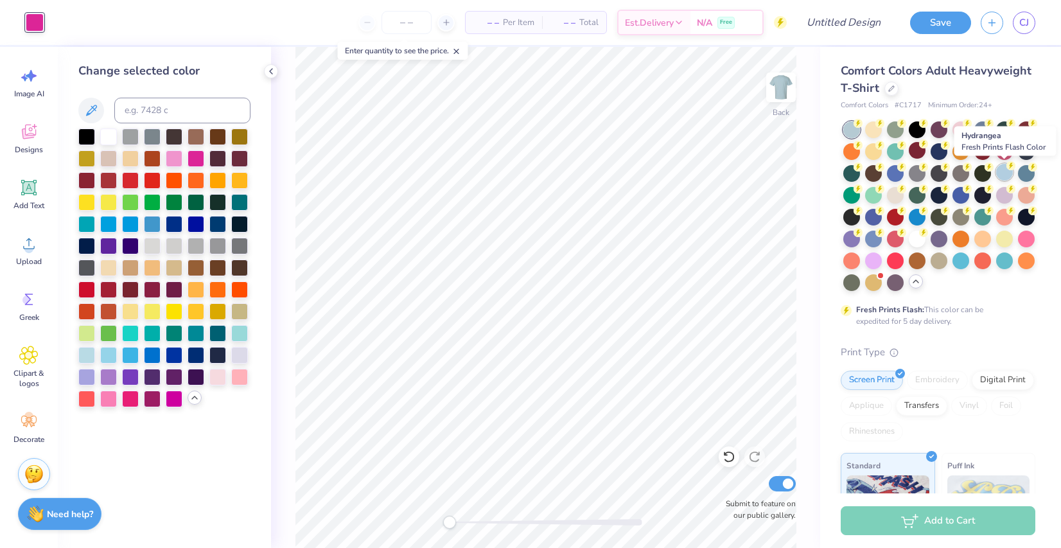
click at [1008, 174] on div at bounding box center [1004, 172] width 17 height 17
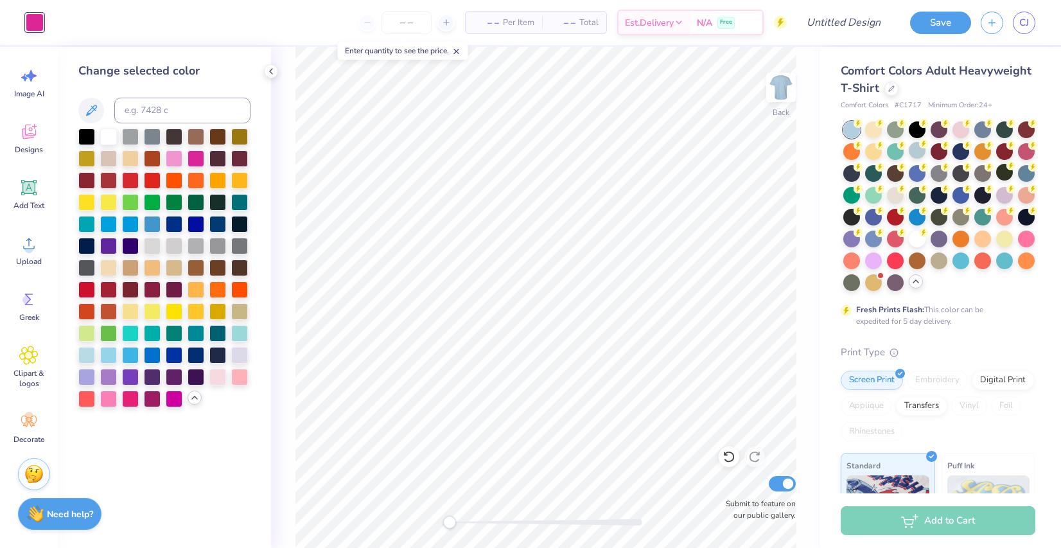
click at [40, 14] on div at bounding box center [35, 22] width 18 height 18
click at [105, 137] on div at bounding box center [108, 135] width 17 height 17
click at [194, 227] on div at bounding box center [196, 223] width 17 height 17
click at [240, 345] on div at bounding box center [164, 267] width 172 height 279
click at [1027, 151] on div at bounding box center [1026, 150] width 17 height 17
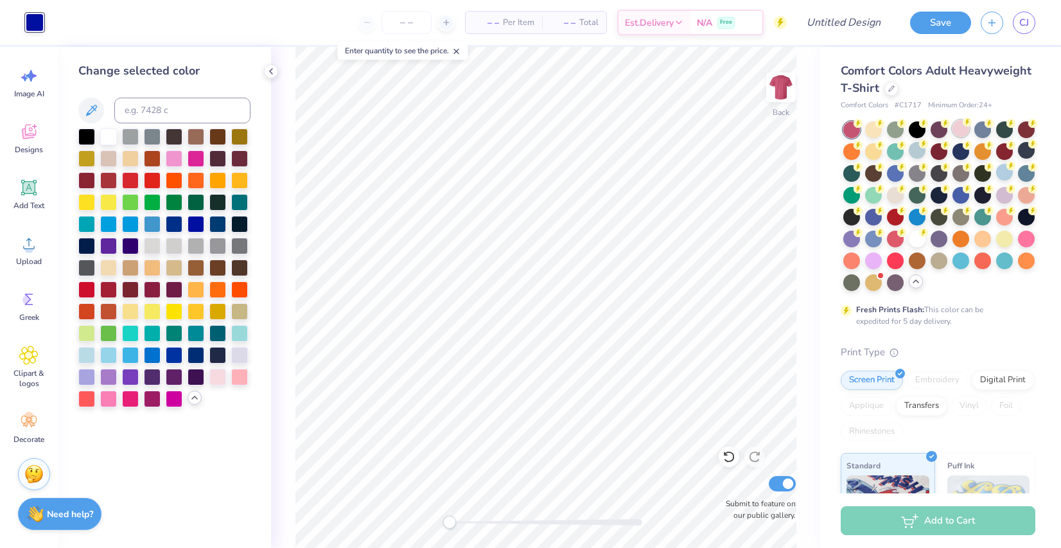
click at [960, 135] on div at bounding box center [961, 128] width 17 height 17
click at [133, 397] on div at bounding box center [130, 397] width 17 height 17
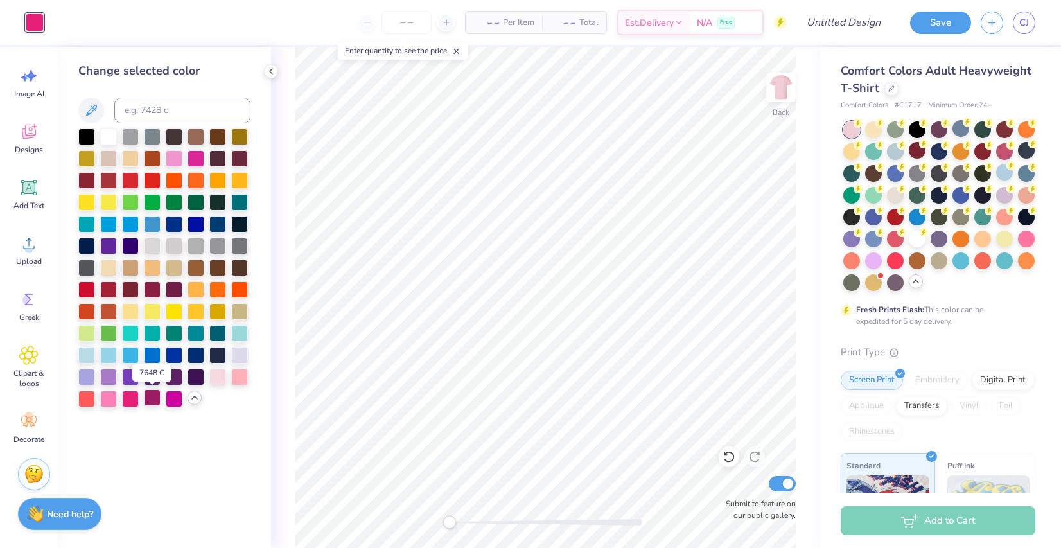
click at [151, 403] on div at bounding box center [152, 397] width 17 height 17
click at [173, 399] on div at bounding box center [174, 397] width 17 height 17
click at [134, 393] on div at bounding box center [130, 397] width 17 height 17
click at [214, 154] on div at bounding box center [217, 157] width 17 height 17
click at [176, 133] on div at bounding box center [174, 135] width 17 height 17
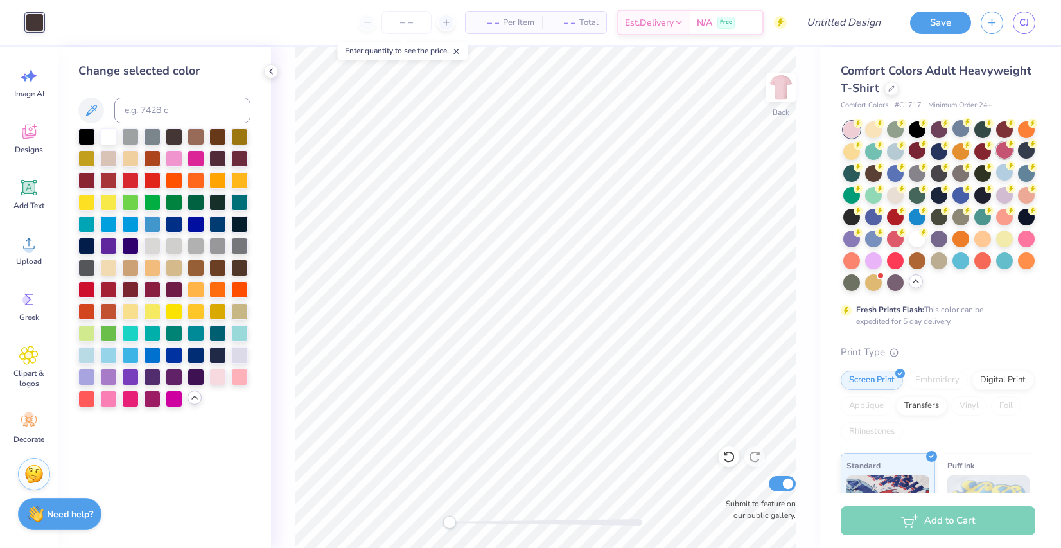
click at [1006, 148] on div at bounding box center [1004, 150] width 17 height 17
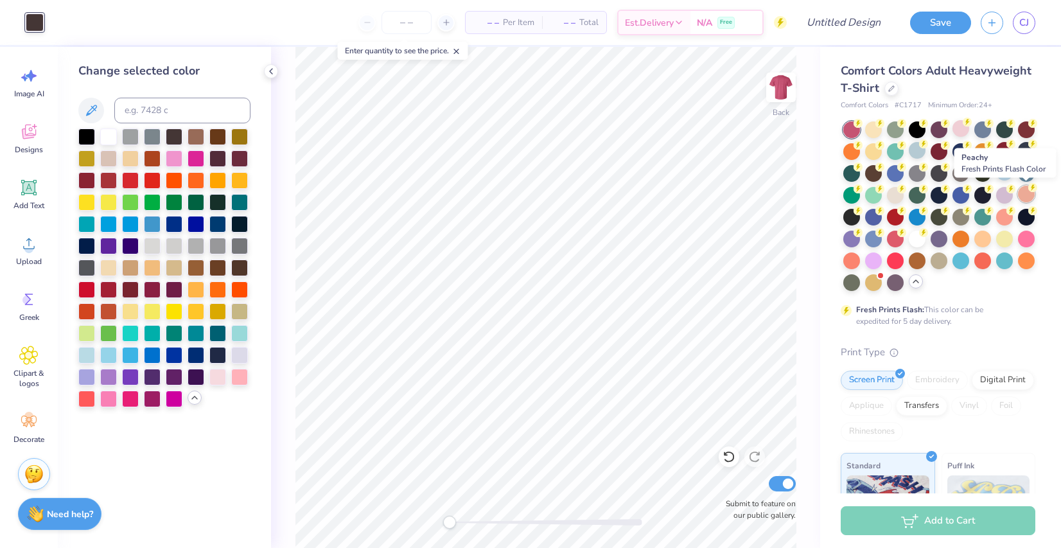
click at [1026, 195] on div at bounding box center [1026, 194] width 17 height 17
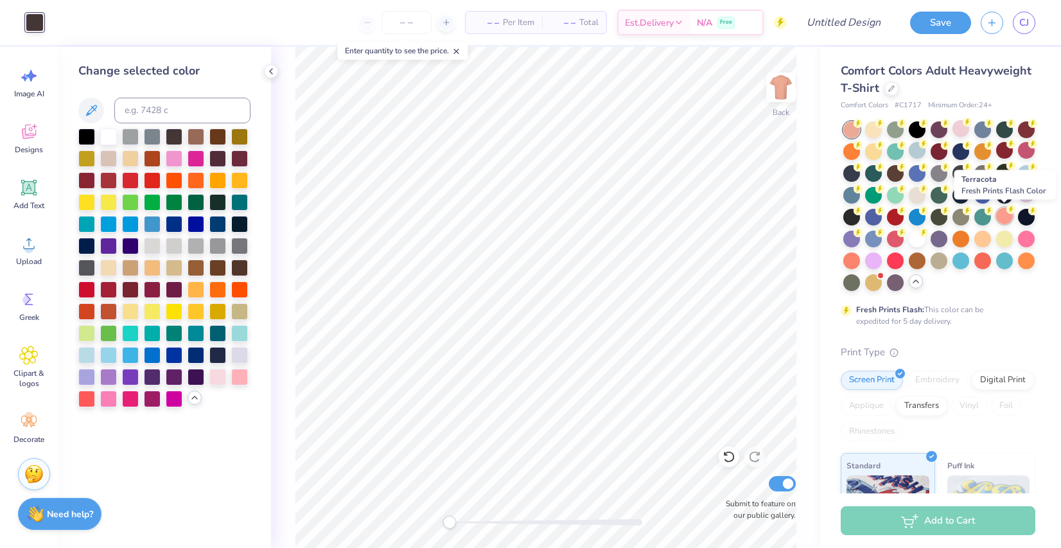
click at [1003, 213] on div at bounding box center [1004, 215] width 17 height 17
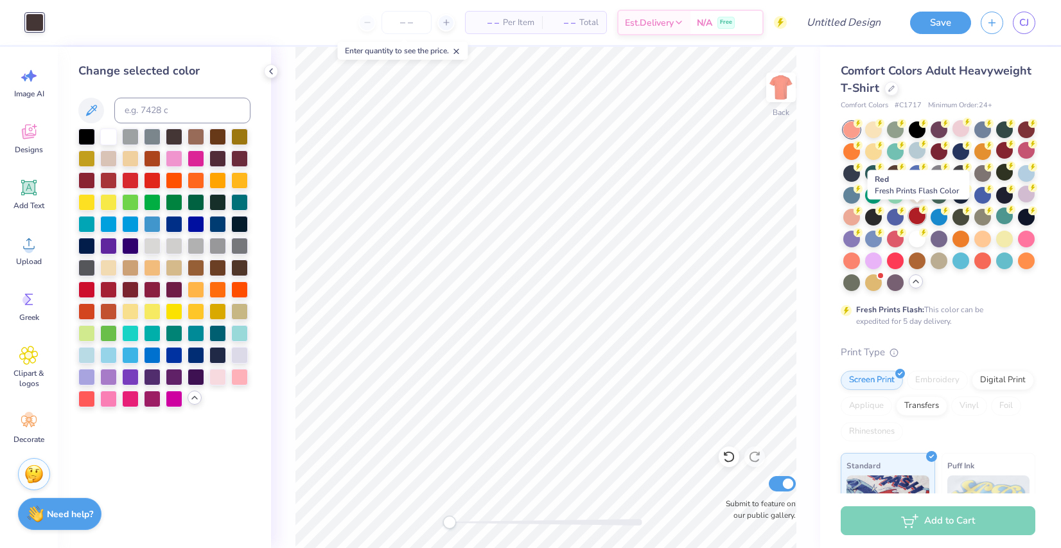
click at [923, 216] on div at bounding box center [917, 215] width 17 height 17
click at [913, 216] on div at bounding box center [917, 215] width 17 height 17
click at [918, 151] on div at bounding box center [917, 150] width 17 height 17
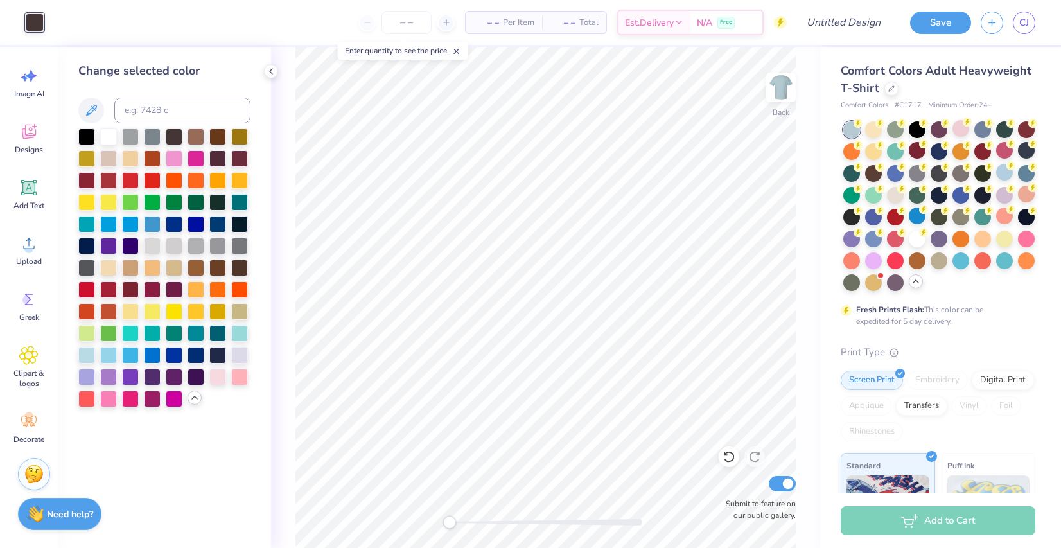
click at [34, 22] on div at bounding box center [35, 22] width 18 height 18
click at [240, 351] on div at bounding box center [239, 354] width 17 height 17
click at [173, 399] on div at bounding box center [174, 397] width 17 height 17
click at [152, 226] on div at bounding box center [152, 223] width 17 height 17
click at [131, 225] on div at bounding box center [130, 223] width 17 height 17
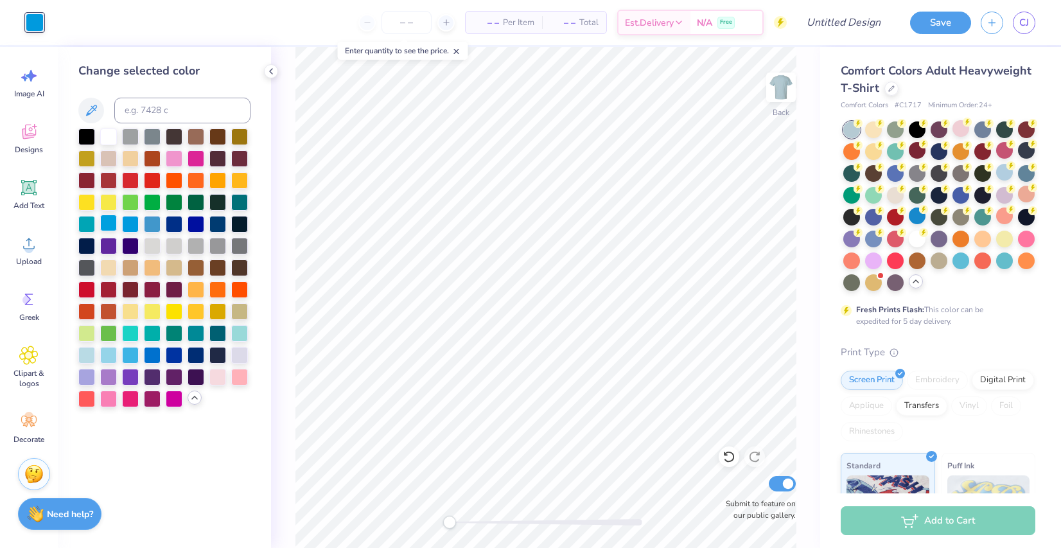
click at [103, 225] on div at bounding box center [108, 223] width 17 height 17
click at [179, 221] on div at bounding box center [174, 223] width 17 height 17
click at [198, 224] on div at bounding box center [196, 223] width 17 height 17
click at [203, 225] on div at bounding box center [196, 223] width 17 height 17
click at [217, 225] on div at bounding box center [217, 223] width 17 height 17
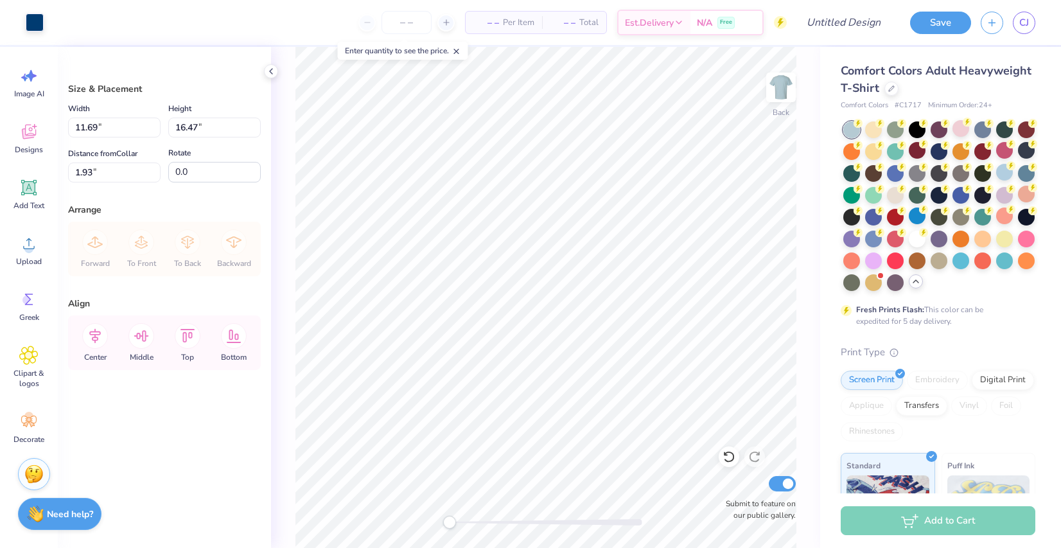
type input "10.75"
type input "15.16"
type input "3.26"
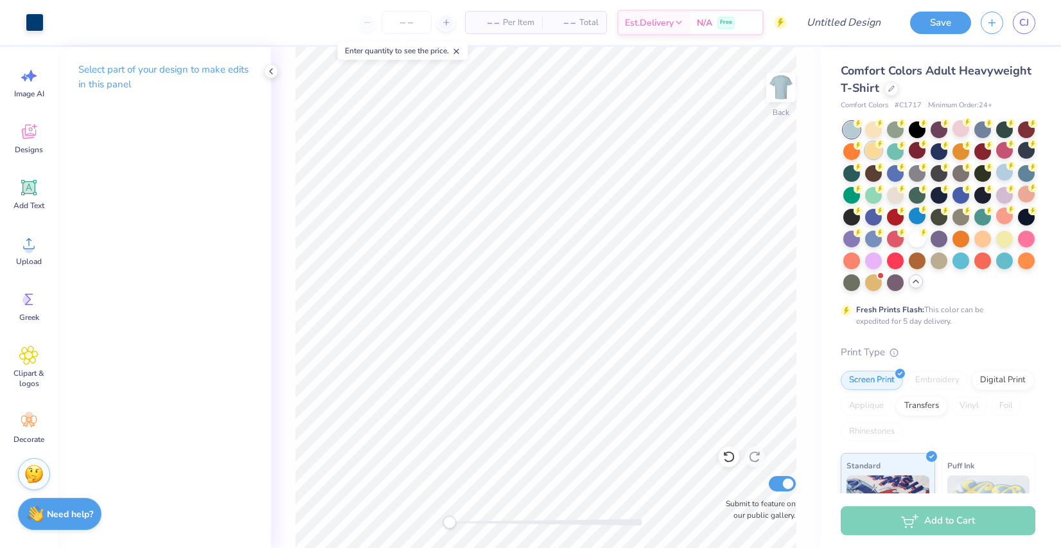
click at [874, 154] on div at bounding box center [873, 150] width 17 height 17
click at [959, 129] on div at bounding box center [961, 128] width 17 height 17
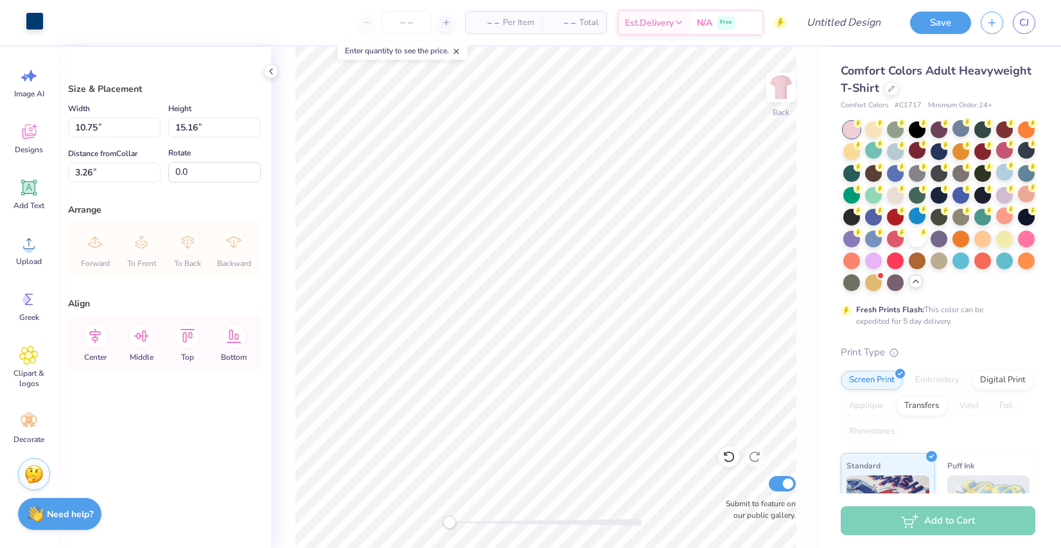
click at [29, 20] on div at bounding box center [35, 21] width 18 height 18
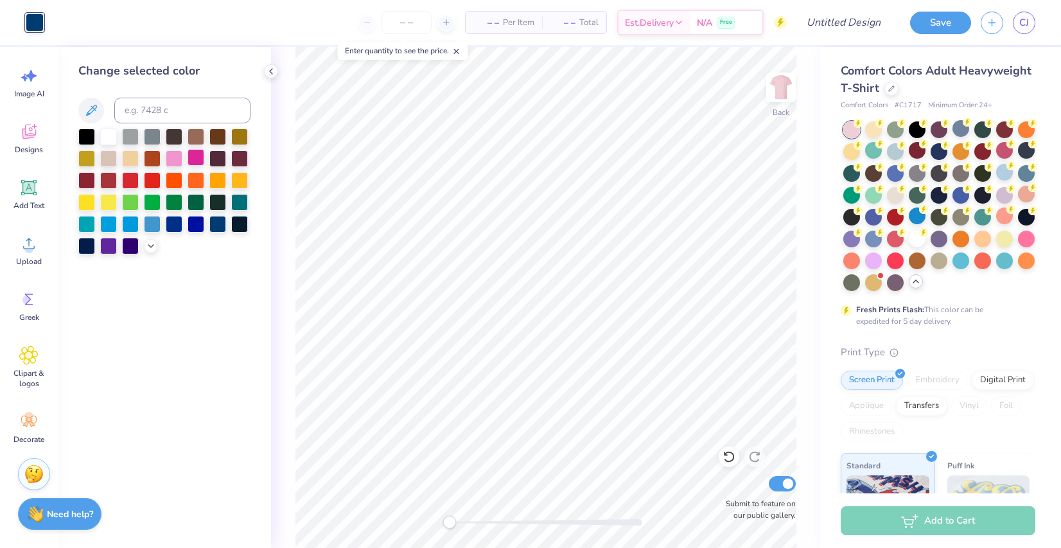
click at [197, 164] on div at bounding box center [196, 157] width 17 height 17
click at [150, 249] on icon at bounding box center [151, 245] width 10 height 10
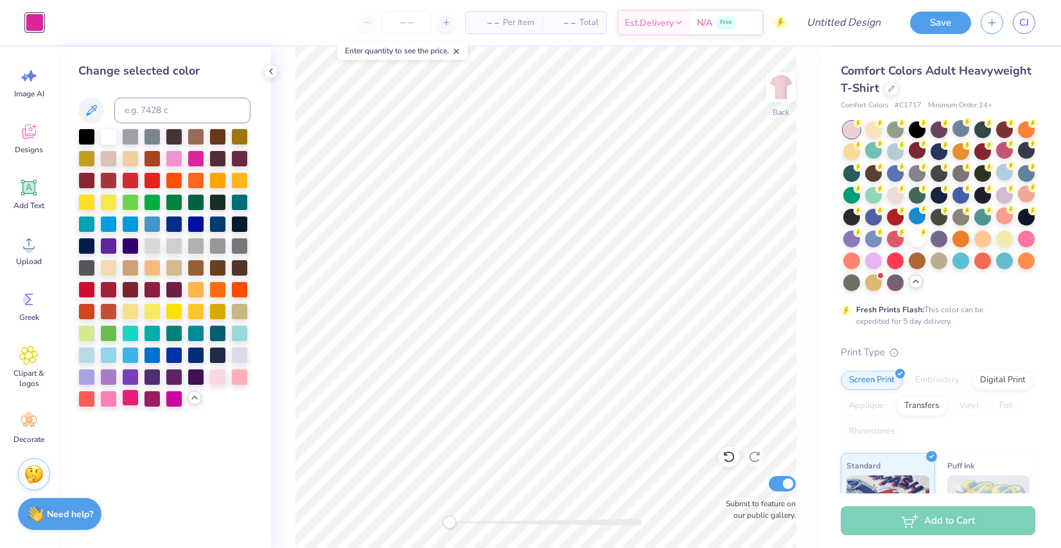
click at [131, 398] on div at bounding box center [130, 397] width 17 height 17
click at [175, 400] on div at bounding box center [174, 397] width 17 height 17
click at [132, 400] on div at bounding box center [130, 397] width 17 height 17
click at [193, 157] on div at bounding box center [196, 157] width 17 height 17
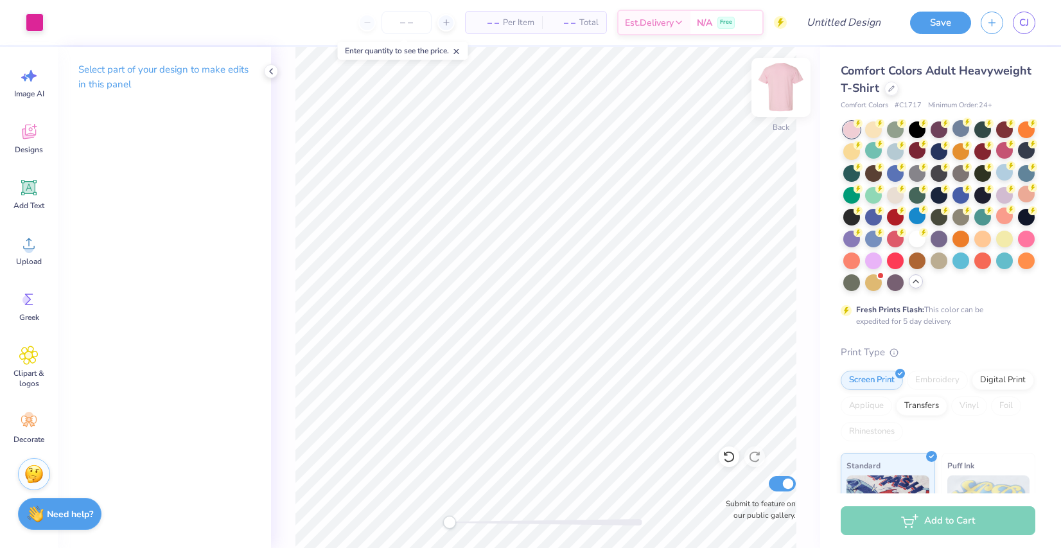
click at [782, 100] on img at bounding box center [780, 87] width 51 height 51
click at [22, 186] on icon at bounding box center [28, 187] width 15 height 15
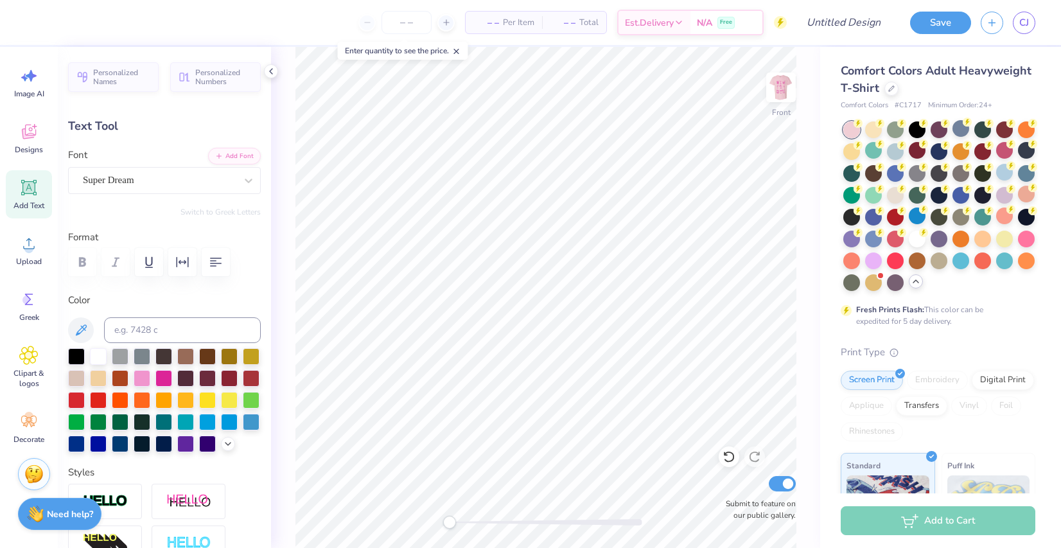
scroll to position [2, 1]
type textarea "Girl's Weekend [GEOGRAPHIC_DATA][PERSON_NAME] 2025"
click at [175, 179] on div "Super Dream" at bounding box center [159, 180] width 155 height 20
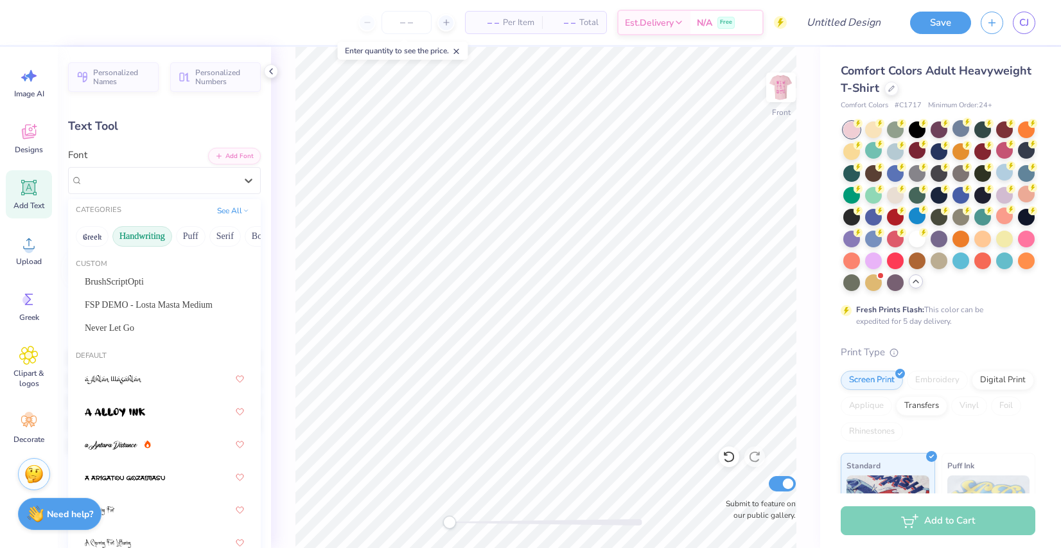
click at [161, 238] on button "Handwriting" at bounding box center [142, 236] width 60 height 21
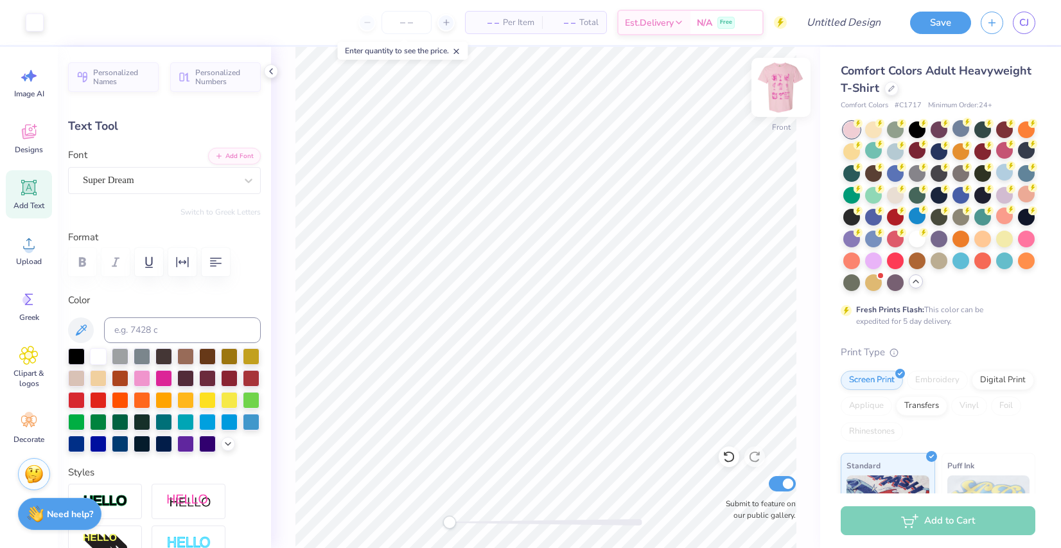
click at [775, 100] on img at bounding box center [780, 87] width 51 height 51
type input "3.09"
type input "4.27"
type input "14.02"
click at [789, 76] on img at bounding box center [780, 87] width 51 height 51
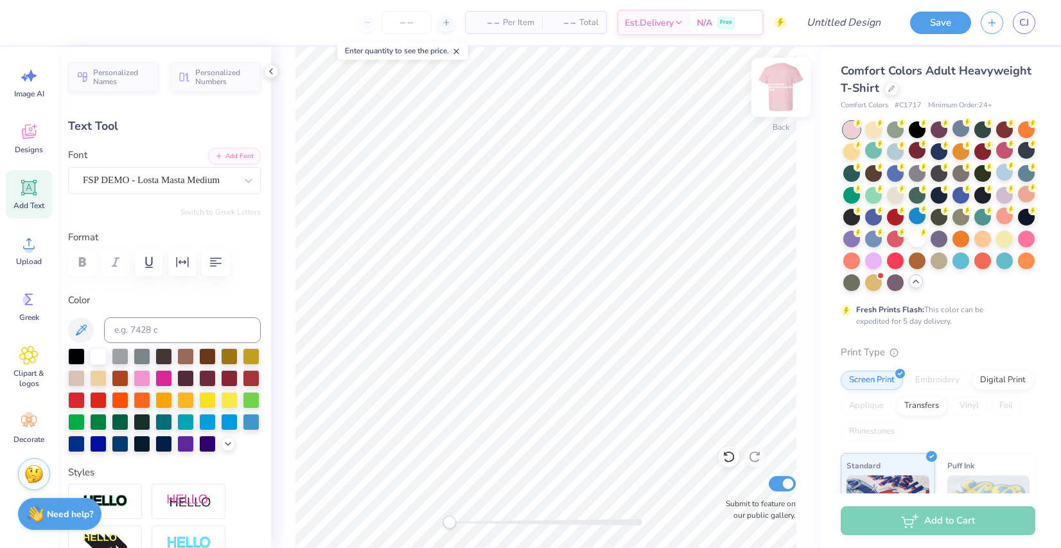
type input "3.14"
type input "4.34"
type input "16.60"
type input "14.53"
type input "4.27"
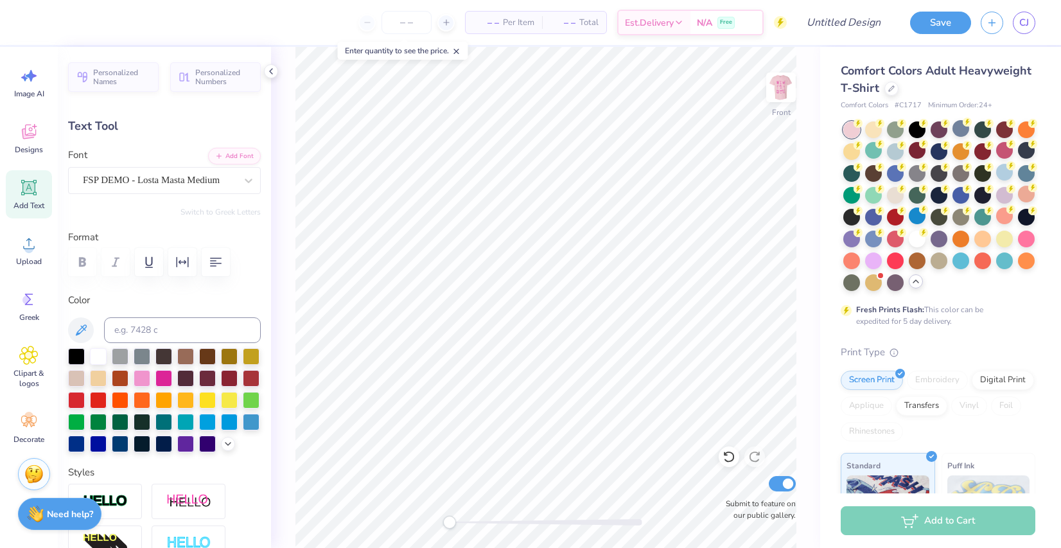
type input "11.62"
click at [193, 190] on div "Super Dream" at bounding box center [164, 180] width 193 height 27
type input "fsp"
click at [220, 207] on button "See All" at bounding box center [233, 209] width 40 height 13
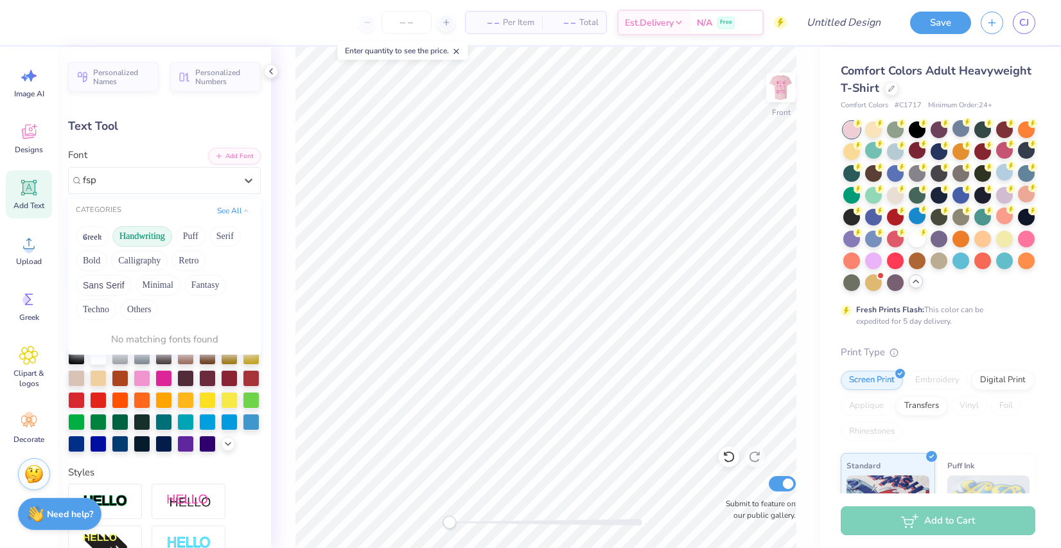
click at [139, 239] on button "Handwriting" at bounding box center [142, 236] width 60 height 21
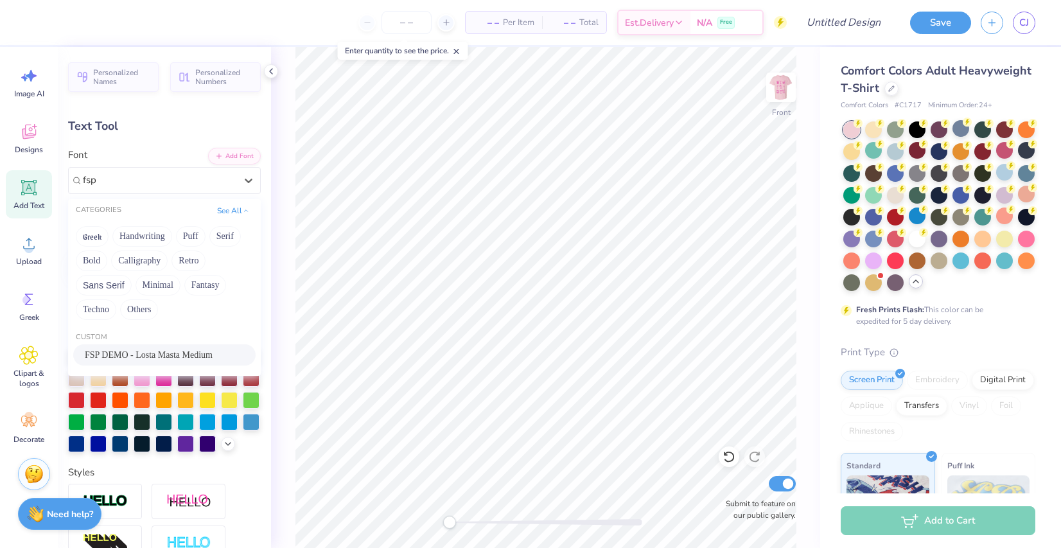
click at [146, 349] on span "FSP DEMO - Losta Masta Medium" at bounding box center [149, 354] width 128 height 13
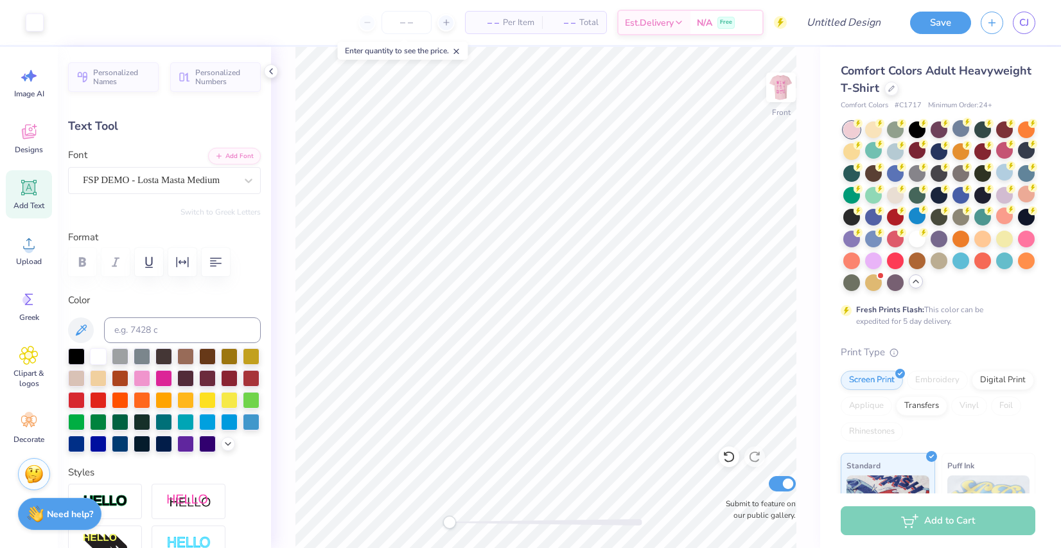
type input "14.37"
type input "4.37"
type input "11.57"
type textarea "Girls Weekend [GEOGRAPHIC_DATA][PERSON_NAME] 2025"
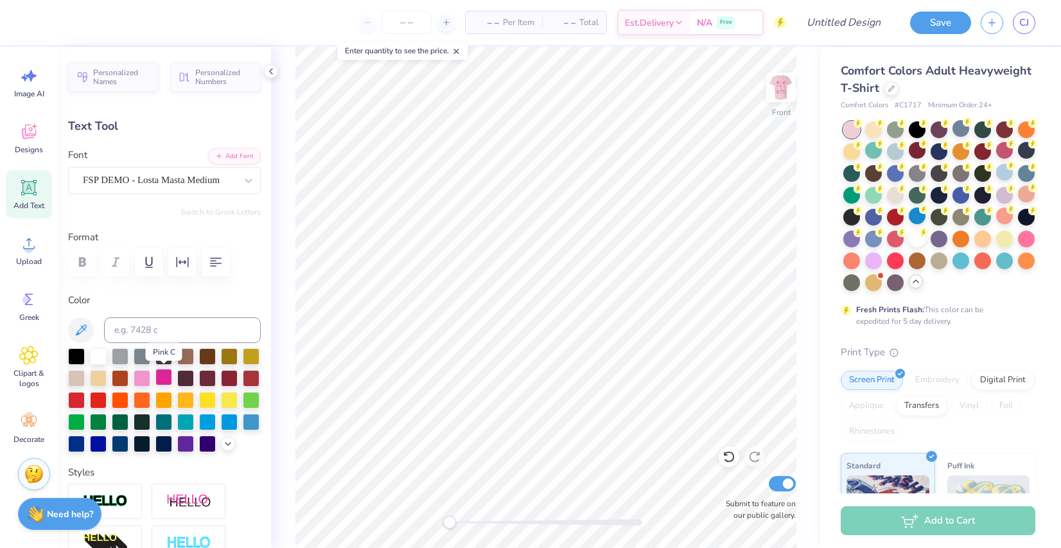
click at [161, 380] on div at bounding box center [163, 377] width 17 height 17
click at [210, 257] on icon "button" at bounding box center [215, 261] width 15 height 15
type input "11.89"
type input "3.62"
type input "12.94"
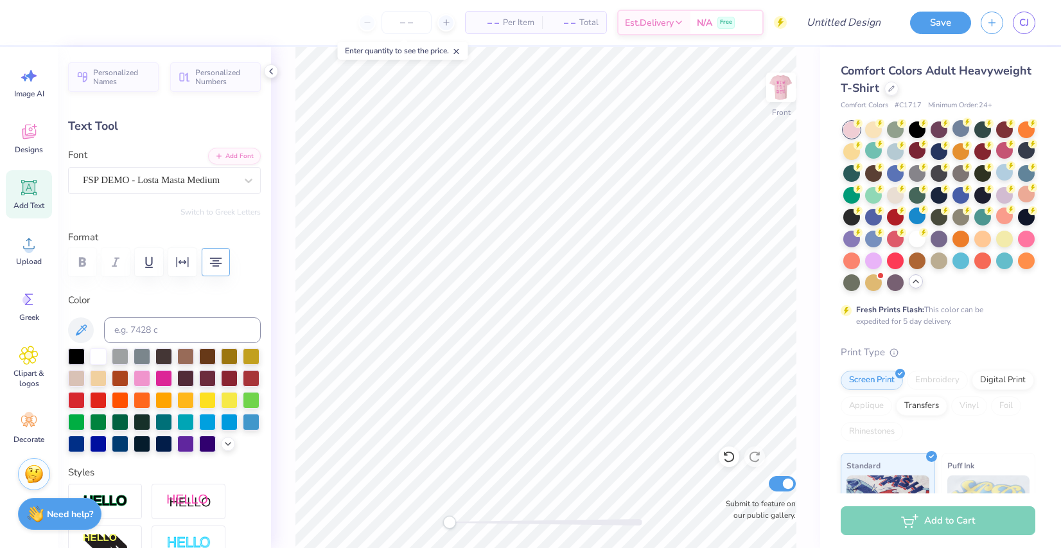
type input "3.94"
type input "6.24"
type input "13.10"
type input "3.99"
type input "6.15"
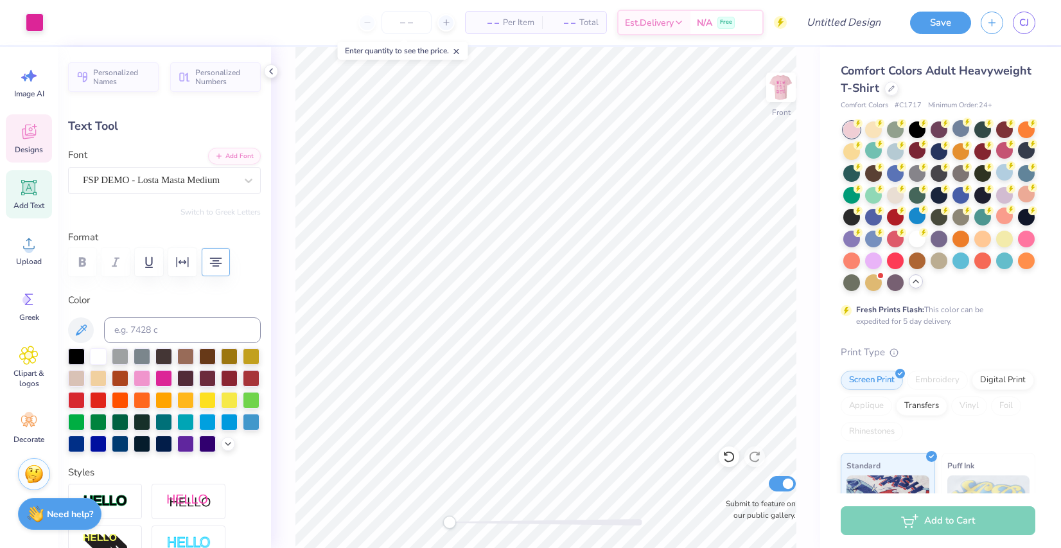
click at [41, 126] on div "Designs" at bounding box center [29, 138] width 46 height 48
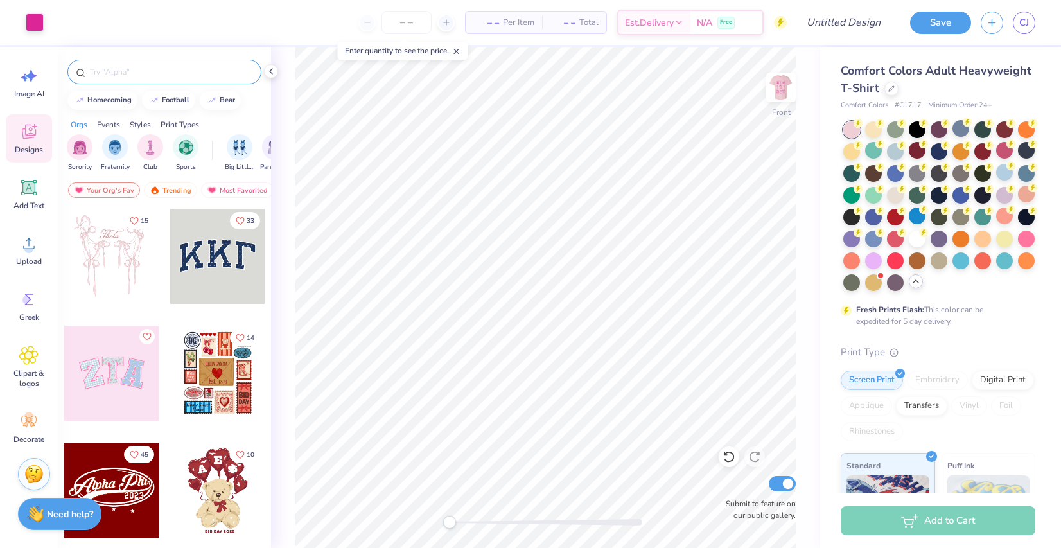
click at [118, 75] on input "text" at bounding box center [171, 72] width 164 height 13
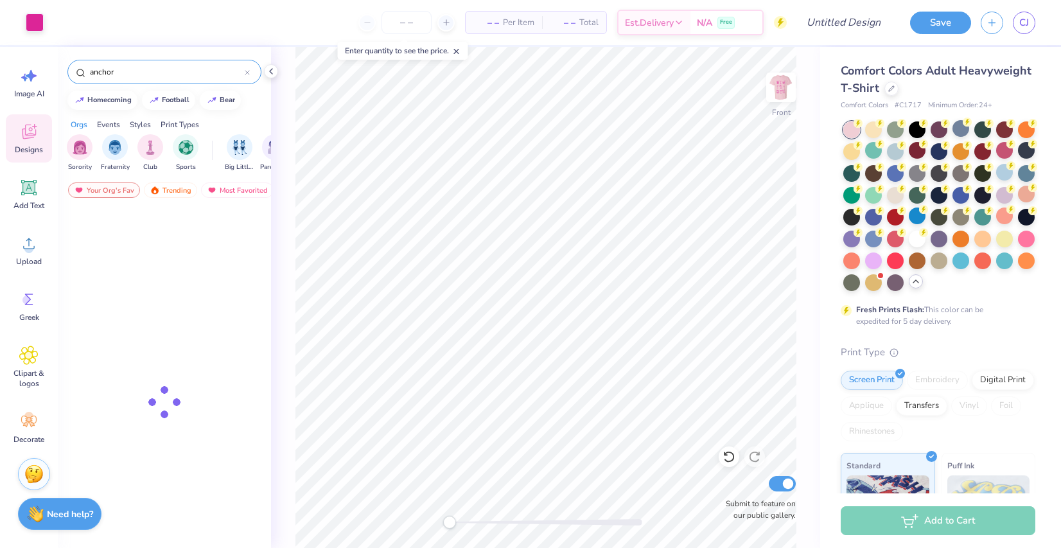
type input "anchor"
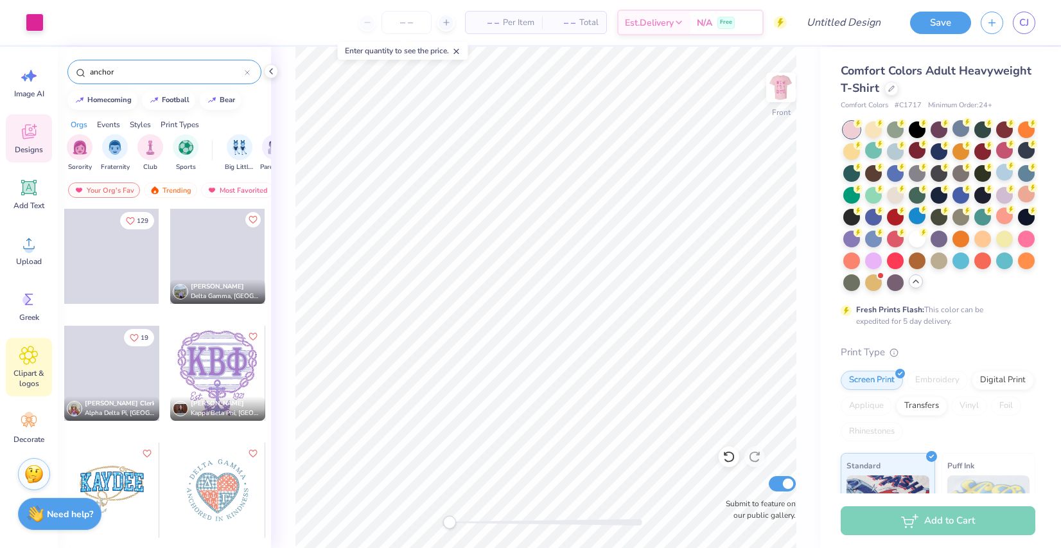
click at [28, 352] on icon at bounding box center [29, 355] width 8 height 8
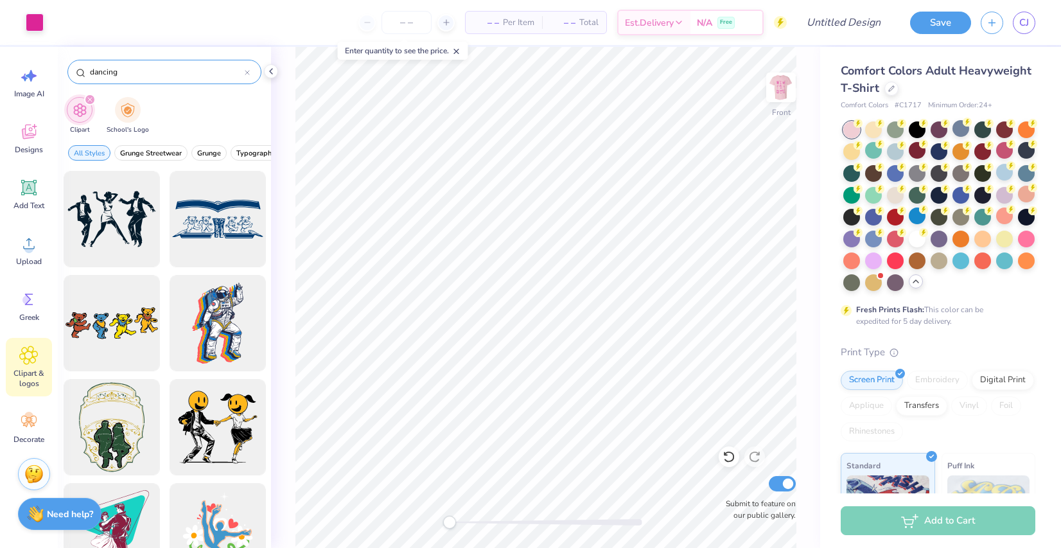
click at [134, 66] on input "dancing" at bounding box center [167, 72] width 156 height 13
type input "anchor"
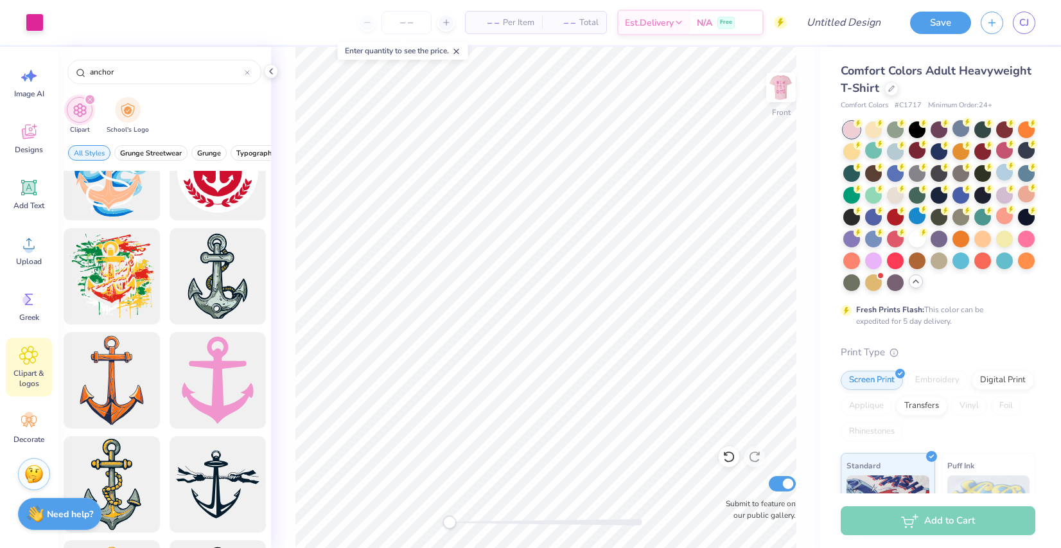
scroll to position [362, 0]
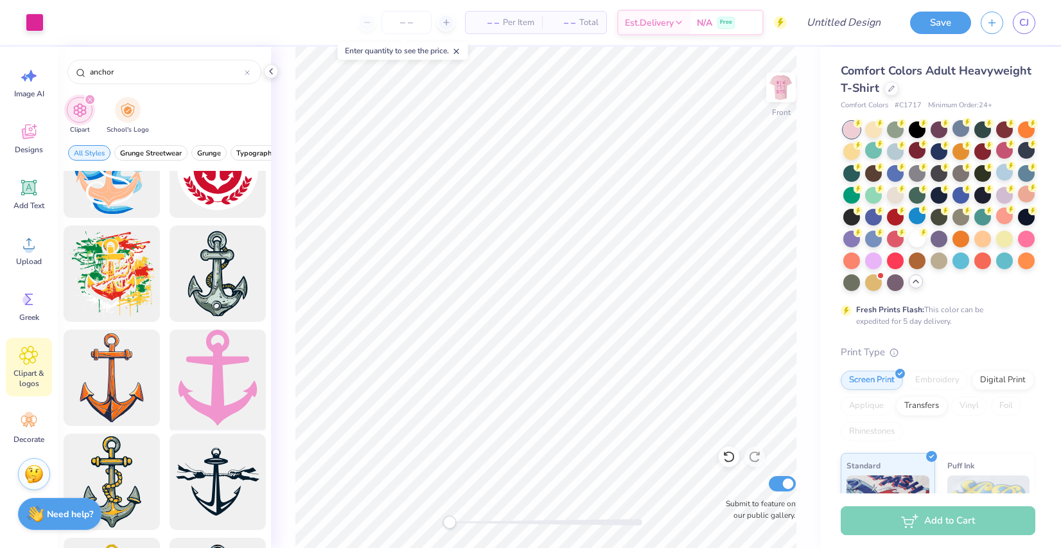
click at [211, 371] on div at bounding box center [217, 378] width 106 height 106
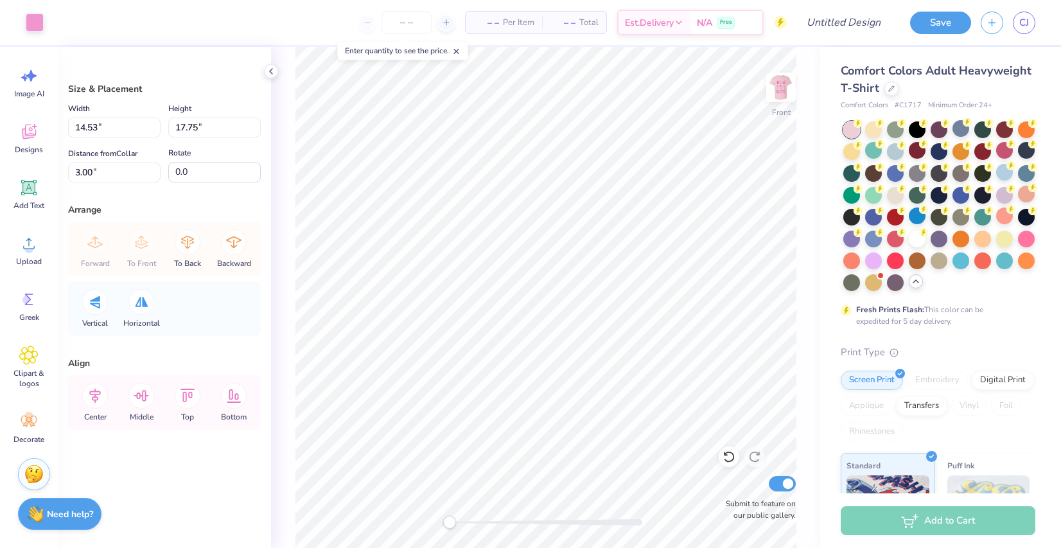
type input "4.52"
type input "5.52"
type input "15.23"
type input "2.11"
type input "2.58"
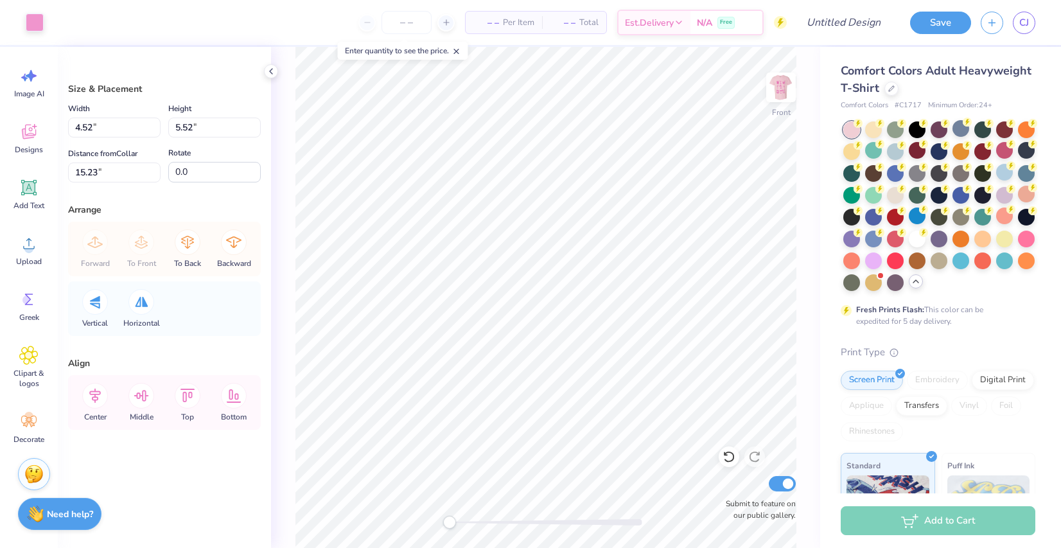
type input "10.66"
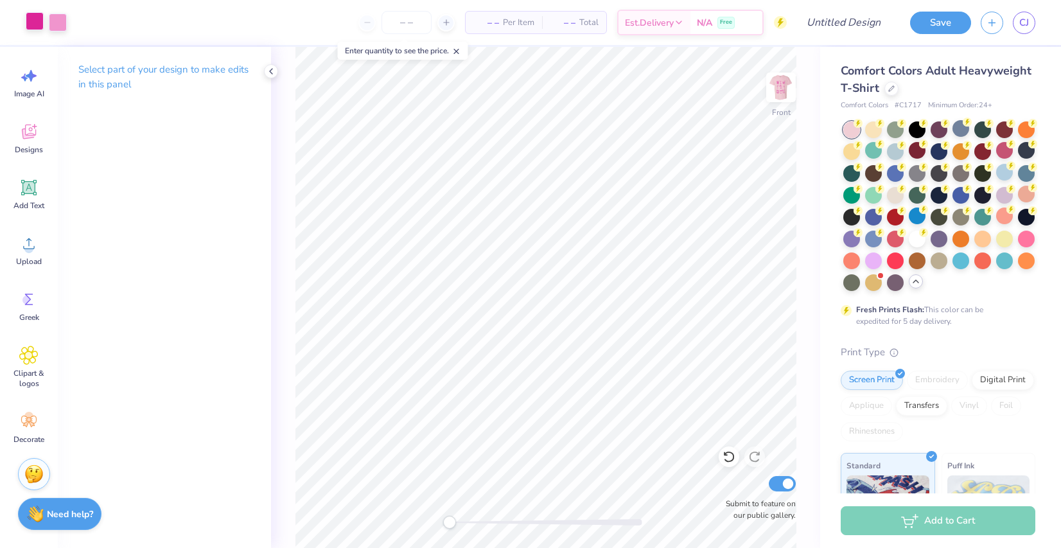
click at [35, 27] on div at bounding box center [35, 21] width 18 height 18
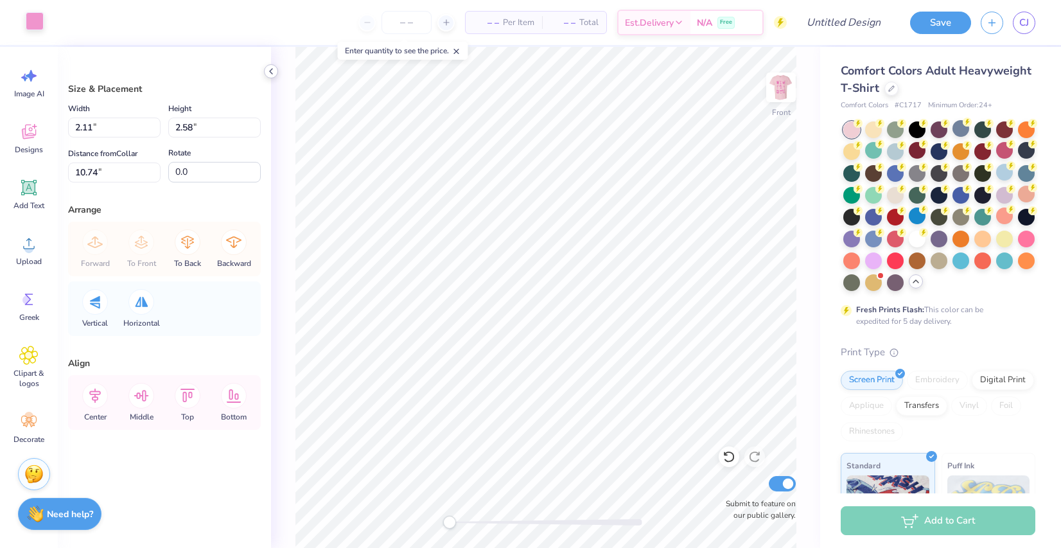
click at [274, 73] on icon at bounding box center [271, 71] width 10 height 10
click at [30, 22] on div at bounding box center [35, 21] width 18 height 18
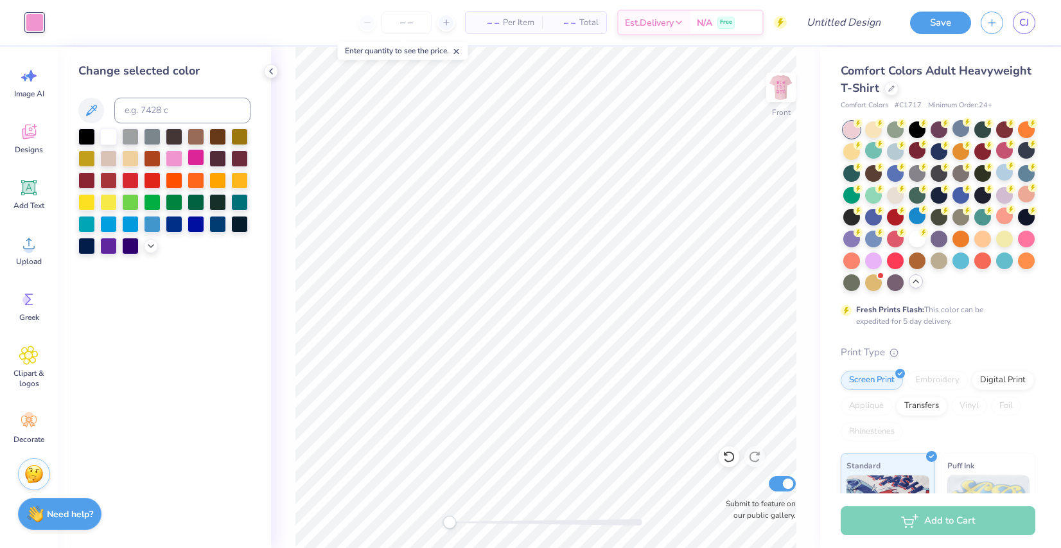
click at [192, 159] on div at bounding box center [196, 157] width 17 height 17
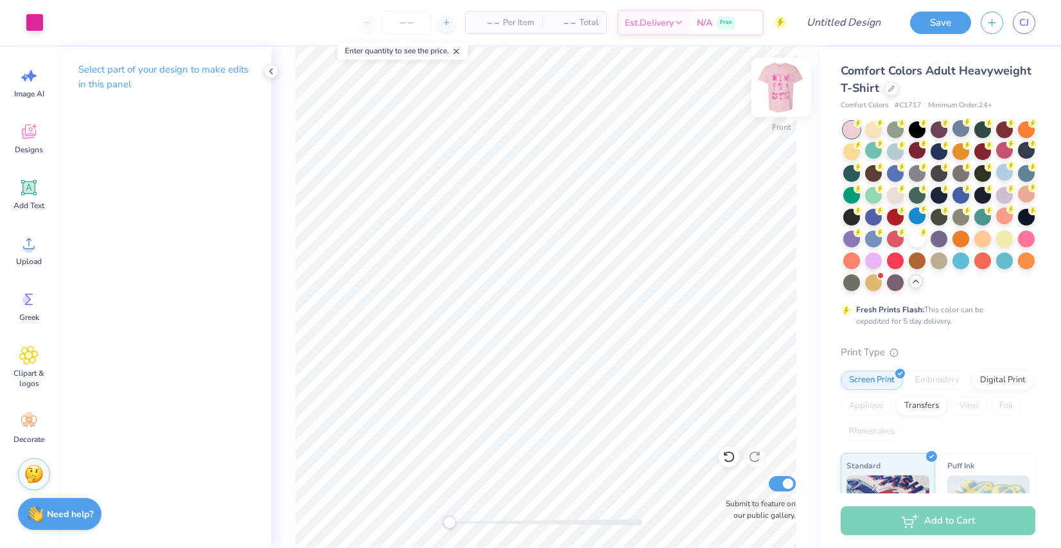
click at [769, 101] on img at bounding box center [780, 87] width 51 height 51
click at [779, 100] on img at bounding box center [780, 87] width 51 height 51
click at [921, 234] on circle at bounding box center [923, 231] width 9 height 9
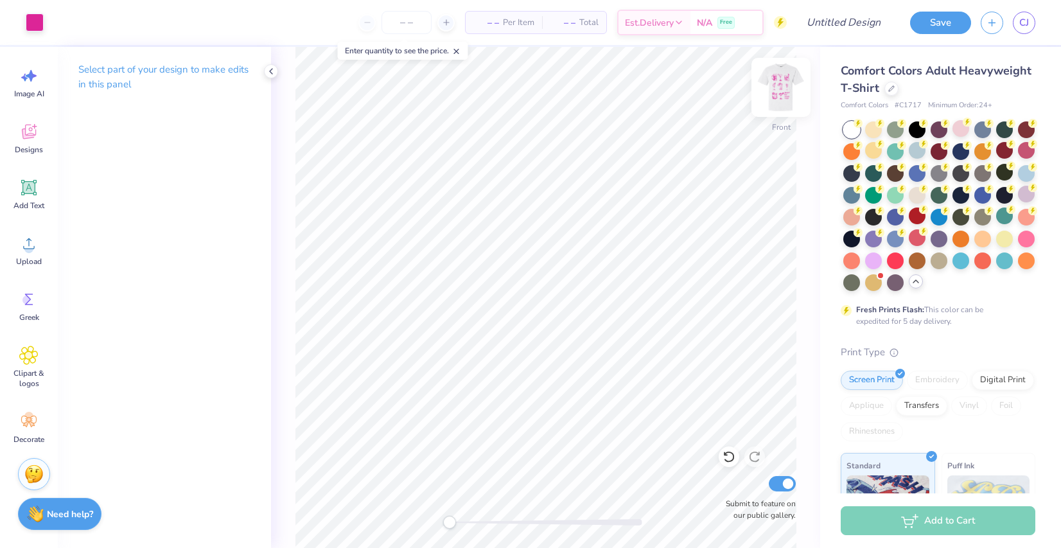
click at [785, 94] on img at bounding box center [780, 87] width 51 height 51
click at [785, 94] on img at bounding box center [781, 88] width 26 height 26
type textarea "x"
